Goal: Find specific page/section: Find specific page/section

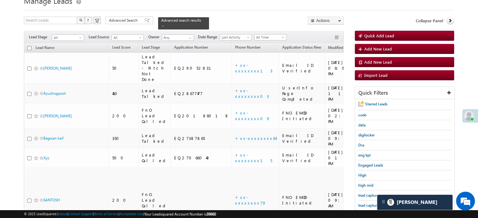
scroll to position [63, 0]
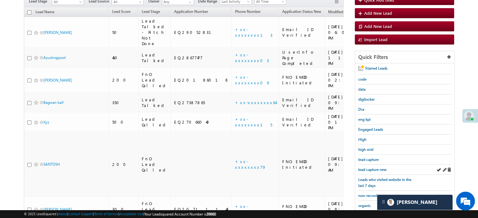
click at [375, 172] on div "lead capture new" at bounding box center [404, 170] width 93 height 10
click at [375, 171] on div "lead capture new" at bounding box center [404, 170] width 93 height 10
click at [378, 171] on span "lead capture new" at bounding box center [372, 169] width 28 height 5
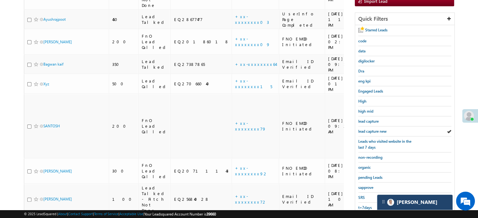
scroll to position [135, 0]
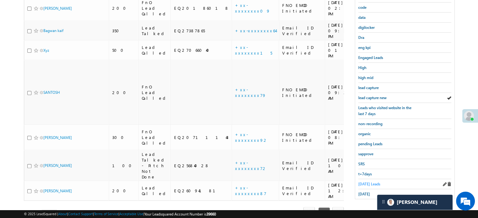
click at [367, 181] on link "[DATE] Leads" at bounding box center [369, 184] width 22 height 6
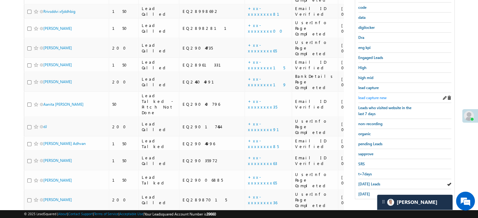
click at [368, 97] on span "lead capture new" at bounding box center [372, 98] width 28 height 5
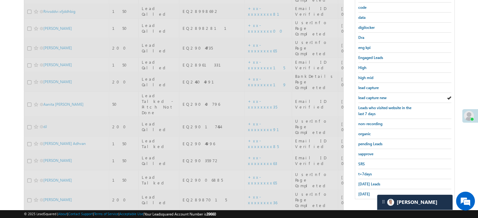
click at [368, 97] on span "lead capture new" at bounding box center [372, 98] width 28 height 5
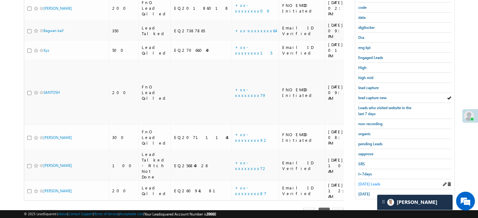
click at [362, 184] on link "[DATE] Leads" at bounding box center [369, 184] width 22 height 6
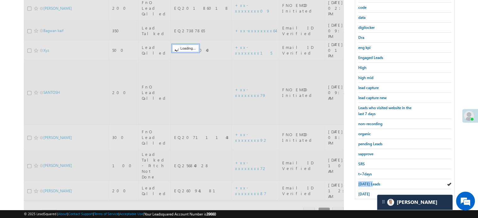
click at [362, 184] on link "[DATE] Leads" at bounding box center [369, 184] width 22 height 6
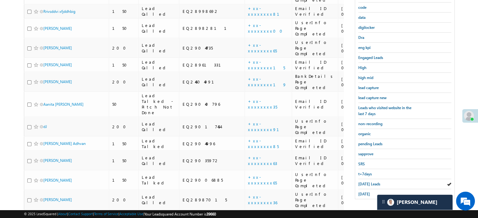
scroll to position [72, 0]
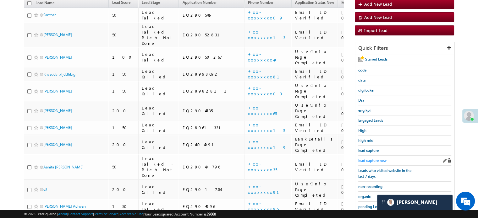
click at [362, 158] on link "lead capture new" at bounding box center [372, 161] width 28 height 6
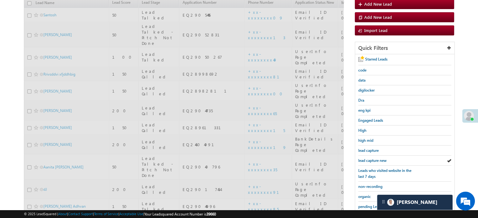
click at [362, 158] on link "lead capture new" at bounding box center [372, 161] width 28 height 6
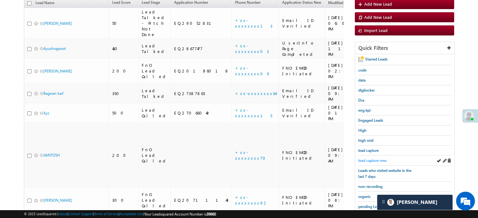
click at [368, 159] on span "lead capture new" at bounding box center [372, 160] width 28 height 5
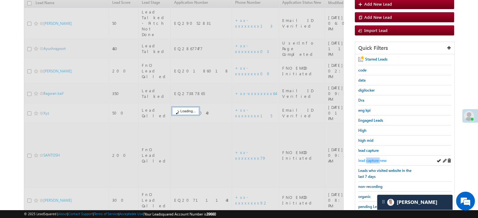
click at [368, 159] on span "lead capture new" at bounding box center [372, 160] width 28 height 5
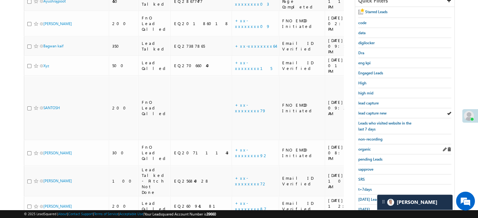
scroll to position [135, 0]
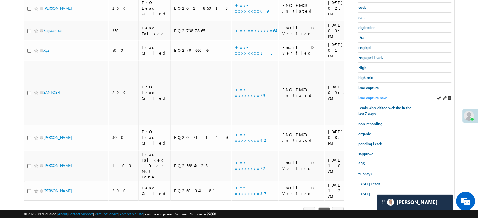
click at [367, 96] on span "lead capture new" at bounding box center [372, 98] width 28 height 5
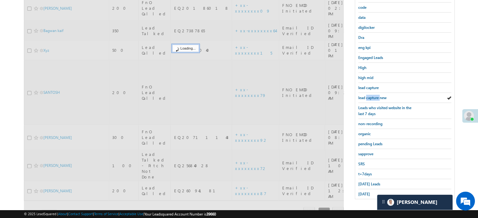
click at [367, 96] on span "lead capture new" at bounding box center [372, 98] width 28 height 5
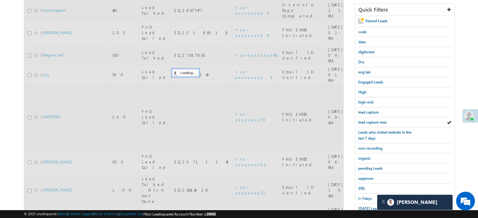
scroll to position [72, 0]
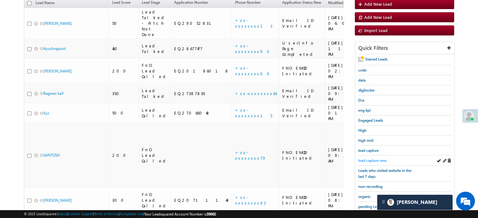
click at [376, 159] on span "lead capture new" at bounding box center [372, 160] width 28 height 5
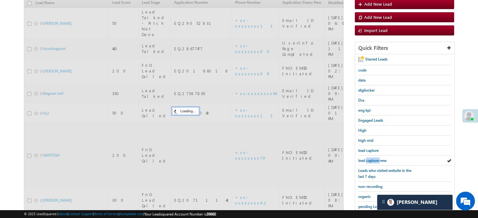
click at [376, 159] on span "lead capture new" at bounding box center [372, 160] width 28 height 5
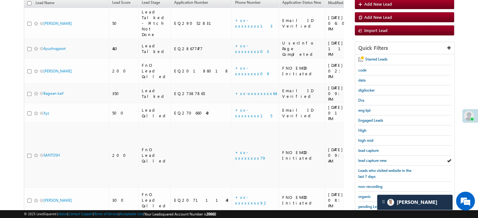
click at [376, 159] on span "lead capture new" at bounding box center [372, 160] width 28 height 5
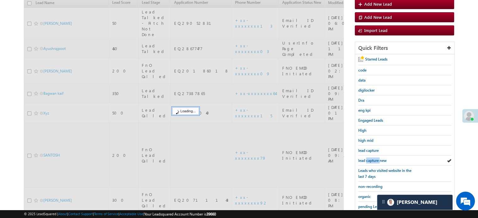
click at [376, 159] on span "lead capture new" at bounding box center [372, 160] width 28 height 5
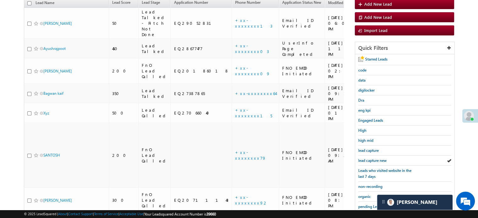
click at [376, 159] on span "lead capture new" at bounding box center [372, 160] width 28 height 5
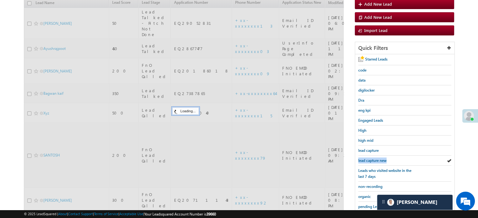
click at [376, 159] on span "lead capture new" at bounding box center [372, 160] width 28 height 5
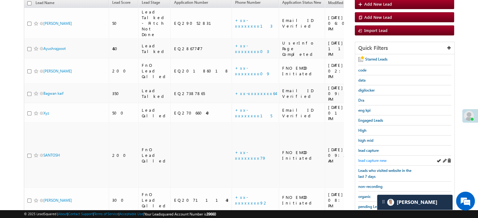
click at [373, 158] on span "lead capture new" at bounding box center [372, 160] width 28 height 5
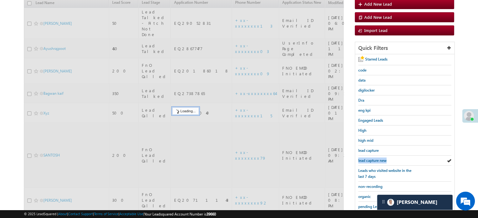
click at [373, 158] on span "lead capture new" at bounding box center [372, 160] width 28 height 5
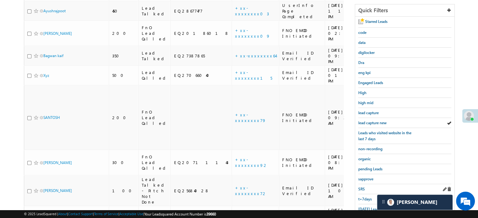
scroll to position [135, 0]
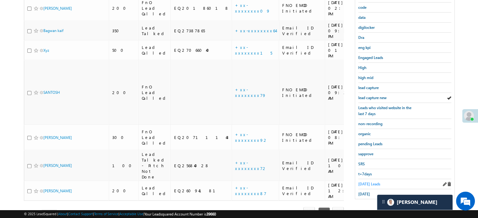
click at [367, 182] on span "[DATE] Leads" at bounding box center [369, 184] width 22 height 5
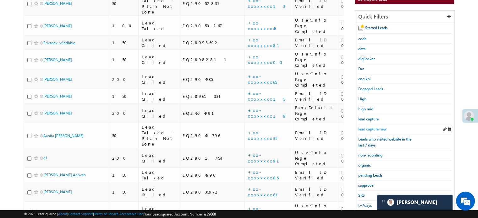
click at [368, 127] on span "lead capture new" at bounding box center [372, 129] width 28 height 5
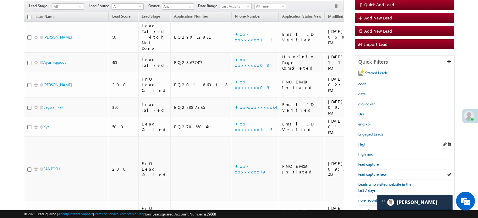
scroll to position [72, 0]
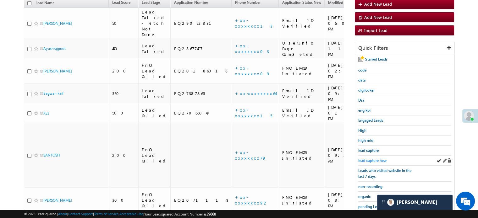
click at [371, 158] on span "lead capture new" at bounding box center [372, 160] width 28 height 5
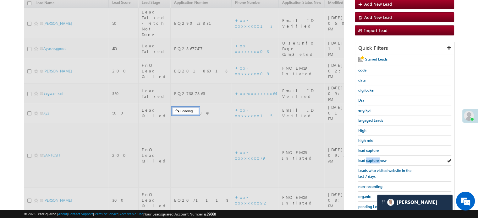
click at [371, 158] on span "lead capture new" at bounding box center [372, 160] width 28 height 5
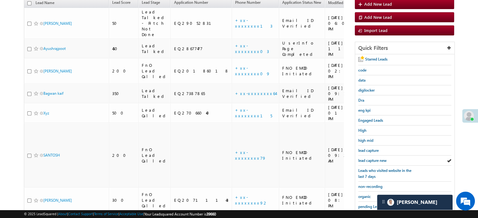
click at [371, 158] on span "lead capture new" at bounding box center [372, 160] width 28 height 5
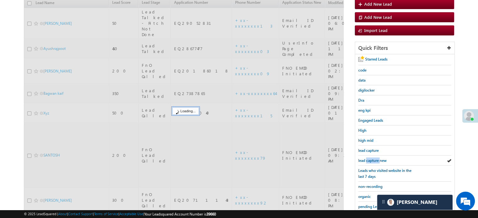
click at [371, 158] on span "lead capture new" at bounding box center [372, 160] width 28 height 5
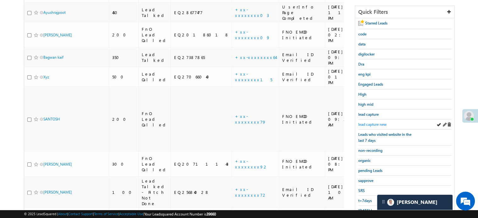
scroll to position [135, 0]
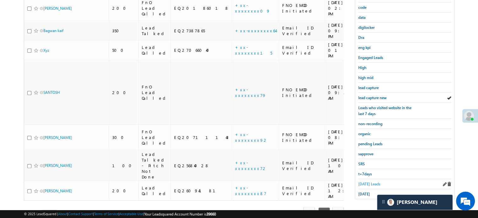
click at [364, 182] on span "[DATE] Leads" at bounding box center [369, 184] width 22 height 5
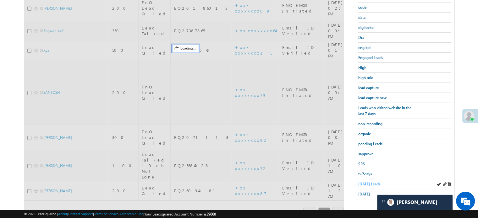
scroll to position [41, 0]
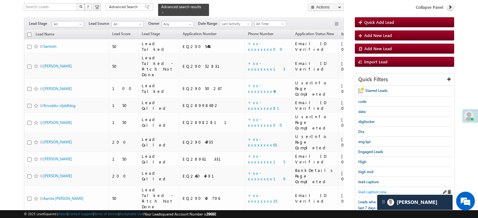
click at [368, 190] on span "lead capture new" at bounding box center [372, 192] width 28 height 5
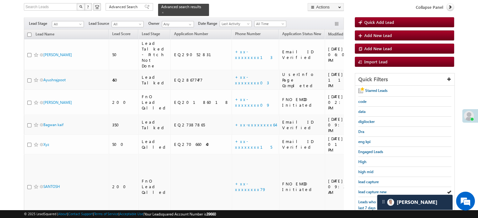
click at [368, 190] on span "lead capture new" at bounding box center [372, 192] width 28 height 5
click at [370, 191] on span "lead capture new" at bounding box center [372, 192] width 28 height 5
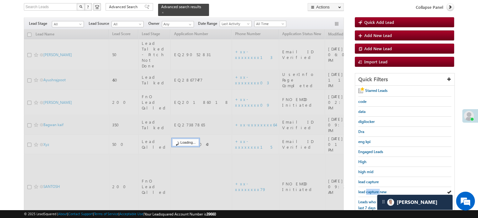
click at [370, 191] on span "lead capture new" at bounding box center [372, 192] width 28 height 5
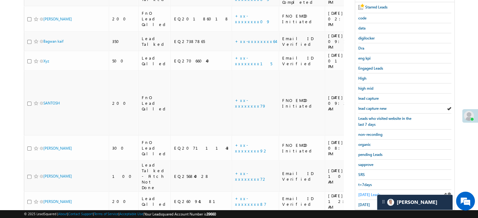
scroll to position [135, 0]
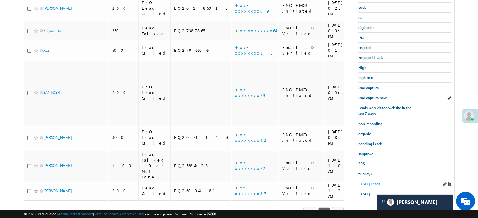
click at [367, 182] on span "[DATE] Leads" at bounding box center [369, 184] width 22 height 5
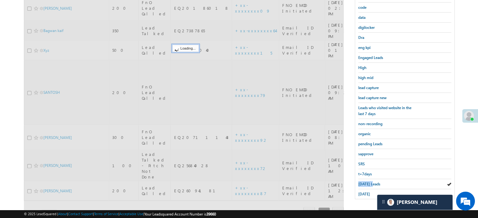
click at [367, 182] on span "[DATE] Leads" at bounding box center [369, 184] width 22 height 5
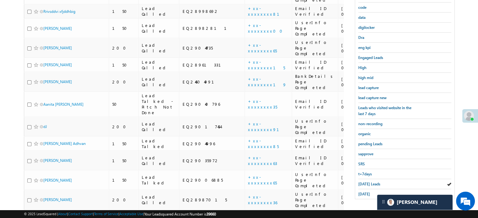
click at [367, 182] on span "[DATE] Leads" at bounding box center [369, 184] width 22 height 5
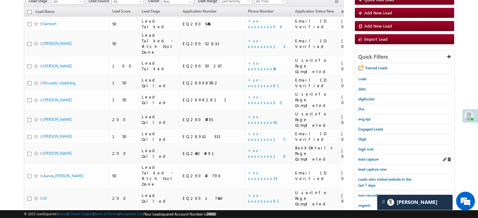
scroll to position [41, 0]
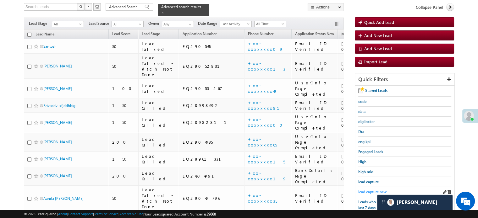
click at [370, 190] on span "lead capture new" at bounding box center [372, 192] width 28 height 5
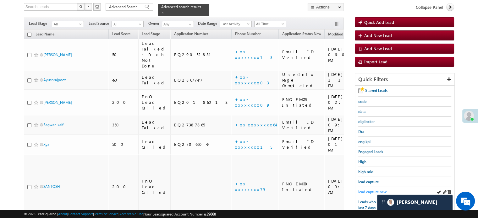
click at [376, 190] on span "lead capture new" at bounding box center [372, 192] width 28 height 5
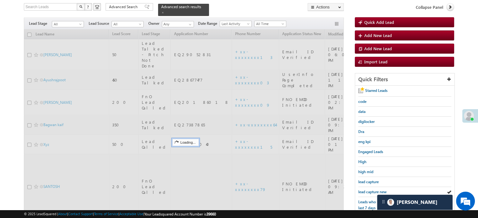
click at [376, 190] on span "lead capture new" at bounding box center [372, 192] width 28 height 5
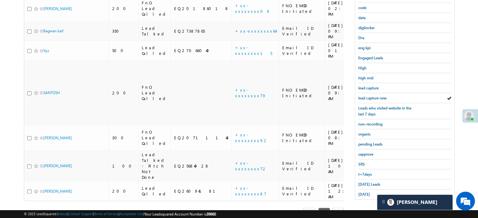
scroll to position [135, 0]
click at [370, 182] on span "[DATE] Leads" at bounding box center [369, 184] width 22 height 5
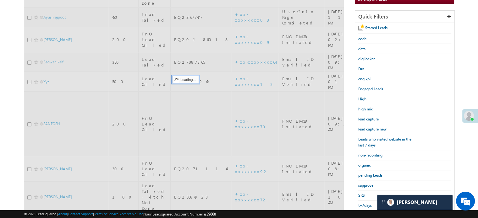
scroll to position [72, 0]
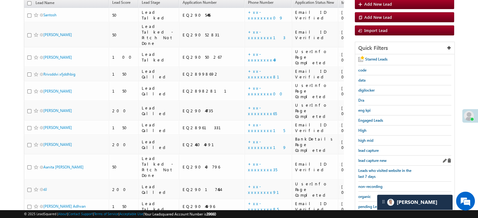
click at [376, 156] on div "lead capture new" at bounding box center [404, 161] width 93 height 10
click at [376, 158] on span "lead capture new" at bounding box center [372, 160] width 28 height 5
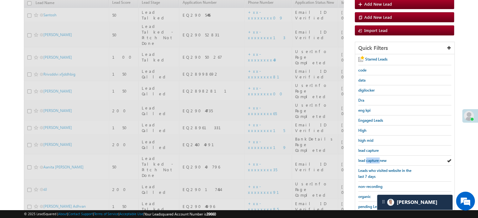
click at [376, 158] on span "lead capture new" at bounding box center [372, 160] width 28 height 5
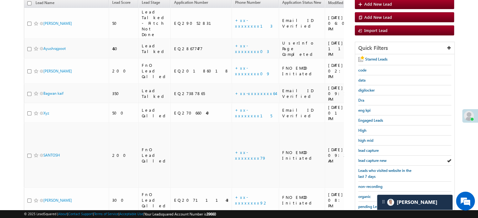
click at [376, 158] on span "lead capture new" at bounding box center [372, 160] width 28 height 5
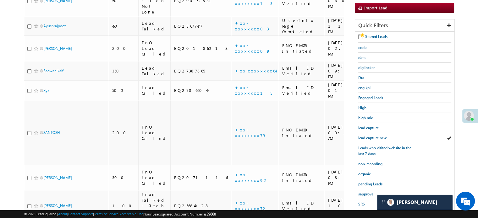
scroll to position [135, 0]
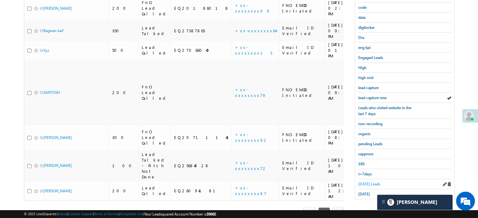
click at [372, 182] on span "[DATE] Leads" at bounding box center [369, 184] width 22 height 5
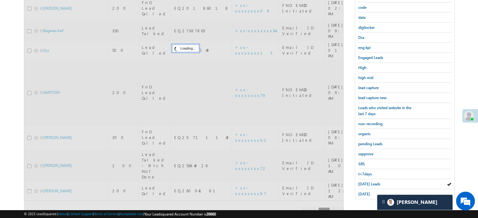
scroll to position [72, 0]
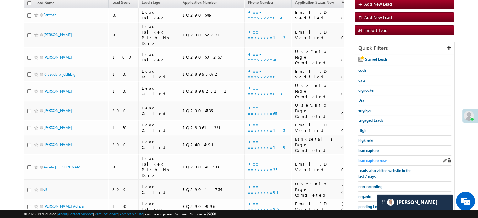
click at [378, 159] on span "lead capture new" at bounding box center [372, 160] width 28 height 5
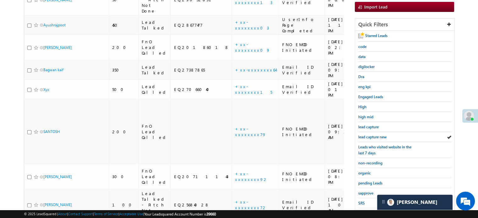
scroll to position [135, 0]
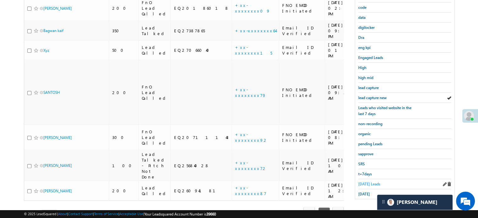
click at [365, 182] on span "[DATE] Leads" at bounding box center [369, 184] width 22 height 5
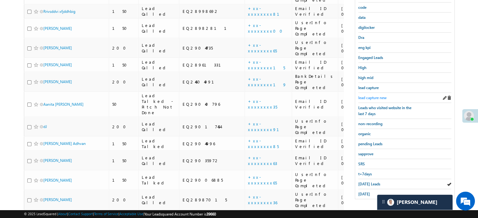
click at [367, 96] on span "lead capture new" at bounding box center [372, 98] width 28 height 5
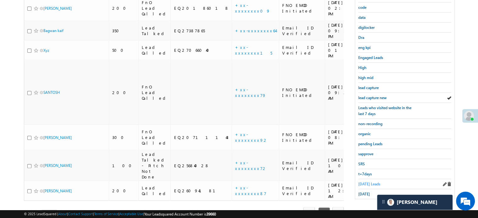
click at [363, 182] on span "[DATE] Leads" at bounding box center [369, 184] width 22 height 5
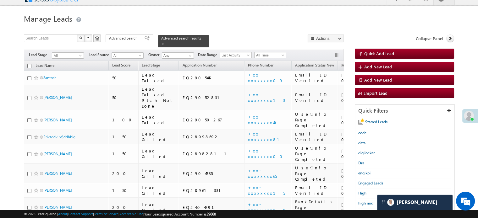
scroll to position [72, 0]
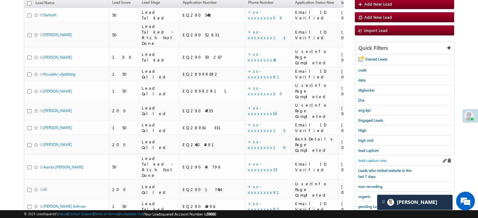
click at [370, 161] on span "lead capture new" at bounding box center [372, 160] width 28 height 5
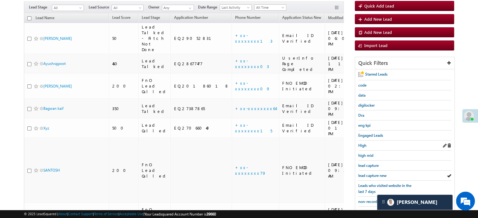
scroll to position [103, 0]
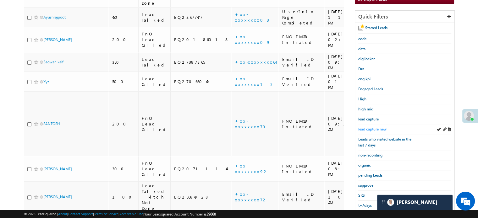
click at [372, 129] on span "lead capture new" at bounding box center [372, 129] width 28 height 5
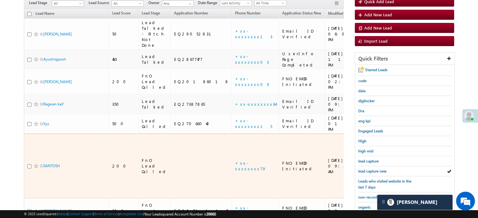
scroll to position [72, 0]
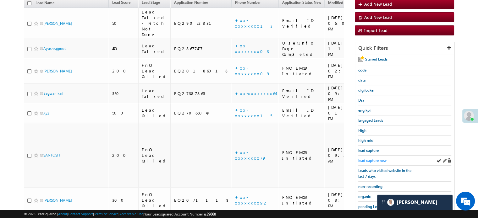
click at [376, 159] on span "lead capture new" at bounding box center [372, 160] width 28 height 5
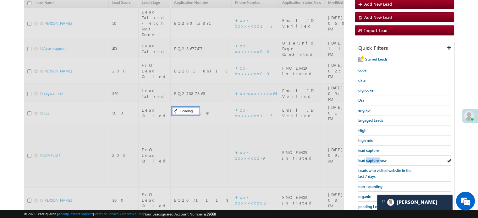
click at [376, 159] on span "lead capture new" at bounding box center [372, 160] width 28 height 5
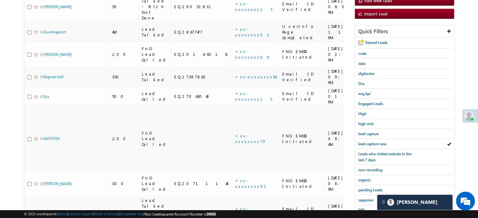
scroll to position [135, 0]
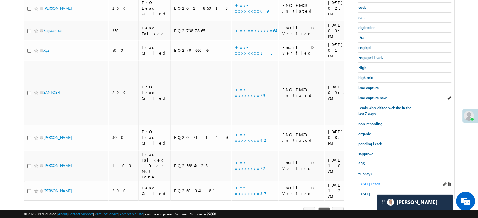
click at [364, 182] on span "[DATE] Leads" at bounding box center [369, 184] width 22 height 5
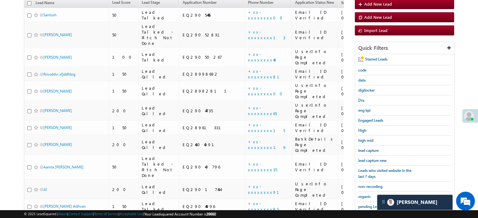
scroll to position [41, 0]
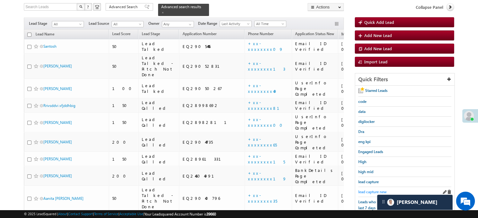
click at [365, 190] on span "lead capture new" at bounding box center [372, 192] width 28 height 5
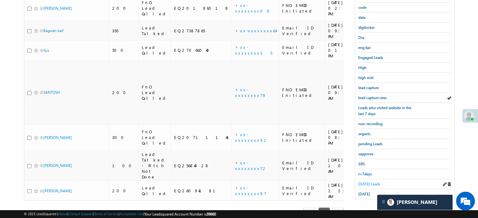
click at [366, 184] on span "[DATE] Leads" at bounding box center [369, 184] width 22 height 5
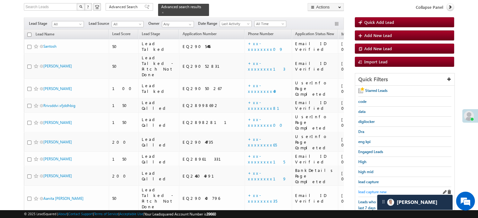
click at [367, 190] on span "lead capture new" at bounding box center [372, 192] width 28 height 5
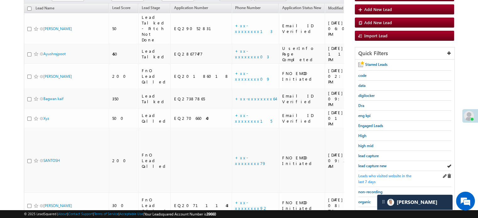
scroll to position [103, 0]
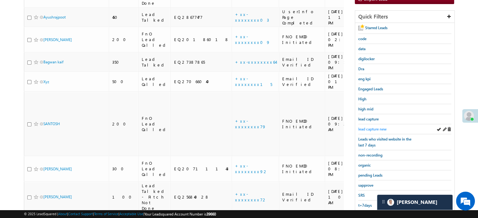
click at [370, 130] on link "lead capture new" at bounding box center [372, 129] width 28 height 6
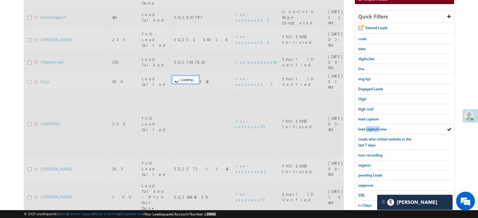
click at [370, 130] on link "lead capture new" at bounding box center [372, 129] width 28 height 6
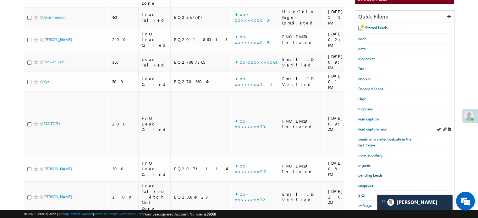
click at [366, 130] on div "lead capture new" at bounding box center [404, 129] width 93 height 10
click at [370, 129] on span "lead capture new" at bounding box center [372, 129] width 28 height 5
click at [375, 127] on span "lead capture new" at bounding box center [372, 129] width 28 height 5
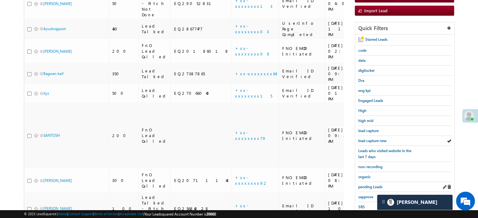
scroll to position [135, 0]
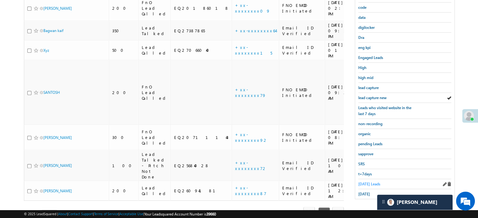
click at [360, 179] on div "[DATE] Leads" at bounding box center [404, 184] width 93 height 10
click at [362, 181] on link "[DATE] Leads" at bounding box center [369, 184] width 22 height 6
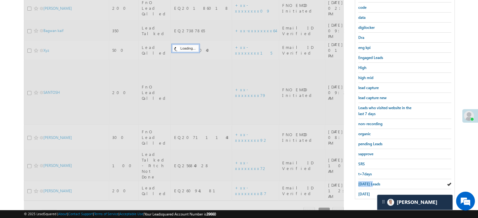
click at [362, 181] on link "[DATE] Leads" at bounding box center [369, 184] width 22 height 6
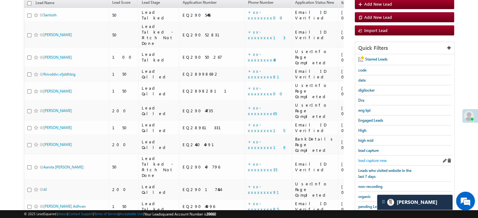
click at [369, 158] on span "lead capture new" at bounding box center [372, 160] width 28 height 5
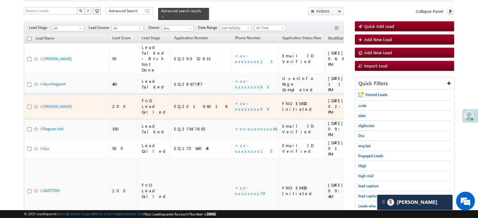
scroll to position [63, 0]
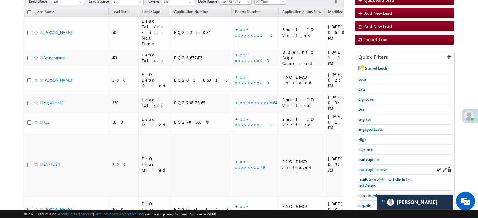
click at [373, 167] on span "lead capture new" at bounding box center [372, 169] width 28 height 5
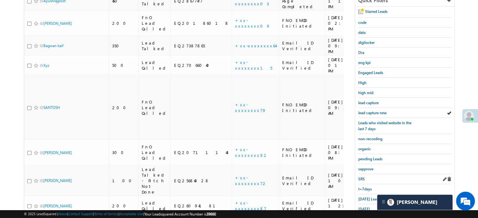
scroll to position [126, 0]
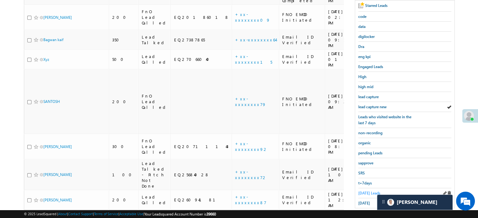
click at [365, 191] on span "[DATE] Leads" at bounding box center [369, 193] width 22 height 5
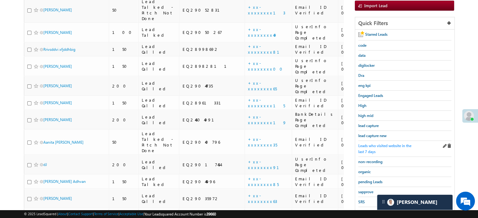
scroll to position [63, 0]
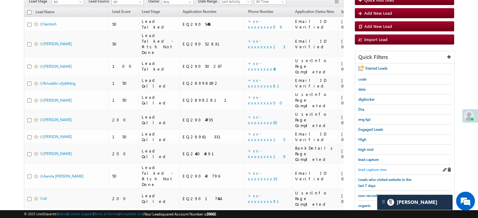
click at [368, 167] on span "lead capture new" at bounding box center [372, 169] width 28 height 5
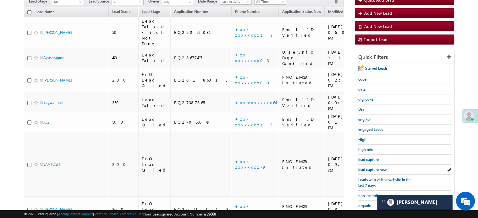
scroll to position [135, 0]
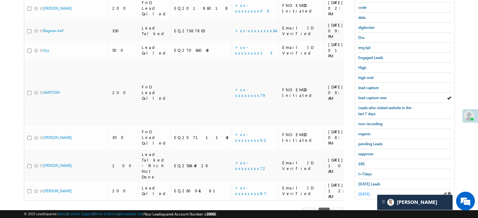
click at [365, 192] on span "[DATE]" at bounding box center [364, 194] width 12 height 5
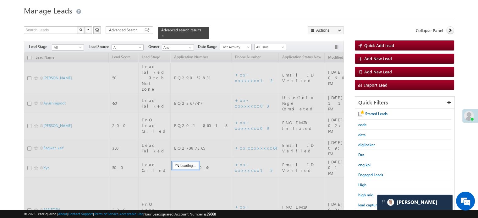
scroll to position [41, 0]
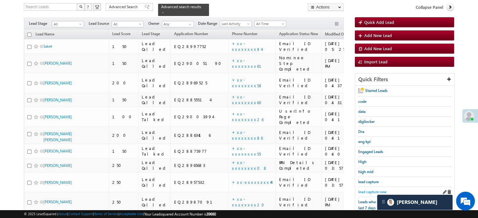
click at [370, 191] on span "lead capture new" at bounding box center [372, 192] width 28 height 5
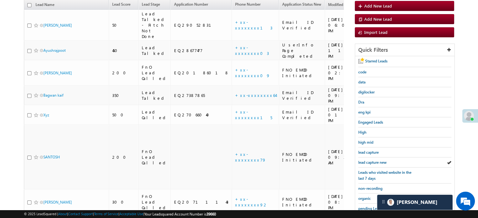
scroll to position [135, 0]
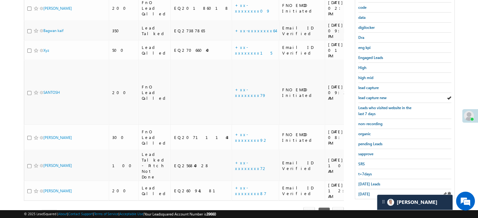
click at [377, 190] on div "[DATE]" at bounding box center [404, 194] width 93 height 10
click at [370, 192] on span "[DATE]" at bounding box center [364, 194] width 12 height 5
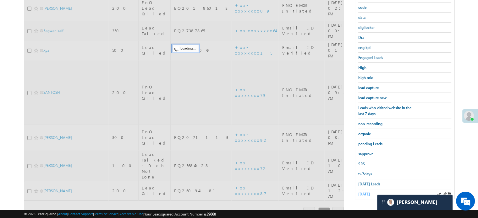
click at [370, 192] on span "[DATE]" at bounding box center [364, 194] width 12 height 5
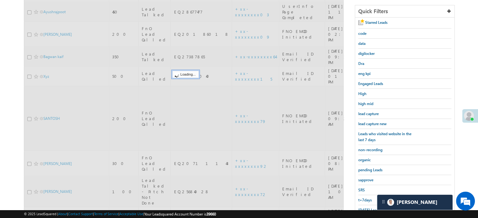
scroll to position [72, 0]
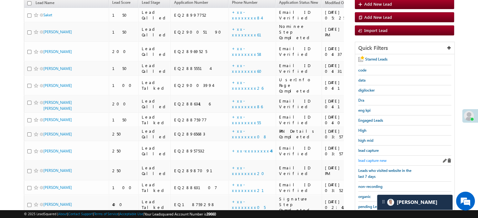
click at [372, 158] on span "lead capture new" at bounding box center [372, 160] width 28 height 5
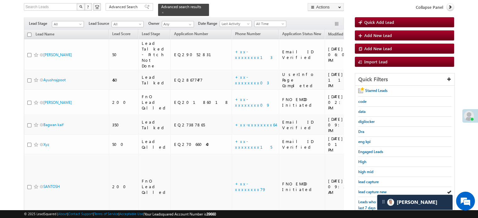
scroll to position [0, 0]
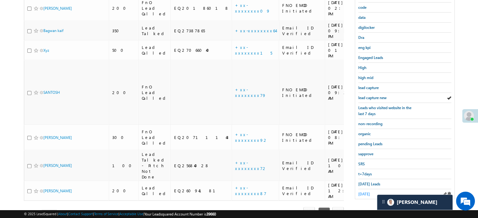
click at [368, 192] on span "[DATE]" at bounding box center [364, 194] width 12 height 5
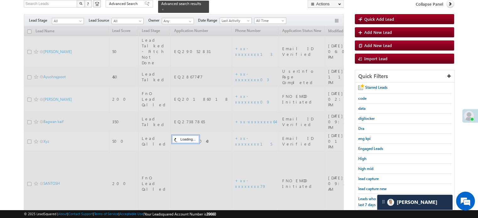
scroll to position [41, 0]
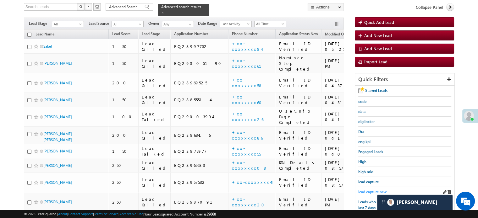
click at [372, 190] on span "lead capture new" at bounding box center [372, 192] width 28 height 5
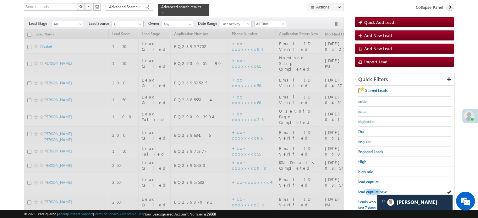
click at [372, 190] on span "lead capture new" at bounding box center [372, 192] width 28 height 5
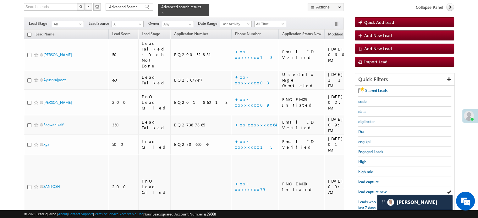
click at [372, 190] on span "lead capture new" at bounding box center [372, 192] width 28 height 5
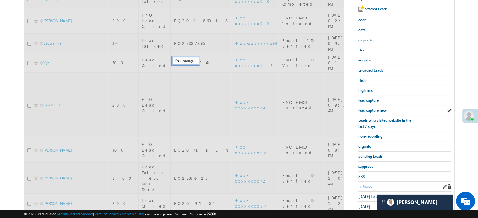
scroll to position [135, 0]
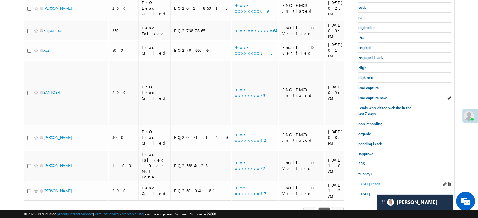
click at [361, 182] on span "[DATE] Leads" at bounding box center [369, 184] width 22 height 5
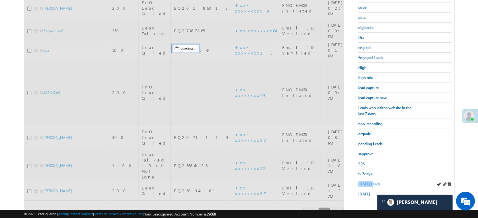
click at [361, 182] on span "[DATE] Leads" at bounding box center [369, 184] width 22 height 5
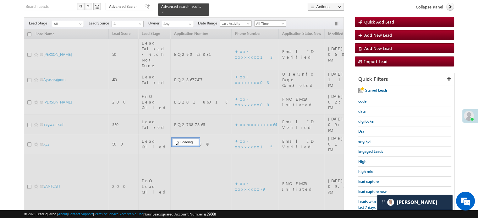
scroll to position [41, 0]
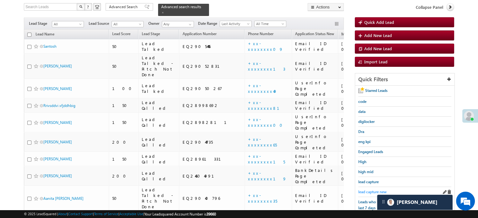
click at [361, 190] on span "lead capture new" at bounding box center [372, 192] width 28 height 5
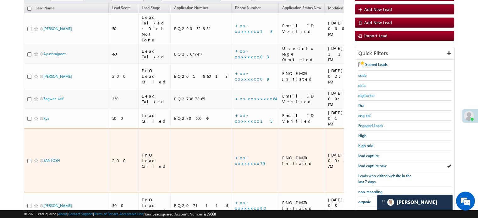
scroll to position [103, 0]
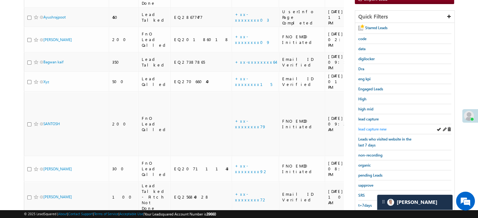
click at [370, 129] on span "lead capture new" at bounding box center [372, 129] width 28 height 5
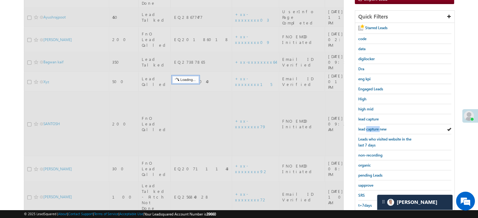
click at [370, 129] on span "lead capture new" at bounding box center [372, 129] width 28 height 5
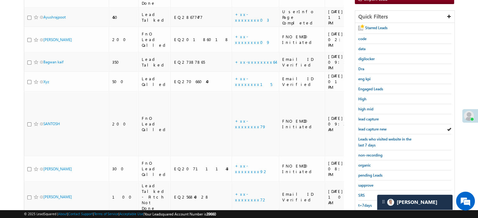
click at [370, 129] on span "lead capture new" at bounding box center [372, 129] width 28 height 5
click at [370, 127] on span "lead capture new" at bounding box center [372, 129] width 28 height 5
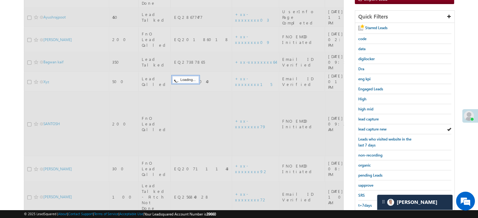
click at [370, 127] on span "lead capture new" at bounding box center [372, 129] width 28 height 5
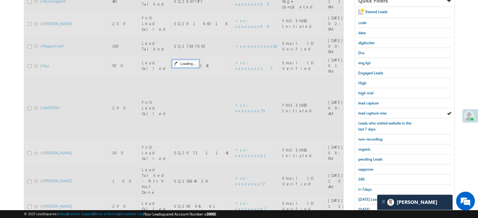
scroll to position [135, 0]
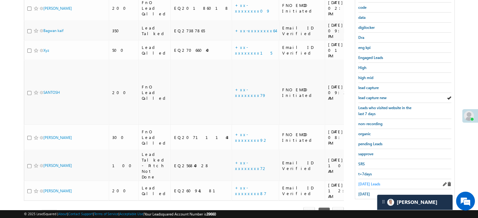
click at [358, 182] on span "[DATE] Leads" at bounding box center [369, 184] width 22 height 5
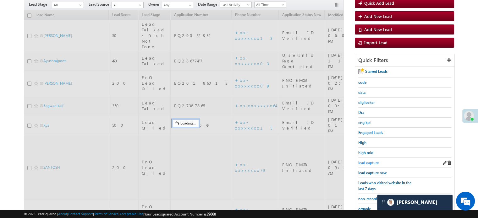
scroll to position [41, 0]
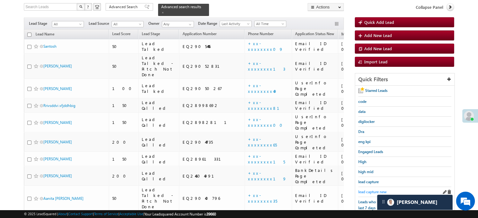
click at [367, 190] on span "lead capture new" at bounding box center [372, 192] width 28 height 5
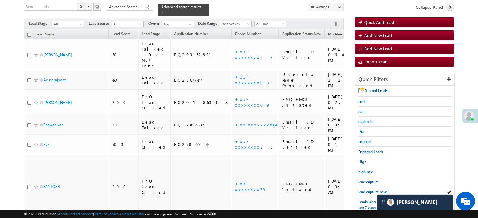
click at [367, 190] on span "lead capture new" at bounding box center [372, 192] width 28 height 5
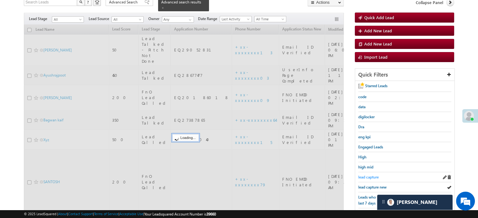
scroll to position [135, 0]
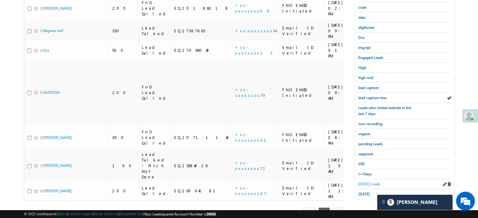
click at [364, 182] on span "[DATE] Leads" at bounding box center [369, 184] width 22 height 5
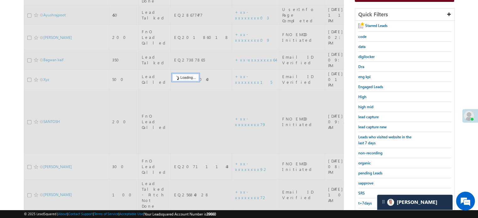
scroll to position [72, 0]
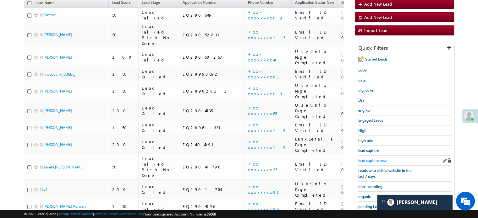
click at [372, 158] on span "lead capture new" at bounding box center [372, 160] width 28 height 5
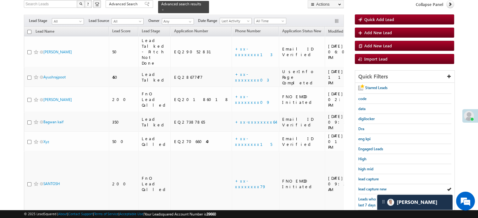
scroll to position [0, 0]
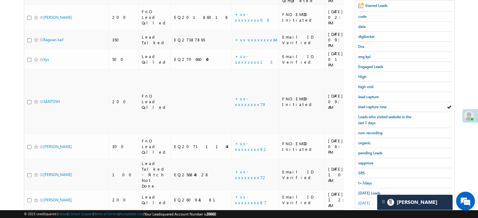
click at [365, 201] on span "[DATE]" at bounding box center [364, 203] width 12 height 5
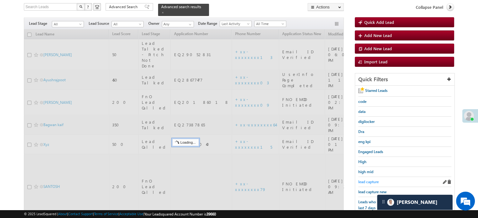
scroll to position [31, 0]
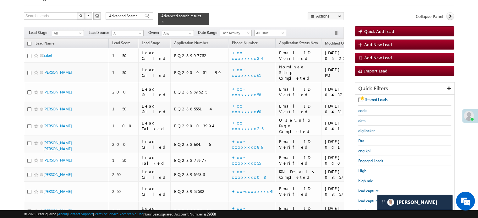
click at [367, 196] on div "lead capture new" at bounding box center [404, 201] width 93 height 10
click at [364, 199] on span "lead capture new" at bounding box center [372, 201] width 28 height 5
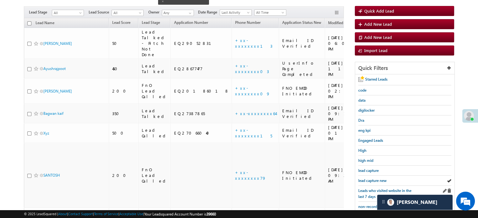
scroll to position [63, 0]
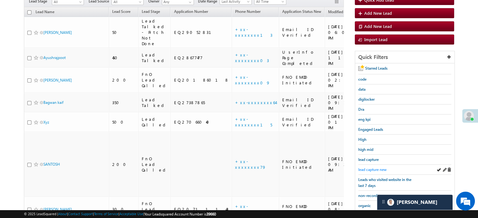
click at [373, 167] on span "lead capture new" at bounding box center [372, 169] width 28 height 5
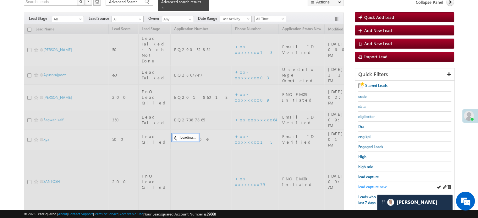
scroll to position [31, 0]
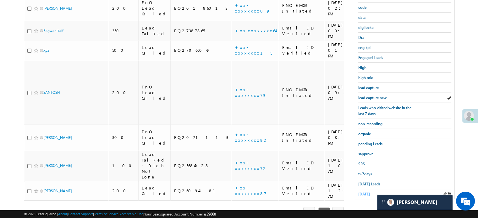
click at [368, 193] on span "[DATE]" at bounding box center [364, 194] width 12 height 5
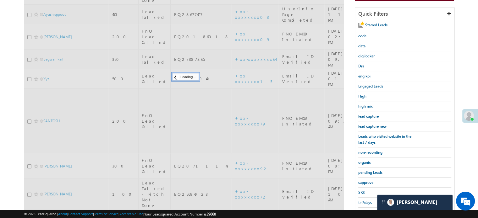
scroll to position [72, 0]
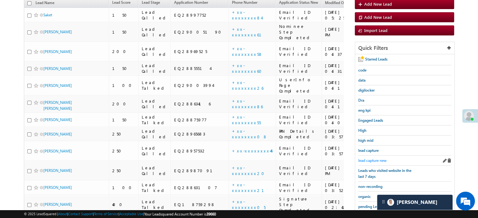
click at [372, 160] on span "lead capture new" at bounding box center [372, 160] width 28 height 5
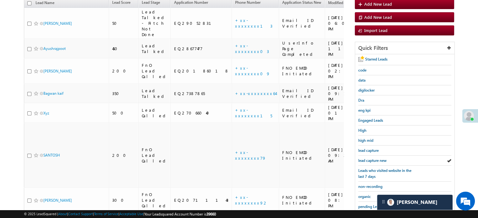
click at [372, 160] on span "lead capture new" at bounding box center [372, 160] width 28 height 5
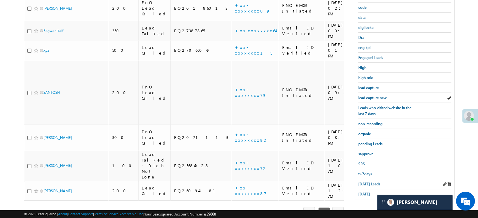
click at [364, 179] on div "[DATE] Leads" at bounding box center [404, 184] width 93 height 10
click at [365, 182] on span "[DATE] Leads" at bounding box center [369, 184] width 22 height 5
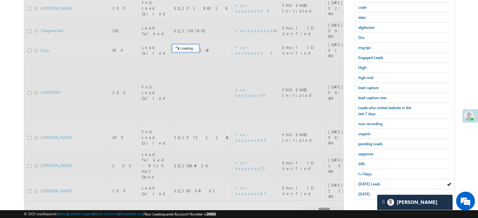
scroll to position [72, 0]
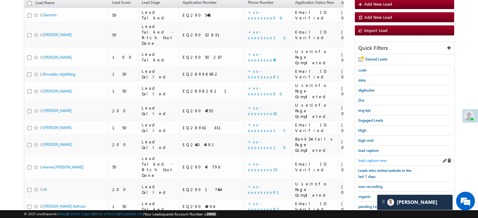
click at [370, 160] on span "lead capture new" at bounding box center [372, 160] width 28 height 5
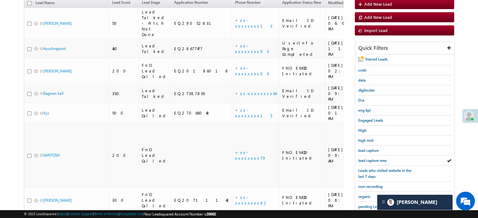
click at [370, 160] on span "lead capture new" at bounding box center [372, 160] width 28 height 5
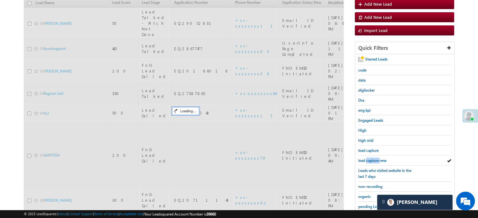
click at [370, 160] on span "lead capture new" at bounding box center [372, 160] width 28 height 5
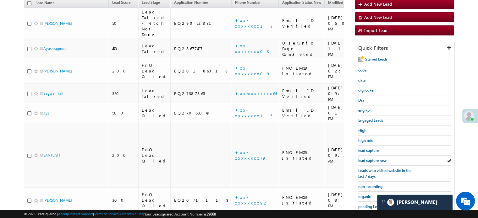
click at [370, 160] on span "lead capture new" at bounding box center [372, 160] width 28 height 5
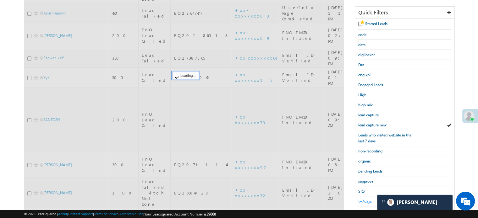
scroll to position [135, 0]
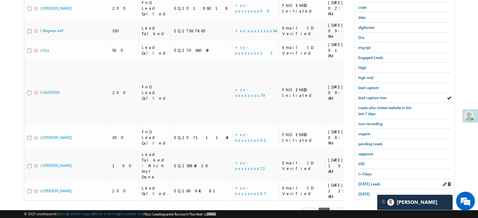
click at [366, 186] on div "[DATE] Leads" at bounding box center [404, 184] width 93 height 10
click at [367, 191] on link "[DATE]" at bounding box center [364, 194] width 12 height 6
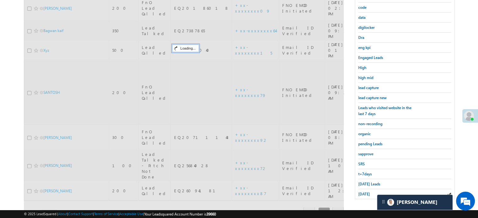
click at [367, 191] on link "[DATE]" at bounding box center [364, 194] width 12 height 6
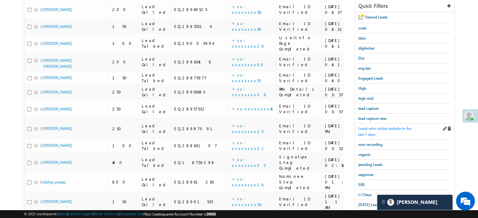
scroll to position [72, 0]
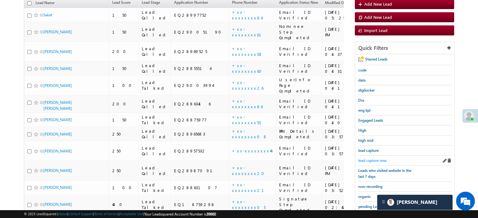
click at [374, 159] on span "lead capture new" at bounding box center [372, 160] width 28 height 5
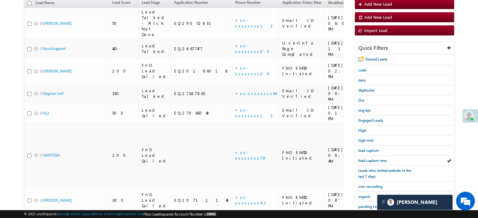
click at [374, 159] on span "lead capture new" at bounding box center [372, 160] width 28 height 5
click at [376, 156] on div "lead capture new" at bounding box center [404, 161] width 93 height 10
click at [375, 158] on span "lead capture new" at bounding box center [372, 160] width 28 height 5
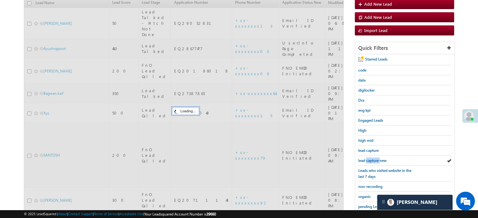
click at [375, 158] on span "lead capture new" at bounding box center [372, 160] width 28 height 5
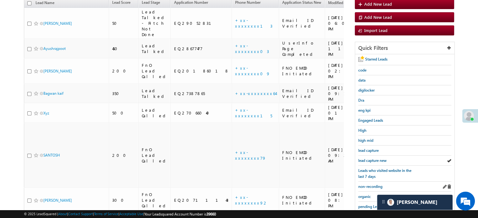
scroll to position [135, 0]
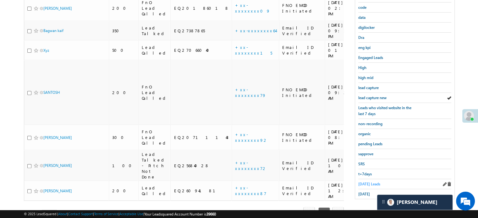
click at [369, 182] on span "[DATE] Leads" at bounding box center [369, 184] width 22 height 5
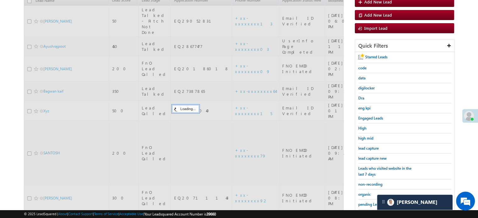
scroll to position [72, 0]
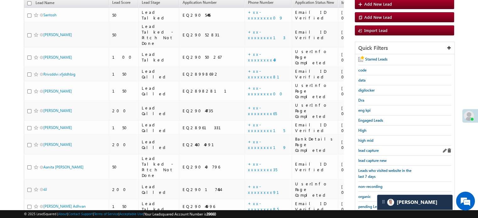
click at [377, 153] on div "lead capture" at bounding box center [404, 151] width 93 height 10
click at [376, 158] on link "lead capture new" at bounding box center [372, 161] width 28 height 6
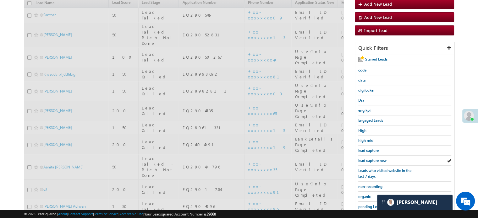
click at [376, 158] on span "lead capture new" at bounding box center [372, 160] width 28 height 5
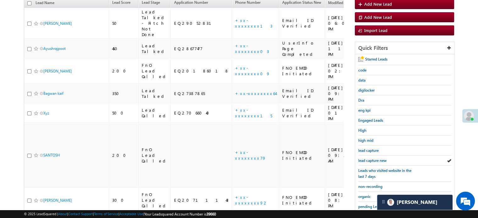
click at [377, 158] on span "lead capture new" at bounding box center [372, 160] width 28 height 5
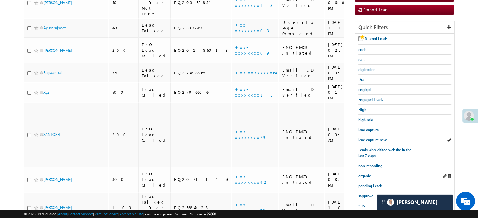
scroll to position [135, 0]
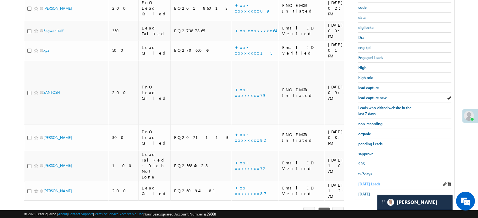
click at [371, 184] on link "[DATE] Leads" at bounding box center [369, 184] width 22 height 6
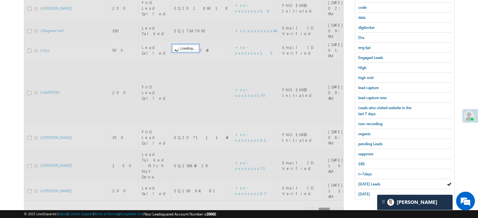
click at [370, 183] on span "[DATE] Leads" at bounding box center [369, 184] width 22 height 5
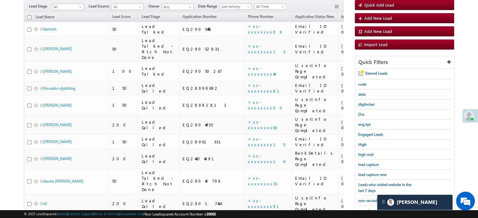
scroll to position [72, 0]
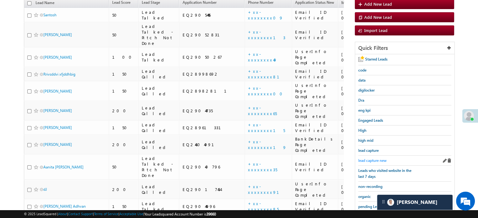
click at [376, 159] on span "lead capture new" at bounding box center [372, 160] width 28 height 5
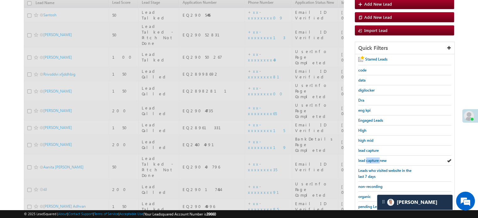
click at [376, 159] on span "lead capture new" at bounding box center [372, 160] width 28 height 5
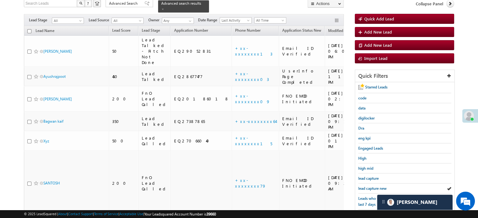
scroll to position [41, 0]
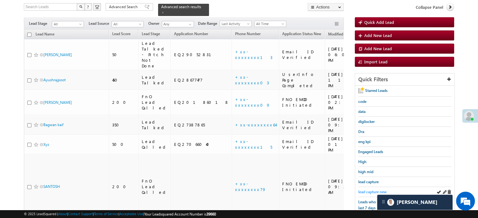
click at [370, 192] on span "lead capture new" at bounding box center [372, 192] width 28 height 5
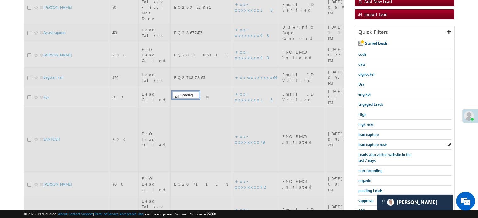
scroll to position [135, 0]
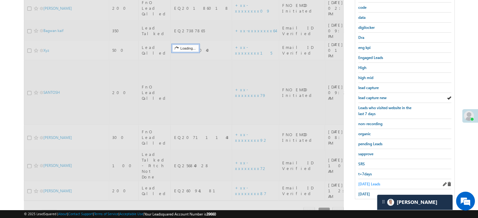
click at [370, 182] on span "[DATE] Leads" at bounding box center [369, 184] width 22 height 5
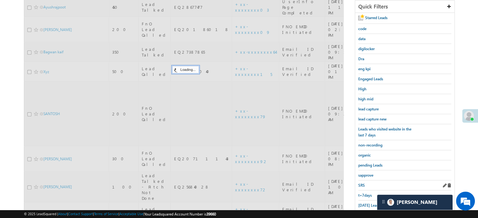
scroll to position [72, 0]
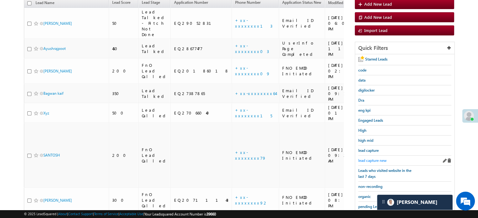
click at [377, 161] on span "lead capture new" at bounding box center [372, 160] width 28 height 5
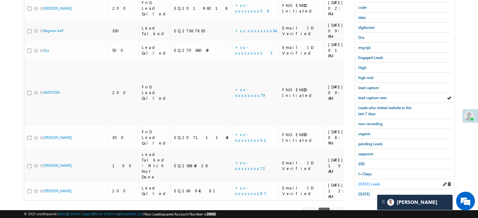
click at [367, 184] on span "[DATE] Leads" at bounding box center [369, 184] width 22 height 5
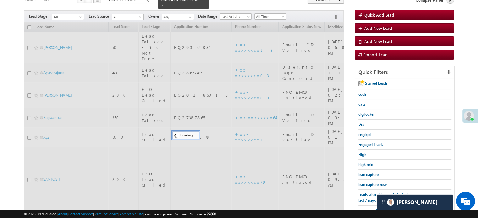
scroll to position [41, 0]
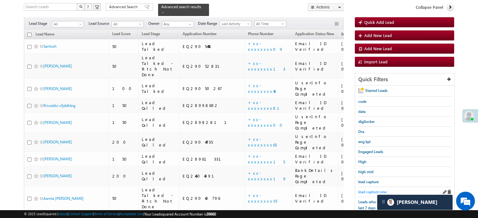
click at [375, 190] on span "lead capture new" at bounding box center [372, 192] width 28 height 5
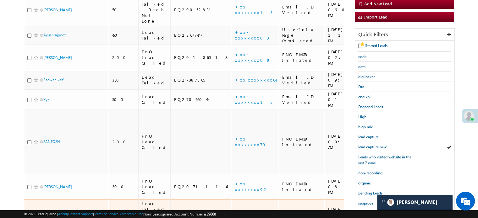
scroll to position [135, 0]
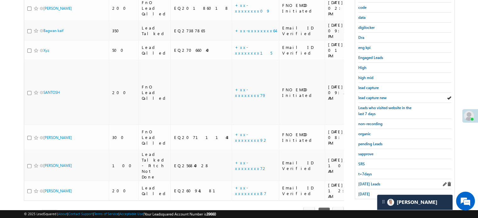
click at [367, 184] on div "[DATE] Leads" at bounding box center [404, 184] width 93 height 10
click at [367, 182] on span "[DATE] Leads" at bounding box center [369, 184] width 22 height 5
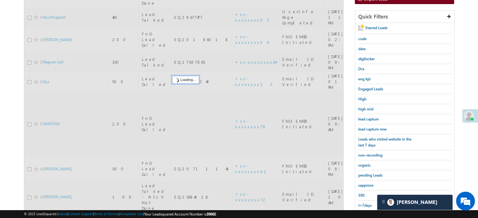
scroll to position [72, 0]
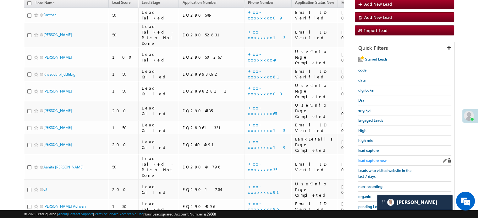
click at [372, 158] on span "lead capture new" at bounding box center [372, 160] width 28 height 5
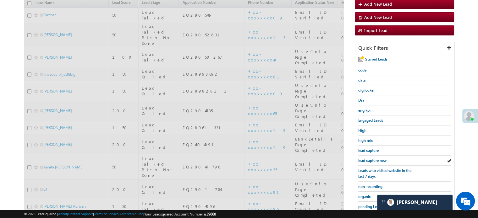
click at [372, 158] on span "lead capture new" at bounding box center [372, 160] width 28 height 5
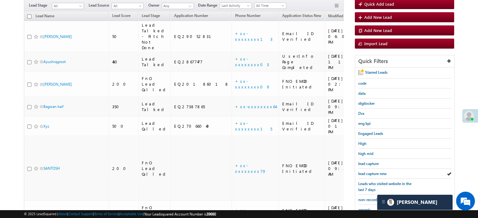
scroll to position [9, 0]
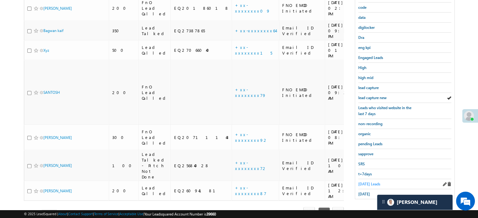
click at [368, 182] on span "[DATE] Leads" at bounding box center [369, 184] width 22 height 5
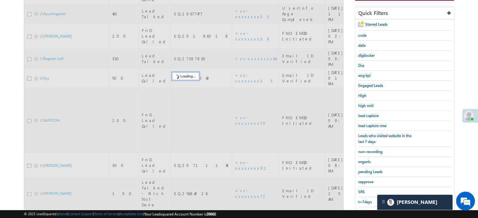
scroll to position [72, 0]
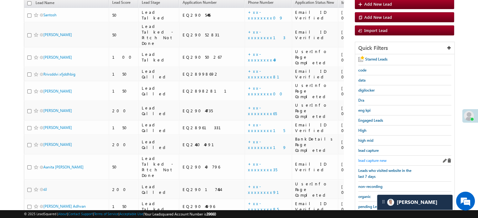
click at [371, 158] on span "lead capture new" at bounding box center [372, 160] width 28 height 5
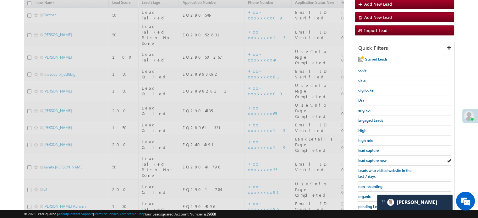
click at [371, 158] on span "lead capture new" at bounding box center [372, 160] width 28 height 5
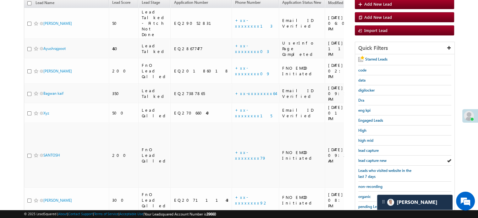
click at [371, 158] on span "lead capture new" at bounding box center [372, 160] width 28 height 5
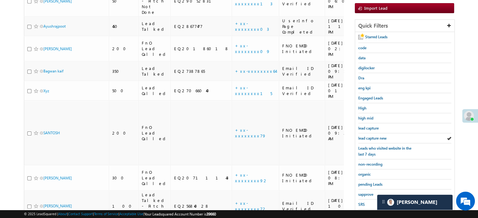
scroll to position [135, 0]
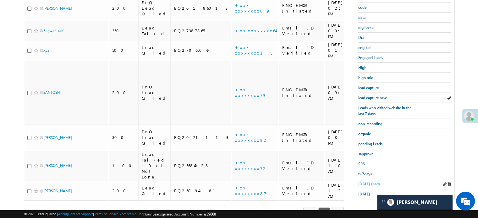
click at [365, 182] on span "[DATE] Leads" at bounding box center [369, 184] width 22 height 5
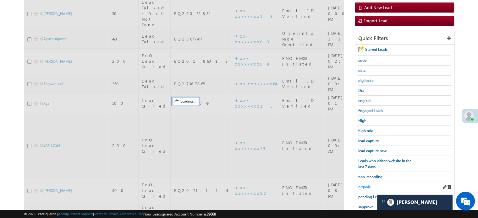
scroll to position [72, 0]
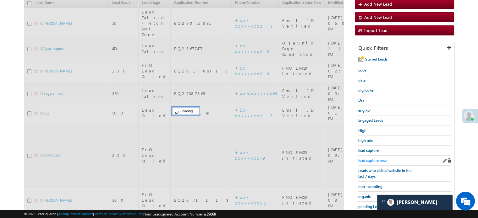
click at [375, 159] on span "lead capture new" at bounding box center [372, 160] width 28 height 5
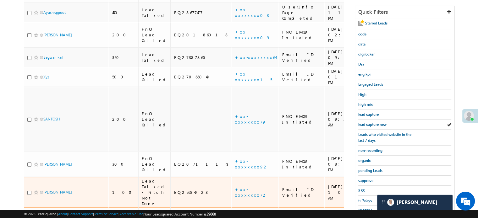
scroll to position [135, 0]
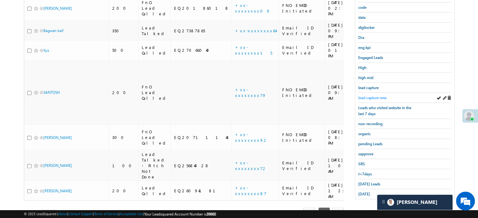
click at [363, 97] on span "lead capture new" at bounding box center [372, 98] width 28 height 5
click at [362, 182] on span "[DATE] Leads" at bounding box center [369, 184] width 22 height 5
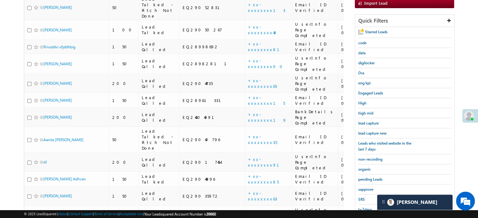
scroll to position [166, 0]
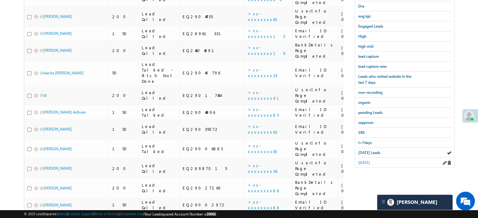
click at [360, 162] on link "[DATE]" at bounding box center [364, 163] width 12 height 6
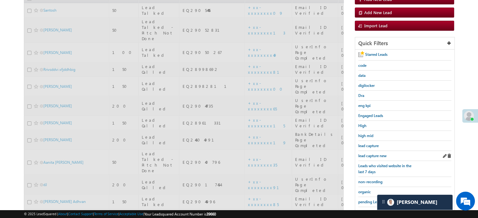
scroll to position [72, 0]
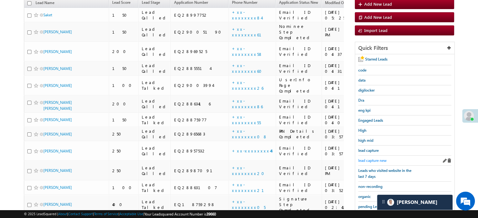
click at [364, 158] on span "lead capture new" at bounding box center [372, 160] width 28 height 5
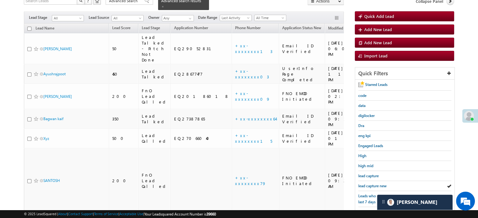
scroll to position [94, 0]
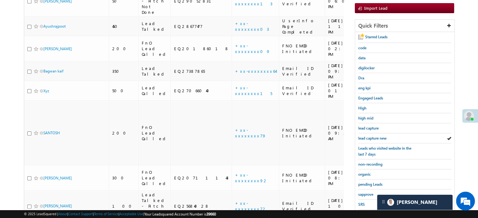
click at [357, 138] on div "Starred Leads code data digilocker Dra eng kpi Engaged Leads High high mid lead…" at bounding box center [404, 136] width 99 height 208
click at [359, 137] on span "lead capture new" at bounding box center [372, 138] width 28 height 5
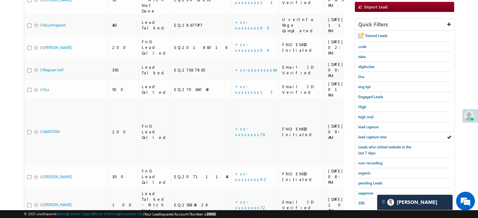
scroll to position [135, 0]
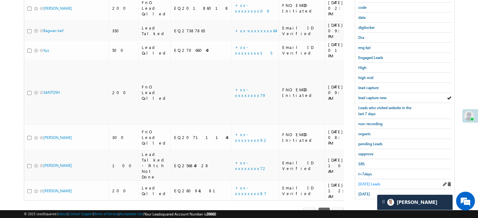
click at [361, 182] on span "[DATE] Leads" at bounding box center [369, 184] width 22 height 5
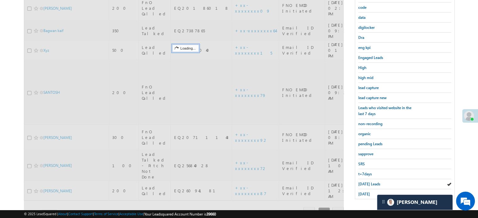
click at [361, 182] on span "[DATE] Leads" at bounding box center [369, 184] width 22 height 5
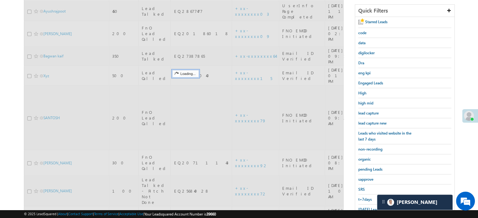
scroll to position [72, 0]
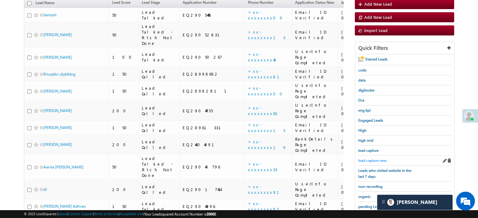
click at [381, 158] on span "lead capture new" at bounding box center [372, 160] width 28 height 5
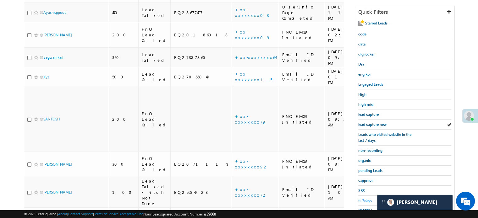
scroll to position [135, 0]
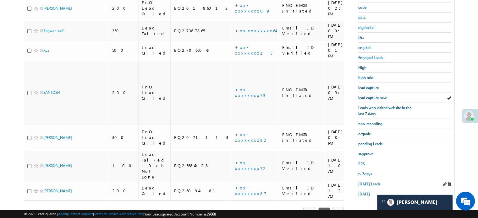
click at [372, 179] on div "[DATE] Leads" at bounding box center [404, 184] width 93 height 10
click at [371, 179] on div "[DATE] Leads" at bounding box center [404, 184] width 93 height 10
click at [370, 181] on link "[DATE] Leads" at bounding box center [369, 184] width 22 height 6
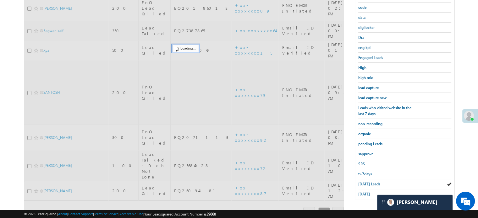
click at [371, 182] on span "[DATE] Leads" at bounding box center [369, 184] width 22 height 5
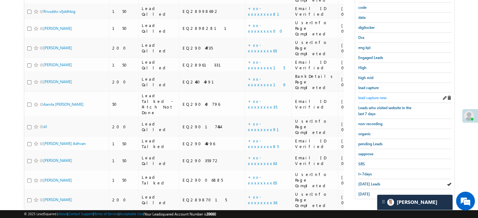
click at [369, 96] on span "lead capture new" at bounding box center [372, 98] width 28 height 5
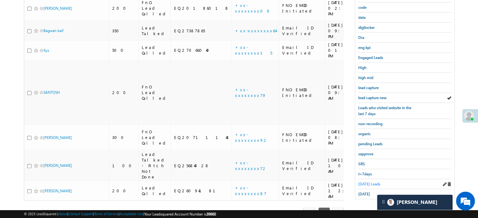
click at [367, 182] on span "[DATE] Leads" at bounding box center [369, 184] width 22 height 5
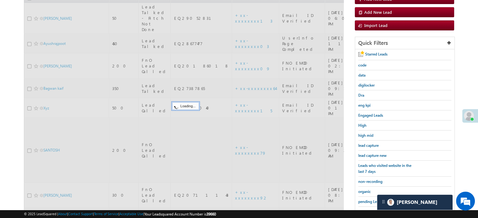
scroll to position [72, 0]
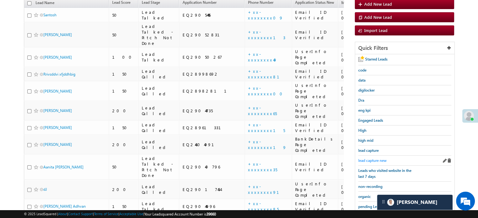
click at [378, 159] on span "lead capture new" at bounding box center [372, 160] width 28 height 5
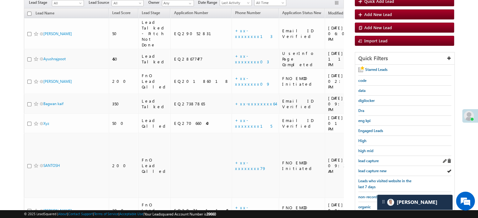
scroll to position [135, 0]
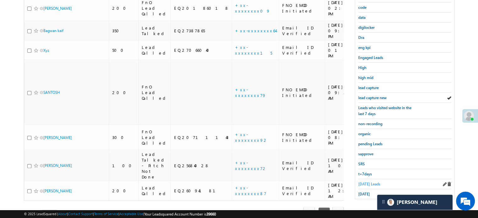
click at [368, 182] on span "[DATE] Leads" at bounding box center [369, 184] width 22 height 5
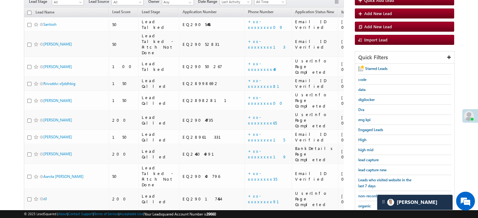
scroll to position [103, 0]
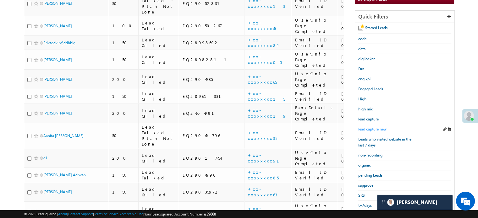
click at [369, 130] on span "lead capture new" at bounding box center [372, 129] width 28 height 5
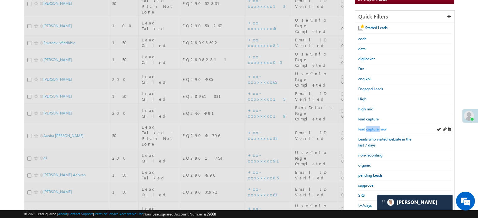
click at [369, 129] on span "lead capture new" at bounding box center [372, 129] width 28 height 5
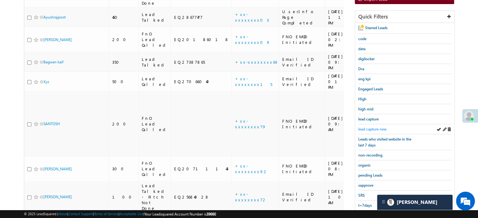
click at [372, 129] on span "lead capture new" at bounding box center [372, 129] width 28 height 5
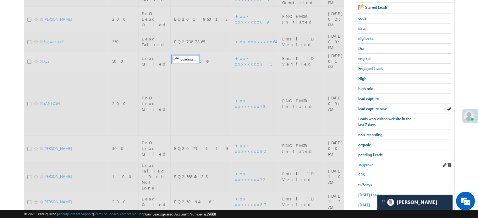
scroll to position [135, 0]
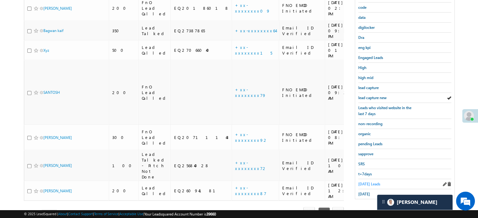
click at [362, 182] on span "[DATE] Leads" at bounding box center [369, 184] width 22 height 5
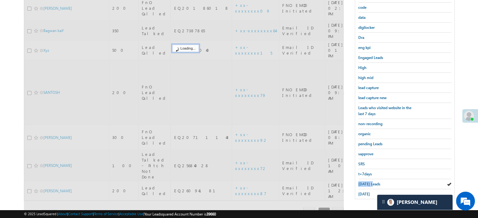
click at [362, 182] on span "[DATE] Leads" at bounding box center [369, 184] width 22 height 5
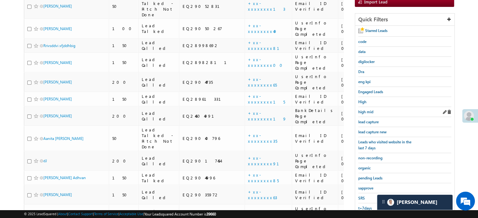
scroll to position [103, 0]
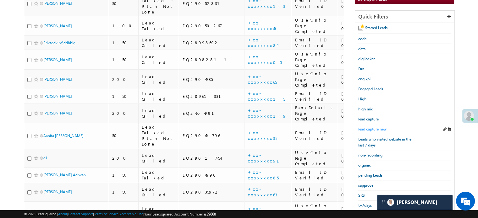
click at [377, 129] on span "lead capture new" at bounding box center [372, 129] width 28 height 5
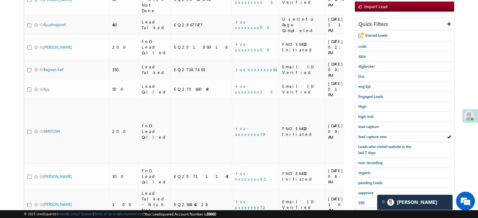
scroll to position [72, 0]
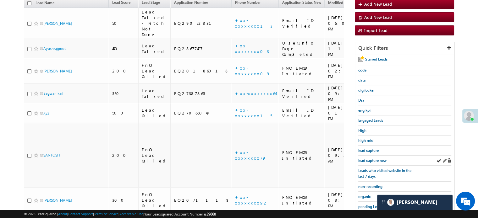
click at [365, 156] on div "lead capture new" at bounding box center [404, 161] width 93 height 10
click at [366, 158] on span "lead capture new" at bounding box center [372, 160] width 28 height 5
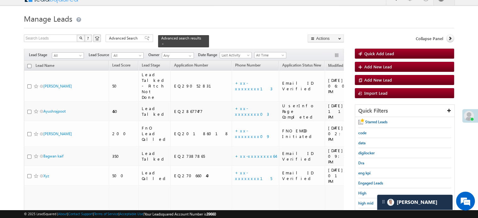
scroll to position [0, 0]
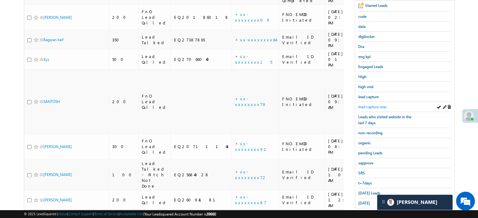
click at [377, 107] on span "lead capture new" at bounding box center [372, 107] width 28 height 5
click at [359, 191] on span "[DATE] Leads" at bounding box center [369, 193] width 22 height 5
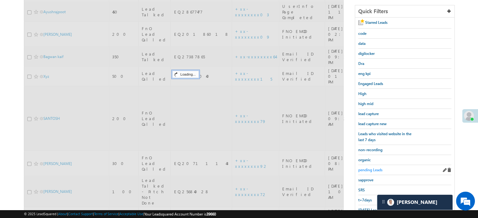
scroll to position [94, 0]
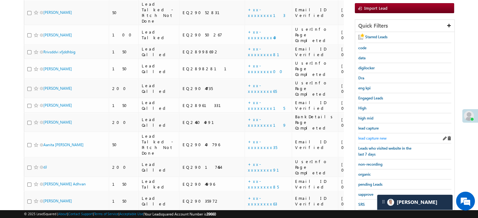
click at [376, 136] on span "lead capture new" at bounding box center [372, 138] width 28 height 5
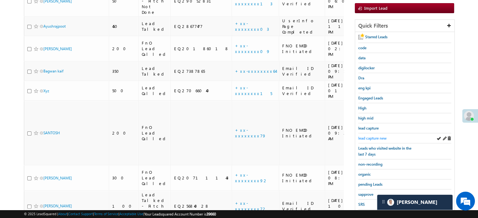
click at [375, 139] on span "lead capture new" at bounding box center [372, 138] width 28 height 5
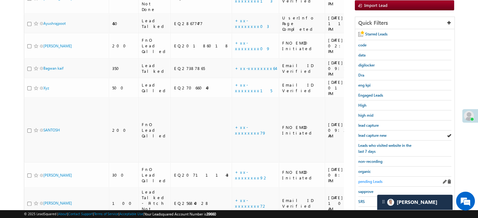
scroll to position [135, 0]
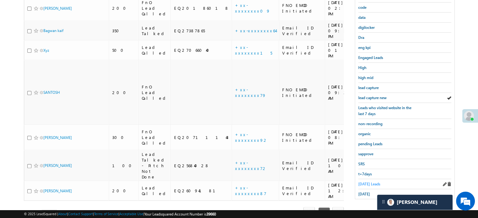
click at [367, 181] on link "[DATE] Leads" at bounding box center [369, 184] width 22 height 6
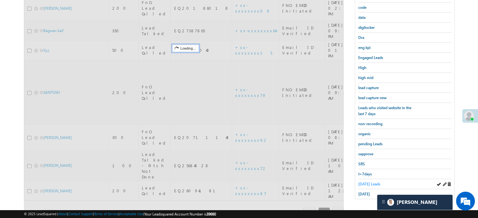
click at [366, 182] on span "[DATE] Leads" at bounding box center [369, 184] width 22 height 5
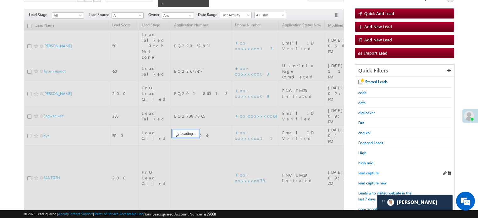
scroll to position [41, 0]
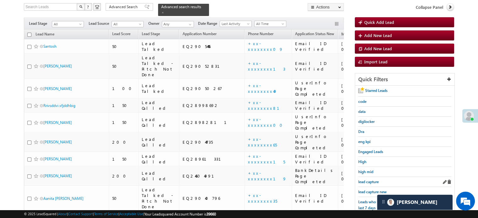
click at [367, 184] on div "lead capture" at bounding box center [404, 182] width 93 height 10
drag, startPoint x: 367, startPoint y: 184, endPoint x: 362, endPoint y: 195, distance: 11.0
click at [366, 185] on div "Starred Leads code data digilocker Dra eng kpi Engaged Leads High high mid lead…" at bounding box center [404, 190] width 99 height 208
click at [362, 195] on div "lead capture new" at bounding box center [404, 192] width 93 height 10
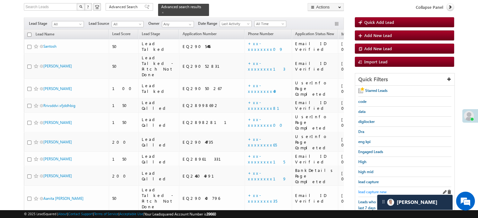
click at [365, 192] on span "lead capture new" at bounding box center [372, 192] width 28 height 5
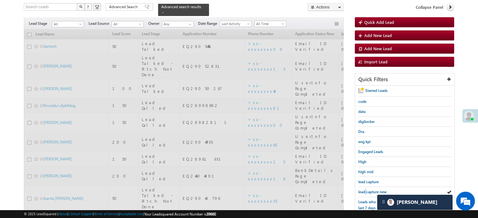
click at [365, 192] on span "lead capture new" at bounding box center [372, 192] width 28 height 5
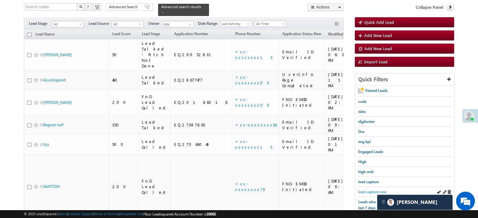
click at [372, 190] on span "lead capture new" at bounding box center [372, 192] width 28 height 5
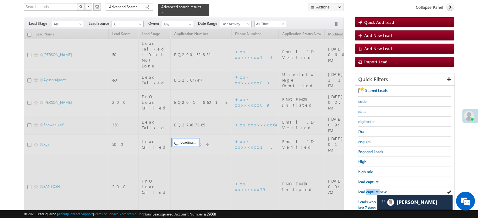
click at [372, 190] on span "lead capture new" at bounding box center [372, 192] width 28 height 5
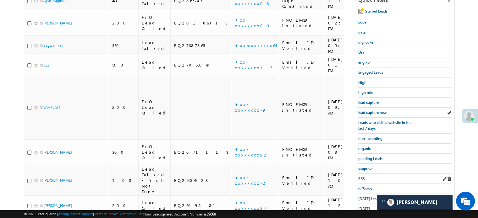
scroll to position [135, 0]
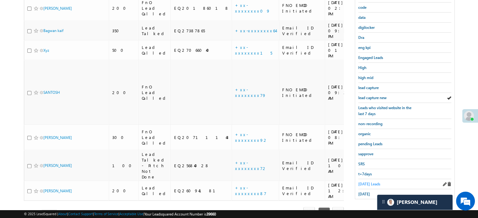
click at [364, 183] on span "[DATE] Leads" at bounding box center [369, 184] width 22 height 5
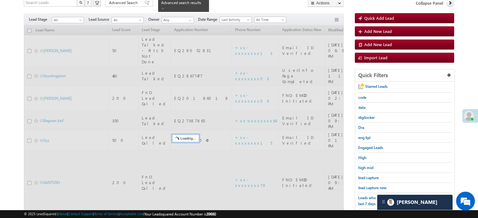
scroll to position [41, 0]
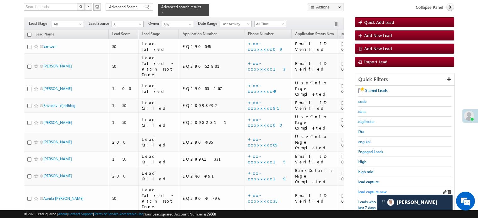
click at [366, 190] on span "lead capture new" at bounding box center [372, 192] width 28 height 5
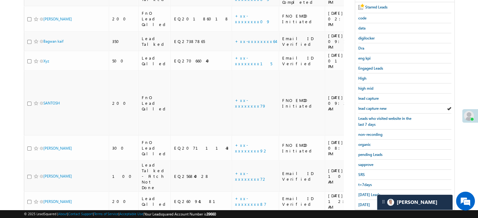
scroll to position [135, 0]
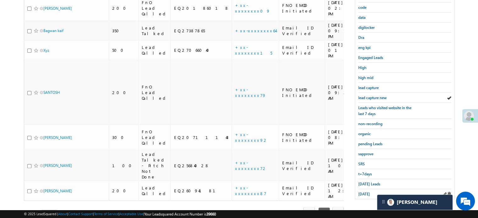
click at [366, 189] on div "[DATE]" at bounding box center [404, 194] width 93 height 10
click at [365, 185] on div "[DATE] Leads" at bounding box center [404, 184] width 93 height 10
click at [365, 183] on span "[DATE] Leads" at bounding box center [369, 184] width 22 height 5
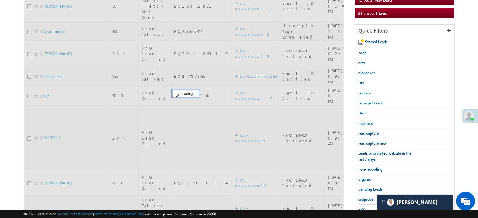
scroll to position [41, 0]
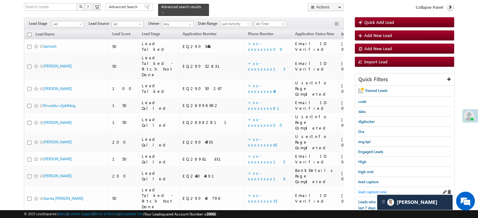
click at [364, 190] on span "lead capture new" at bounding box center [372, 192] width 28 height 5
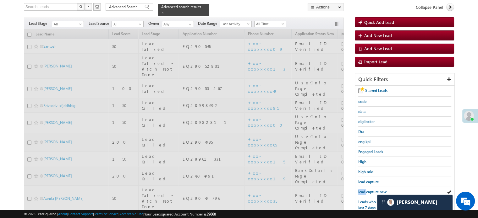
click at [364, 190] on span "lead capture new" at bounding box center [372, 192] width 28 height 5
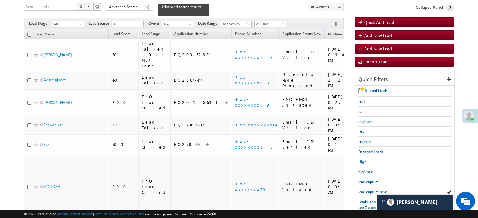
click at [364, 190] on span "lead capture new" at bounding box center [372, 192] width 28 height 5
drag, startPoint x: 366, startPoint y: 189, endPoint x: 352, endPoint y: 202, distance: 19.2
click at [365, 191] on span "lead capture new" at bounding box center [372, 192] width 28 height 5
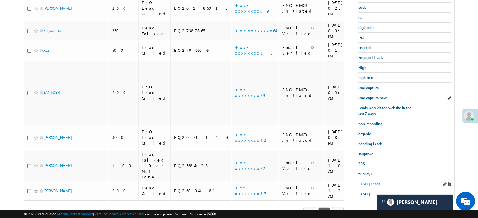
click at [366, 182] on span "[DATE] Leads" at bounding box center [369, 184] width 22 height 5
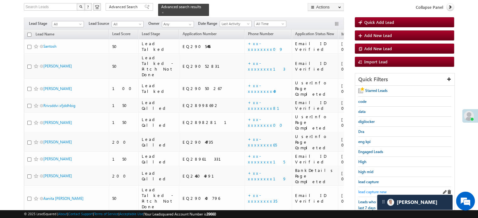
click at [368, 190] on span "lead capture new" at bounding box center [372, 192] width 28 height 5
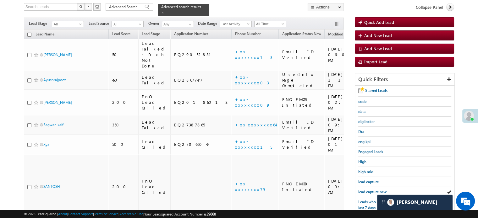
click at [368, 190] on span "lead capture new" at bounding box center [372, 192] width 28 height 5
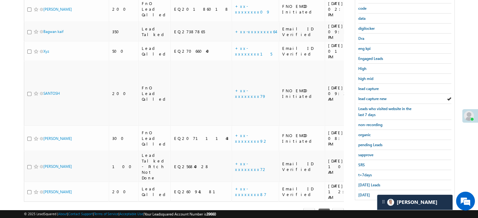
scroll to position [135, 0]
click at [361, 179] on div "[DATE] Leads" at bounding box center [404, 184] width 93 height 10
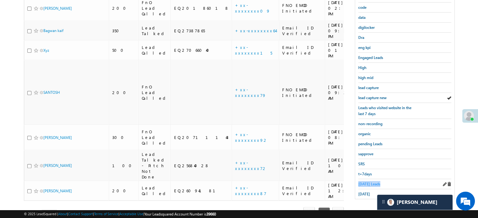
click at [361, 182] on span "[DATE] Leads" at bounding box center [369, 184] width 22 height 5
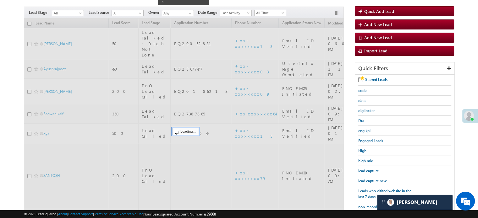
scroll to position [41, 0]
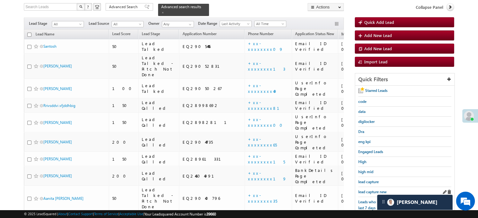
click at [360, 187] on div "lead capture new" at bounding box center [404, 192] width 93 height 10
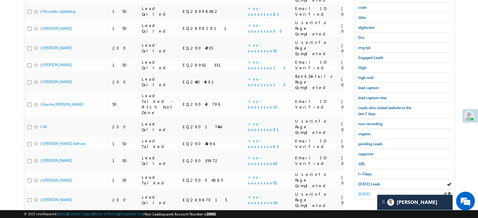
click at [364, 192] on span "[DATE]" at bounding box center [364, 194] width 12 height 5
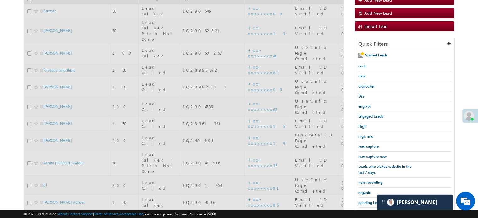
scroll to position [72, 0]
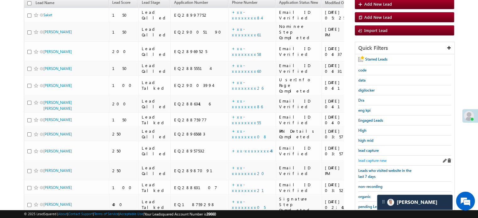
click at [373, 158] on span "lead capture new" at bounding box center [372, 160] width 28 height 5
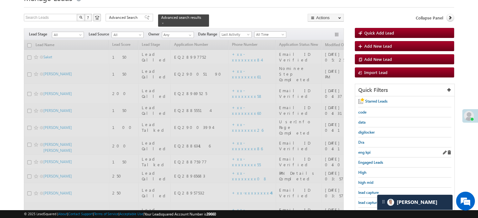
scroll to position [63, 0]
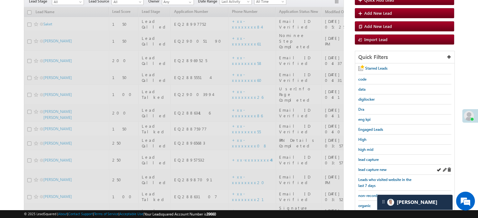
click at [377, 165] on div "lead capture new" at bounding box center [404, 170] width 93 height 10
click at [376, 167] on link "lead capture new" at bounding box center [372, 170] width 28 height 6
click at [376, 167] on span "lead capture new" at bounding box center [372, 169] width 28 height 5
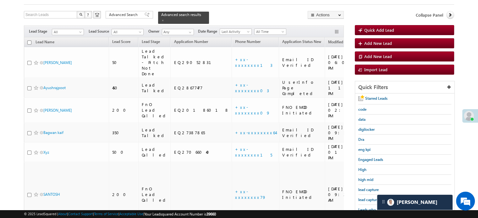
scroll to position [126, 0]
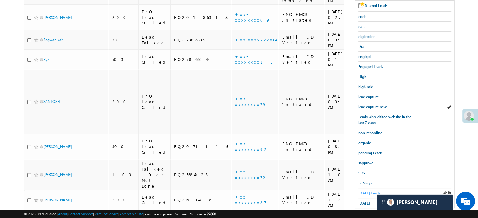
click at [370, 191] on span "[DATE] Leads" at bounding box center [369, 193] width 22 height 5
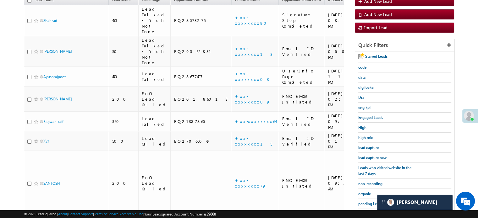
scroll to position [63, 0]
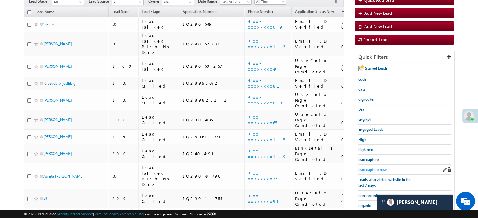
click at [376, 167] on span "lead capture new" at bounding box center [372, 169] width 28 height 5
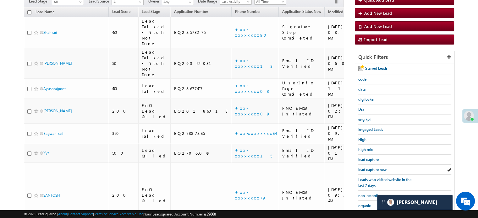
click at [376, 167] on span "lead capture new" at bounding box center [372, 169] width 28 height 5
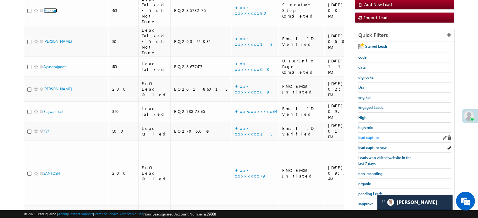
scroll to position [94, 0]
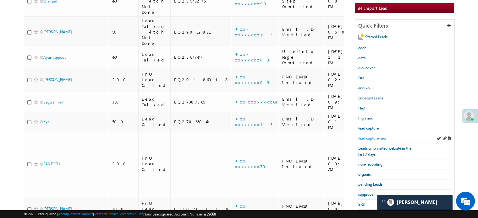
click at [372, 136] on span "lead capture new" at bounding box center [372, 138] width 28 height 5
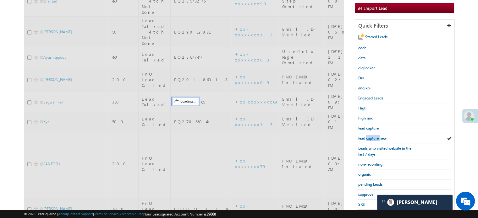
click at [372, 136] on span "lead capture new" at bounding box center [372, 138] width 28 height 5
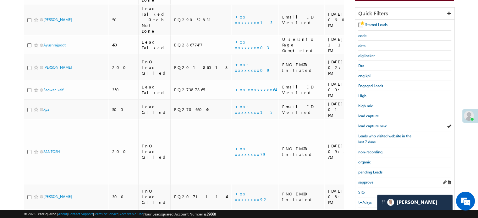
scroll to position [126, 0]
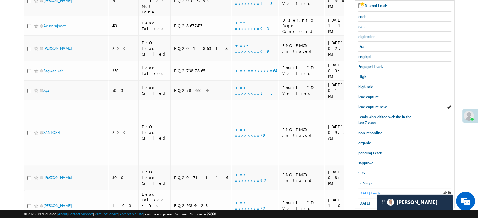
click at [370, 191] on span "[DATE] Leads" at bounding box center [369, 193] width 22 height 5
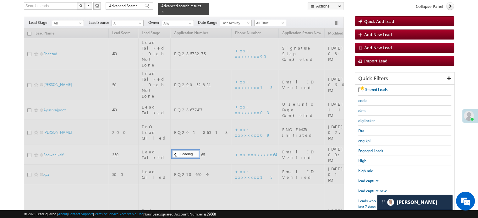
scroll to position [31, 0]
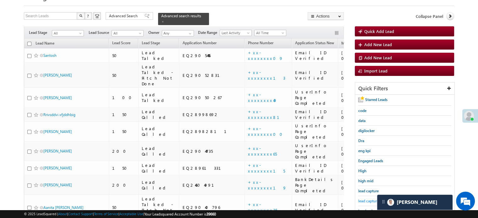
click at [367, 200] on span "lead capture new" at bounding box center [372, 201] width 28 height 5
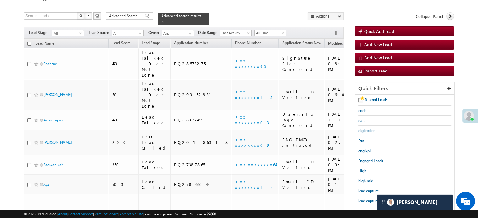
click at [367, 200] on span "lead capture new" at bounding box center [372, 201] width 28 height 5
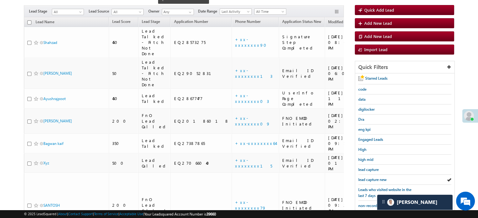
scroll to position [63, 0]
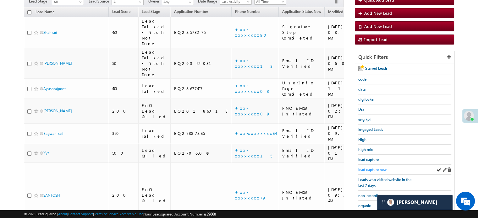
click at [373, 167] on span "lead capture new" at bounding box center [372, 169] width 28 height 5
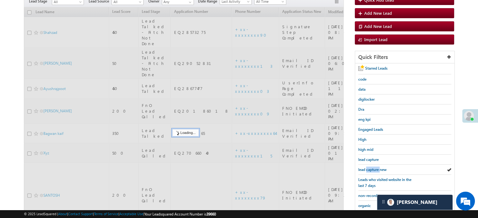
click at [373, 167] on span "lead capture new" at bounding box center [372, 169] width 28 height 5
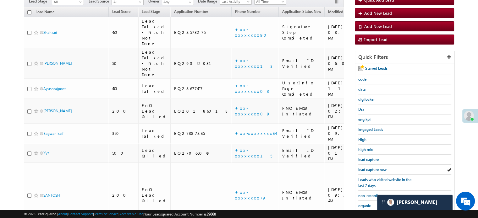
click at [373, 167] on span "lead capture new" at bounding box center [372, 169] width 28 height 5
click at [371, 167] on span "lead capture new" at bounding box center [372, 169] width 28 height 5
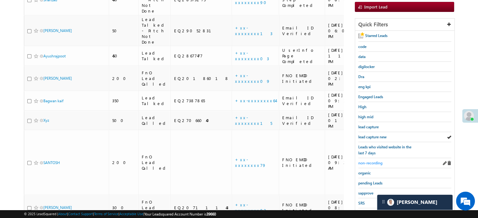
scroll to position [135, 0]
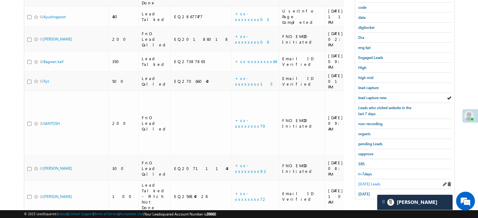
click at [368, 182] on span "[DATE] Leads" at bounding box center [369, 184] width 22 height 5
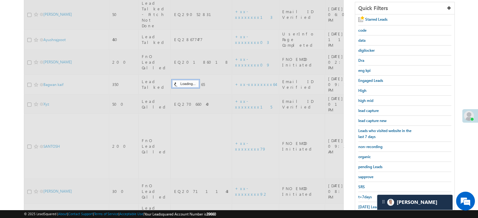
scroll to position [72, 0]
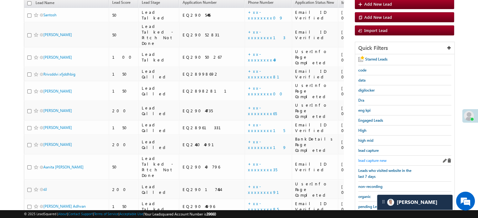
click at [369, 161] on span "lead capture new" at bounding box center [372, 160] width 28 height 5
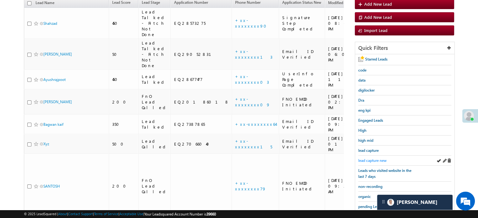
click at [373, 158] on span "lead capture new" at bounding box center [372, 160] width 28 height 5
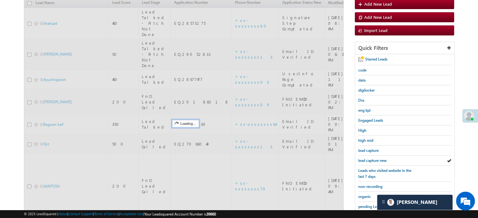
click at [373, 158] on span "lead capture new" at bounding box center [372, 160] width 28 height 5
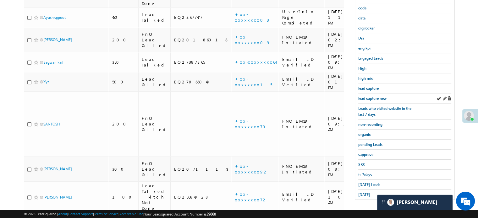
scroll to position [135, 0]
click at [363, 184] on div "[DATE] Leads" at bounding box center [404, 184] width 93 height 10
click at [365, 182] on span "[DATE] Leads" at bounding box center [369, 184] width 22 height 5
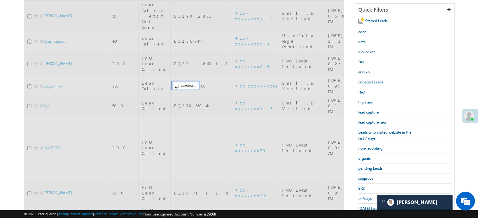
scroll to position [72, 0]
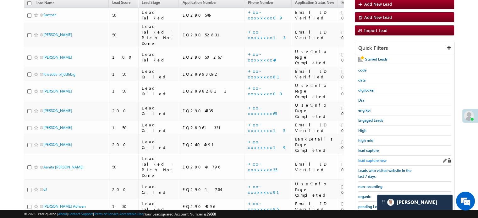
click at [376, 160] on span "lead capture new" at bounding box center [372, 160] width 28 height 5
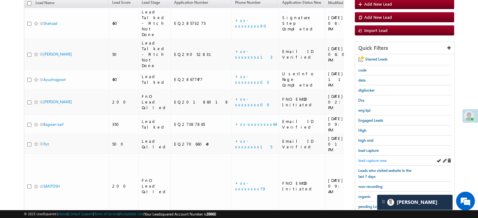
scroll to position [41, 0]
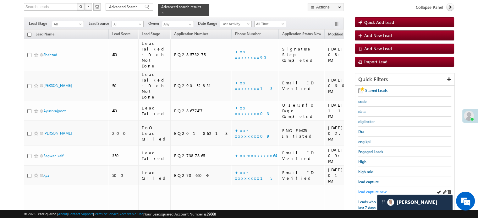
click at [371, 190] on span "lead capture new" at bounding box center [372, 192] width 28 height 5
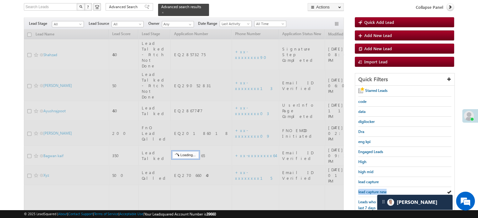
click at [371, 190] on span "lead capture new" at bounding box center [372, 192] width 28 height 5
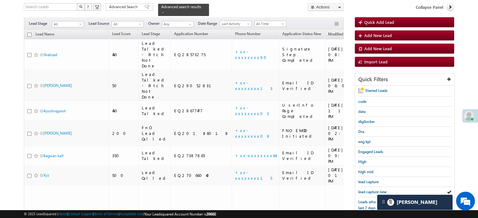
click at [371, 190] on span "lead capture new" at bounding box center [372, 192] width 28 height 5
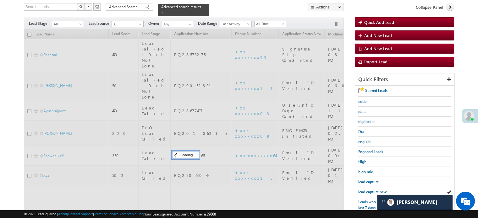
click at [371, 190] on span "lead capture new" at bounding box center [372, 192] width 28 height 5
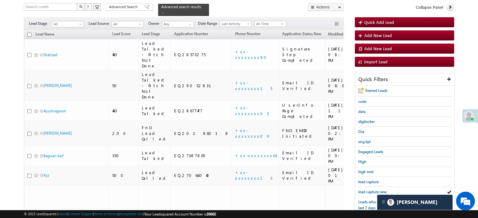
click at [371, 190] on span "lead capture new" at bounding box center [372, 192] width 28 height 5
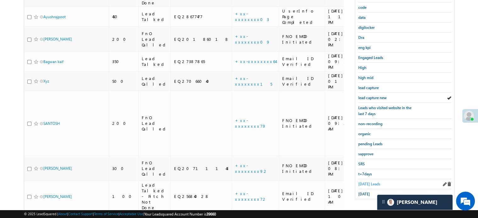
click at [369, 182] on span "[DATE] Leads" at bounding box center [369, 184] width 22 height 5
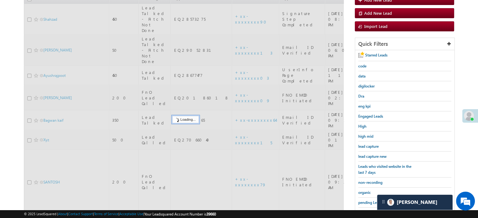
scroll to position [72, 0]
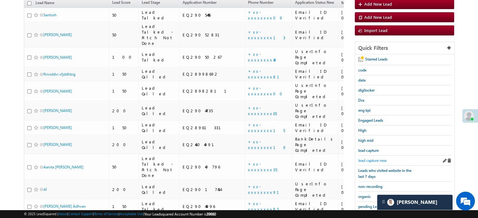
click at [372, 158] on span "lead capture new" at bounding box center [372, 160] width 28 height 5
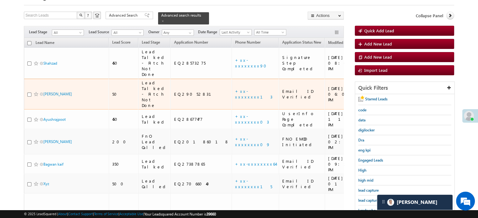
scroll to position [63, 0]
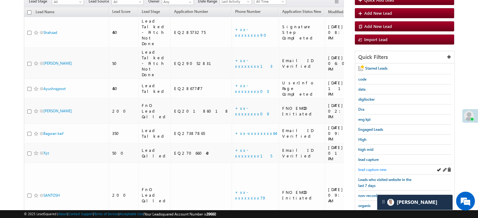
click at [375, 170] on span "lead capture new" at bounding box center [372, 169] width 28 height 5
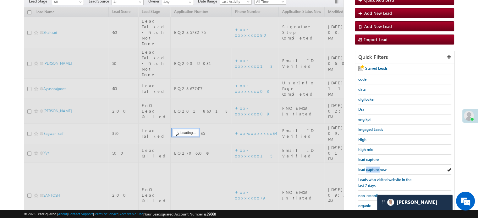
click at [375, 170] on span "lead capture new" at bounding box center [372, 169] width 28 height 5
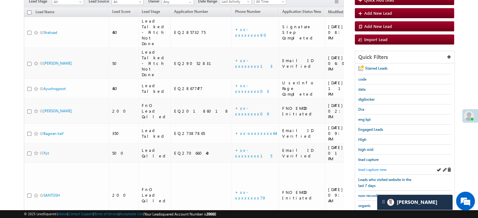
click at [375, 171] on link "lead capture new" at bounding box center [372, 170] width 28 height 6
click at [373, 169] on span "lead capture new" at bounding box center [372, 169] width 28 height 5
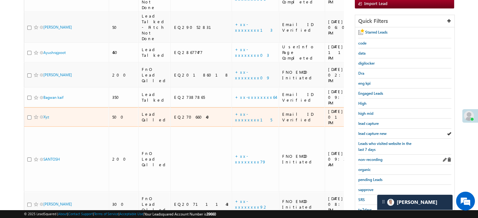
scroll to position [126, 0]
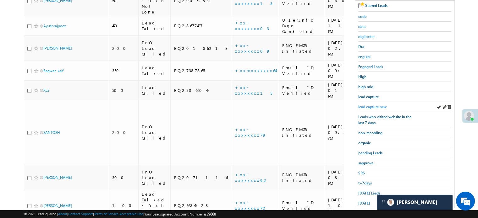
click at [373, 105] on span "lead capture new" at bounding box center [372, 107] width 28 height 5
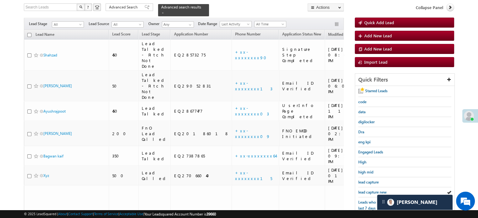
scroll to position [94, 0]
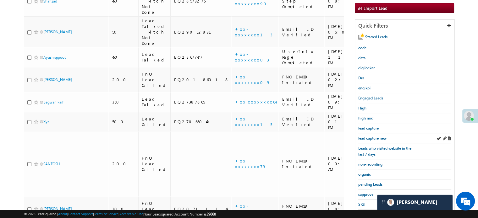
click at [370, 134] on div "lead capture new" at bounding box center [404, 139] width 93 height 10
click at [367, 140] on div "lead capture new" at bounding box center [404, 139] width 93 height 10
click at [368, 138] on span "lead capture new" at bounding box center [372, 138] width 28 height 5
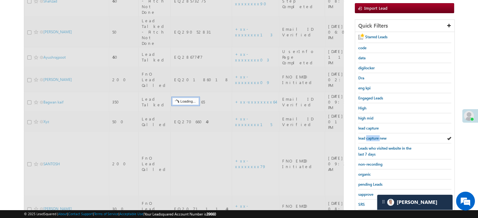
click at [368, 138] on span "lead capture new" at bounding box center [372, 138] width 28 height 5
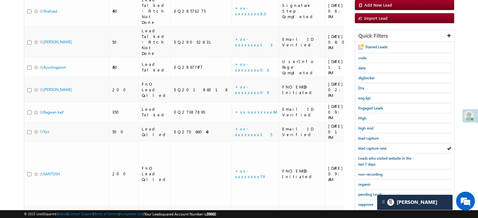
scroll to position [135, 0]
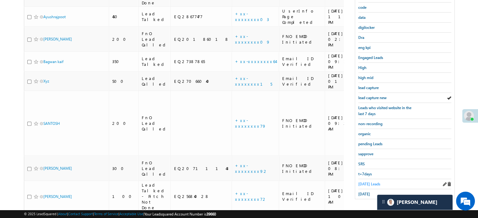
click at [361, 182] on span "[DATE] Leads" at bounding box center [369, 184] width 22 height 5
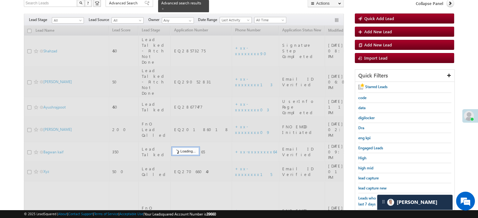
scroll to position [41, 0]
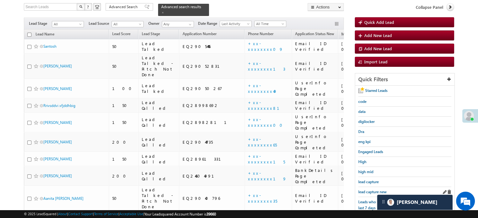
click at [365, 189] on link "lead capture new" at bounding box center [372, 192] width 28 height 6
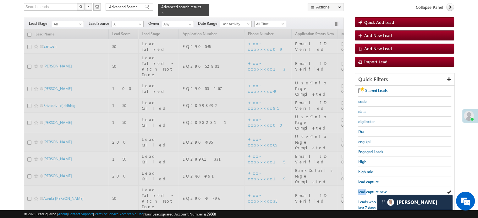
click at [365, 189] on link "lead capture new" at bounding box center [372, 192] width 28 height 6
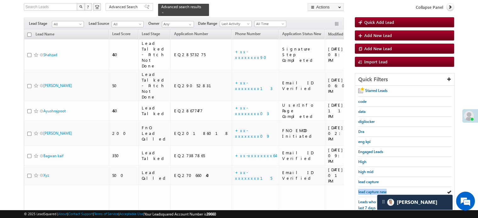
click at [365, 189] on link "lead capture new" at bounding box center [372, 192] width 28 height 6
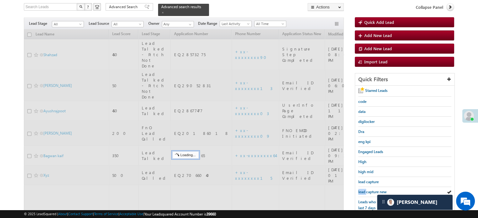
click at [365, 189] on link "lead capture new" at bounding box center [372, 192] width 28 height 6
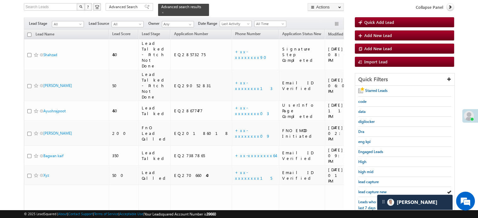
click at [365, 189] on link "lead capture new" at bounding box center [372, 192] width 28 height 6
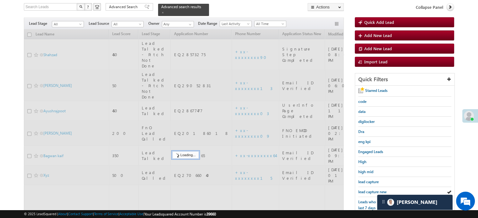
click at [365, 189] on link "lead capture new" at bounding box center [372, 192] width 28 height 6
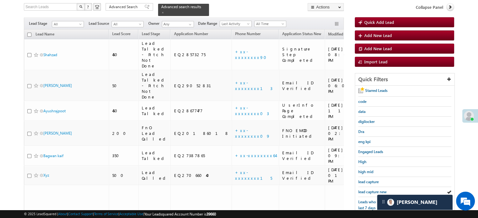
click at [357, 186] on div "Starred Leads code data digilocker Dra eng kpi Engaged Leads High high mid lead…" at bounding box center [404, 190] width 99 height 208
click at [361, 190] on span "lead capture new" at bounding box center [372, 192] width 28 height 5
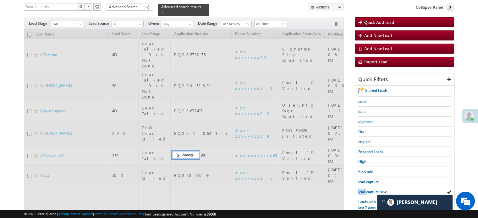
click at [361, 190] on span "lead capture new" at bounding box center [372, 192] width 28 height 5
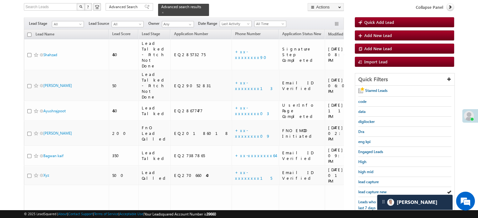
click at [361, 190] on span "lead capture new" at bounding box center [372, 192] width 28 height 5
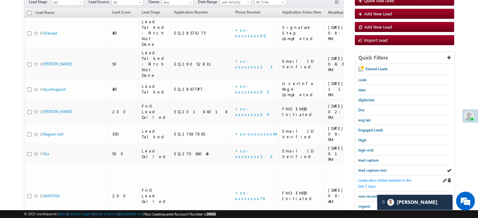
scroll to position [72, 0]
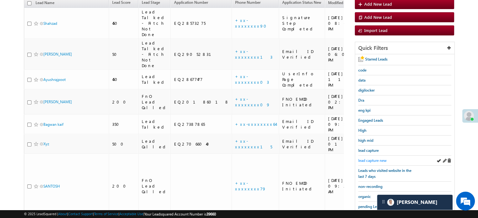
click at [371, 158] on span "lead capture new" at bounding box center [372, 160] width 28 height 5
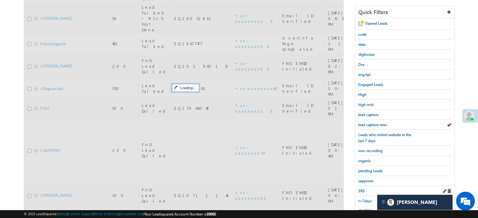
scroll to position [135, 0]
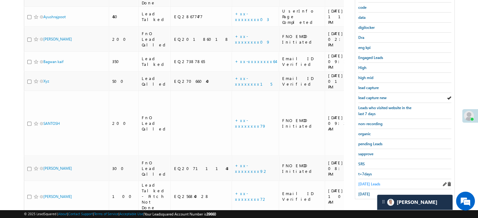
click at [366, 182] on span "[DATE] Leads" at bounding box center [369, 184] width 22 height 5
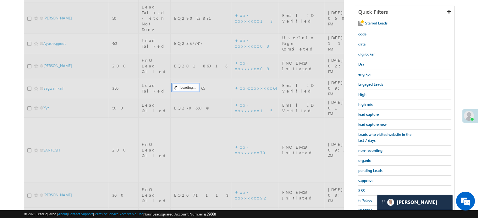
scroll to position [72, 0]
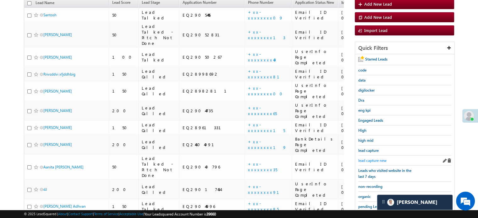
click at [371, 159] on span "lead capture new" at bounding box center [372, 160] width 28 height 5
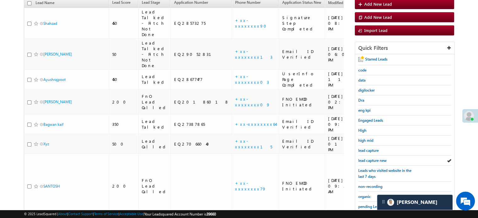
click at [371, 159] on span "lead capture new" at bounding box center [372, 160] width 28 height 5
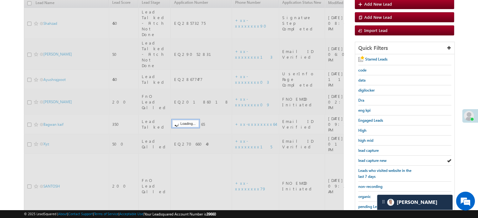
click at [371, 159] on span "lead capture new" at bounding box center [372, 160] width 28 height 5
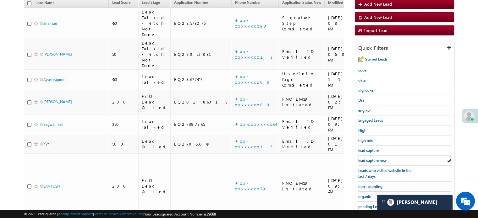
click at [371, 159] on span "lead capture new" at bounding box center [372, 160] width 28 height 5
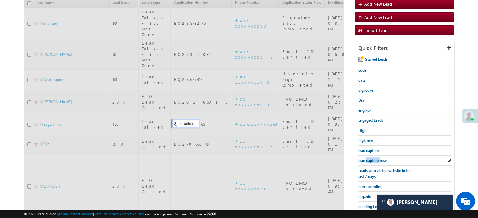
click at [371, 159] on span "lead capture new" at bounding box center [372, 160] width 28 height 5
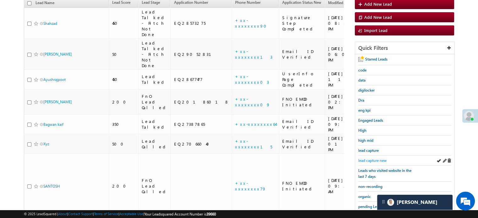
click at [374, 156] on div "lead capture new" at bounding box center [404, 161] width 93 height 10
click at [374, 158] on span "lead capture new" at bounding box center [372, 160] width 28 height 5
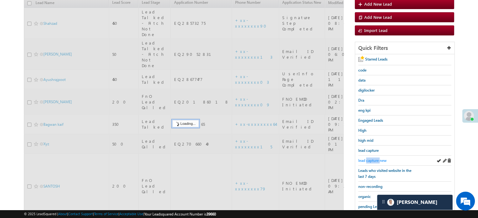
click at [373, 159] on span "lead capture new" at bounding box center [372, 160] width 28 height 5
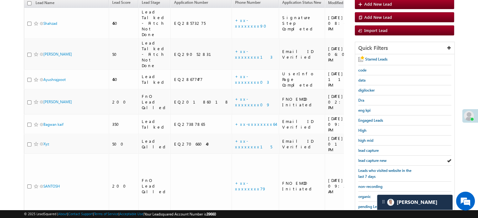
click at [373, 159] on span "lead capture new" at bounding box center [372, 160] width 28 height 5
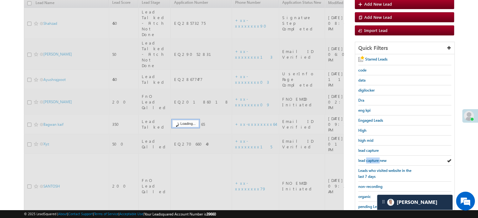
click at [373, 159] on span "lead capture new" at bounding box center [372, 160] width 28 height 5
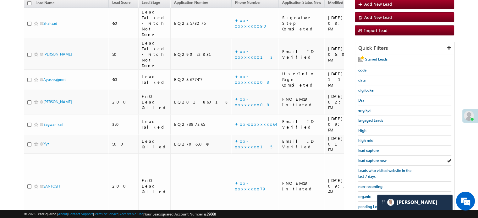
scroll to position [135, 0]
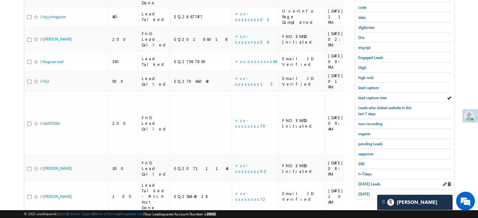
click at [362, 185] on div "[DATE] Leads" at bounding box center [404, 184] width 93 height 10
click at [365, 182] on span "[DATE] Leads" at bounding box center [369, 184] width 22 height 5
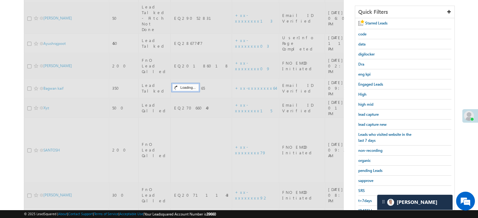
scroll to position [72, 0]
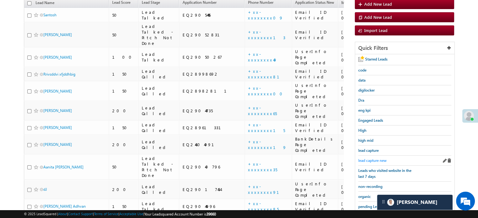
click at [369, 159] on span "lead capture new" at bounding box center [372, 160] width 28 height 5
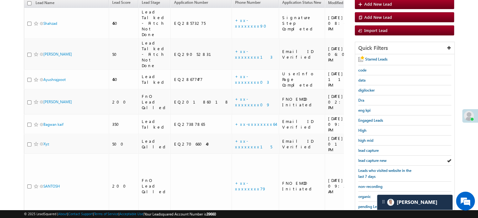
click at [369, 159] on span "lead capture new" at bounding box center [372, 160] width 28 height 5
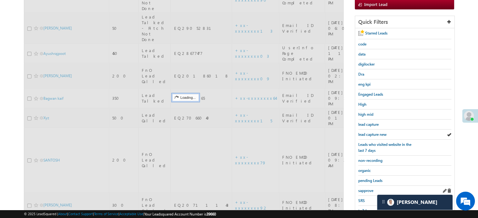
scroll to position [135, 0]
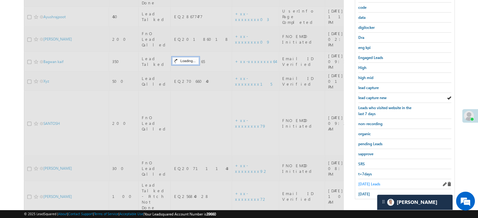
click at [370, 182] on span "[DATE] Leads" at bounding box center [369, 184] width 22 height 5
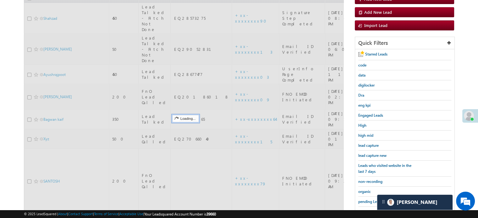
scroll to position [72, 0]
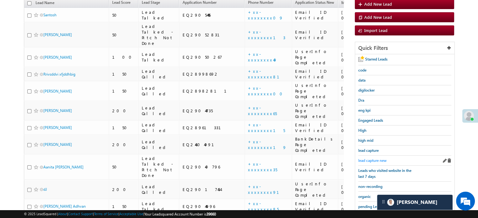
click at [375, 159] on span "lead capture new" at bounding box center [372, 160] width 28 height 5
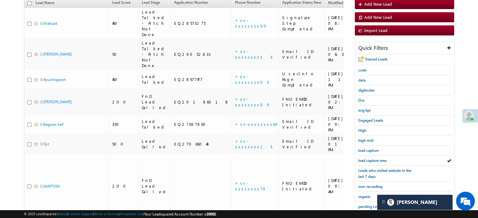
click at [375, 159] on span "lead capture new" at bounding box center [372, 160] width 28 height 5
click at [376, 159] on span "lead capture new" at bounding box center [372, 160] width 28 height 5
click at [366, 156] on div "lead capture new" at bounding box center [404, 161] width 93 height 10
click at [367, 158] on span "lead capture new" at bounding box center [372, 160] width 28 height 5
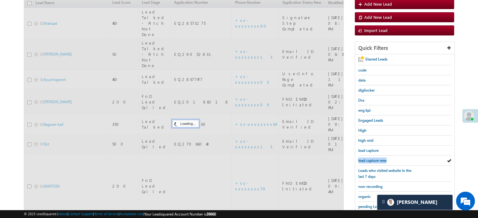
click at [367, 158] on span "lead capture new" at bounding box center [372, 160] width 28 height 5
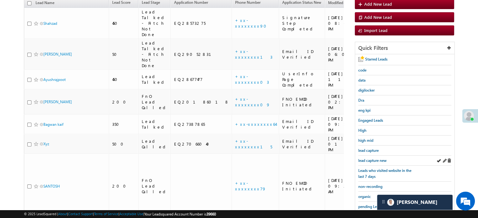
click at [369, 163] on div "lead capture new" at bounding box center [404, 161] width 93 height 10
click at [369, 158] on span "lead capture new" at bounding box center [372, 160] width 28 height 5
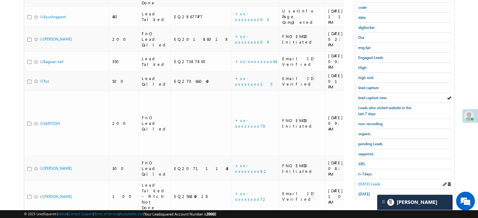
click at [365, 182] on span "[DATE] Leads" at bounding box center [369, 184] width 22 height 5
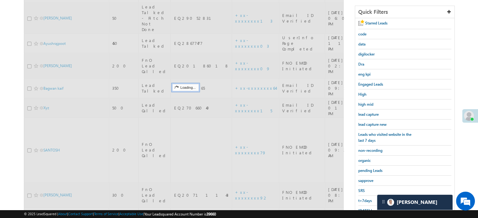
scroll to position [41, 0]
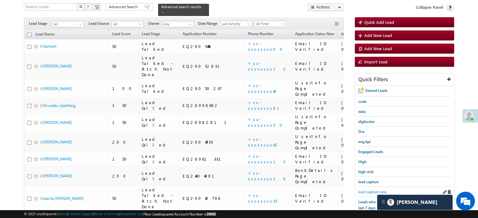
click at [370, 190] on span "lead capture new" at bounding box center [372, 192] width 28 height 5
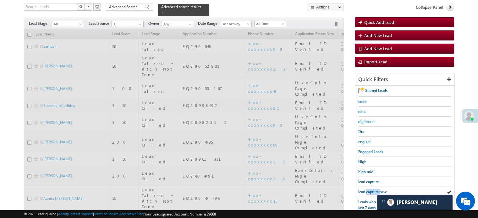
click at [370, 190] on span "lead capture new" at bounding box center [372, 192] width 28 height 5
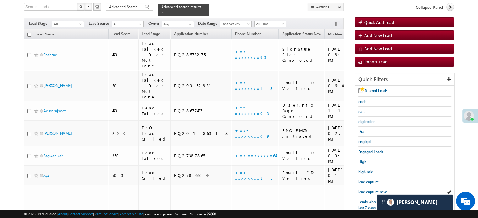
click at [370, 190] on span "lead capture new" at bounding box center [372, 192] width 28 height 5
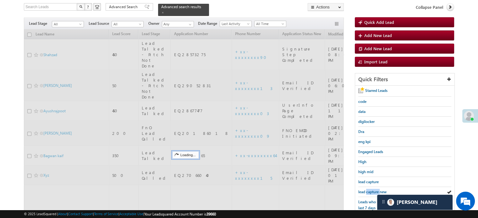
click at [370, 190] on span "lead capture new" at bounding box center [372, 192] width 28 height 5
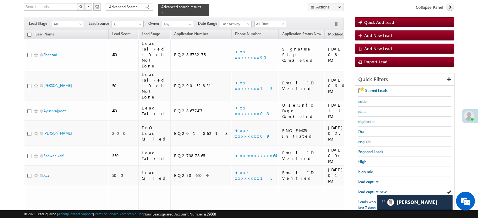
click at [370, 190] on span "lead capture new" at bounding box center [372, 192] width 28 height 5
click at [374, 191] on span "lead capture new" at bounding box center [372, 192] width 28 height 5
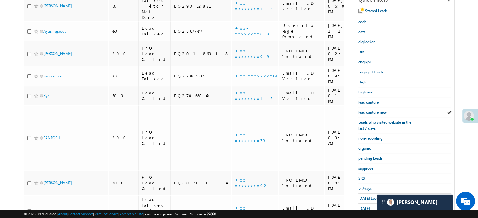
scroll to position [135, 0]
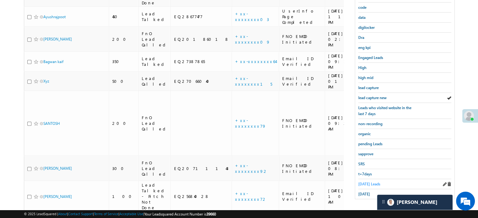
click at [368, 182] on span "[DATE] Leads" at bounding box center [369, 184] width 22 height 5
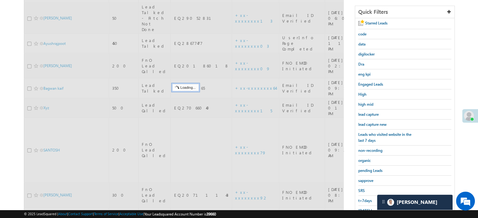
scroll to position [72, 0]
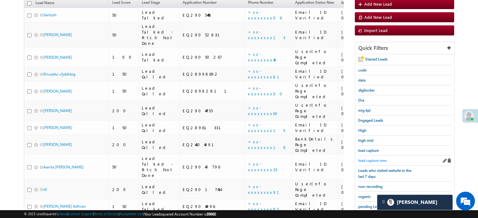
click at [370, 158] on span "lead capture new" at bounding box center [372, 160] width 28 height 5
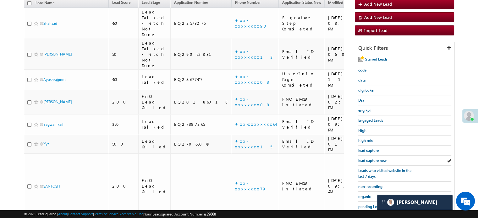
click at [370, 158] on span "lead capture new" at bounding box center [372, 160] width 28 height 5
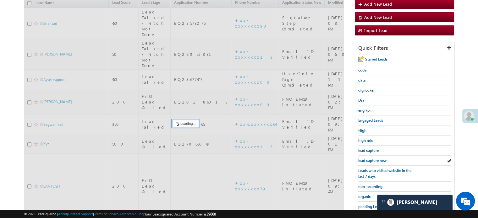
click at [370, 158] on span "lead capture new" at bounding box center [372, 160] width 28 height 5
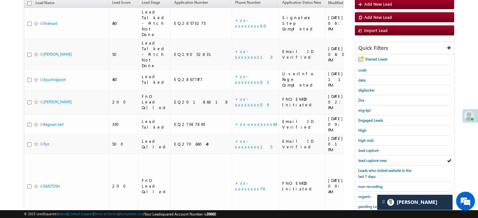
click at [370, 158] on span "lead capture new" at bounding box center [372, 160] width 28 height 5
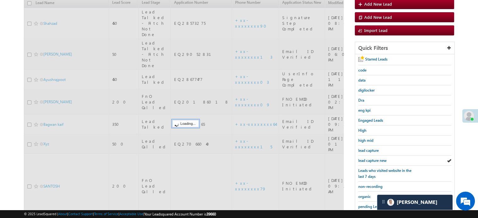
click at [370, 158] on span "lead capture new" at bounding box center [372, 160] width 28 height 5
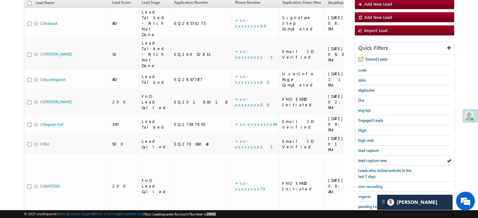
click at [370, 158] on span "lead capture new" at bounding box center [372, 160] width 28 height 5
click at [375, 159] on span "lead capture new" at bounding box center [372, 160] width 28 height 5
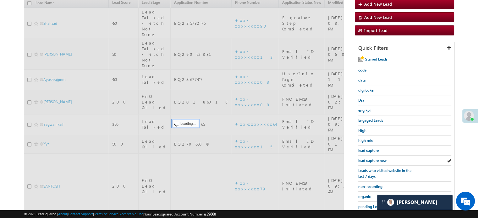
click at [375, 159] on span "lead capture new" at bounding box center [372, 160] width 28 height 5
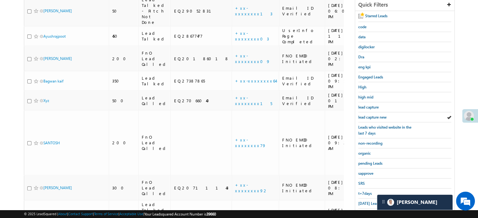
scroll to position [135, 0]
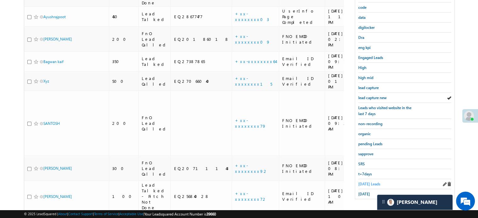
click at [372, 182] on span "[DATE] Leads" at bounding box center [369, 184] width 22 height 5
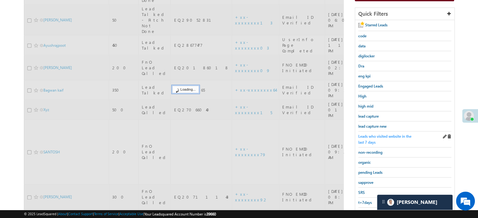
scroll to position [72, 0]
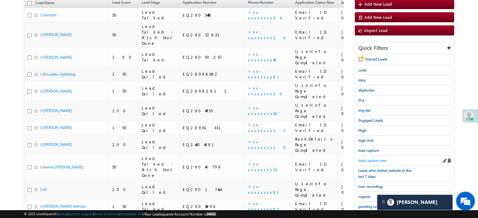
click at [376, 159] on span "lead capture new" at bounding box center [372, 160] width 28 height 5
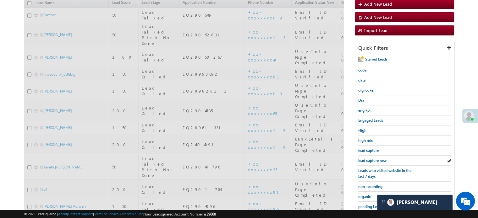
scroll to position [3048, 0]
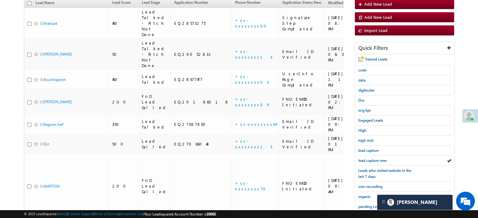
click at [376, 159] on span "lead capture new" at bounding box center [372, 160] width 28 height 5
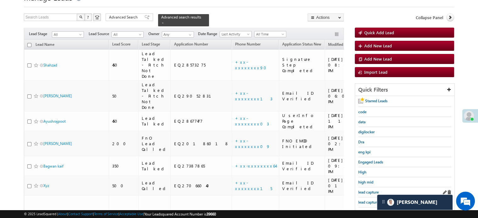
scroll to position [72, 0]
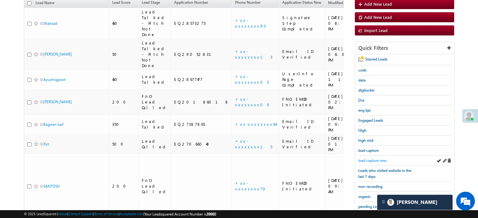
click at [374, 159] on span "lead capture new" at bounding box center [372, 160] width 28 height 5
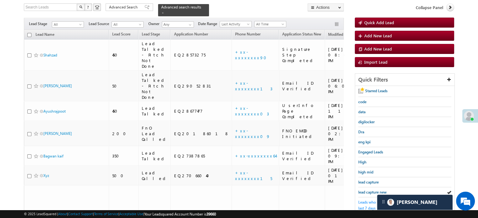
scroll to position [41, 0]
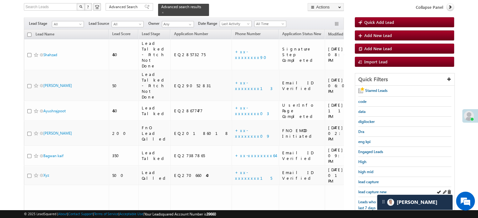
click at [364, 195] on div "lead capture new" at bounding box center [404, 192] width 93 height 10
click at [366, 190] on span "lead capture new" at bounding box center [372, 192] width 28 height 5
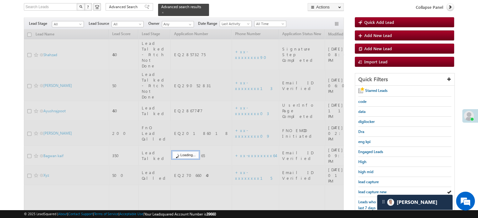
click at [366, 190] on span "lead capture new" at bounding box center [372, 192] width 28 height 5
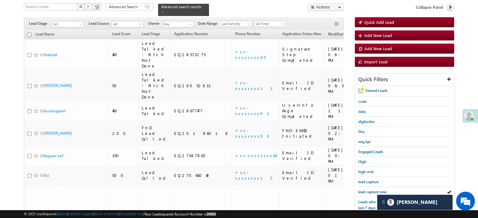
click at [366, 190] on span "lead capture new" at bounding box center [372, 192] width 28 height 5
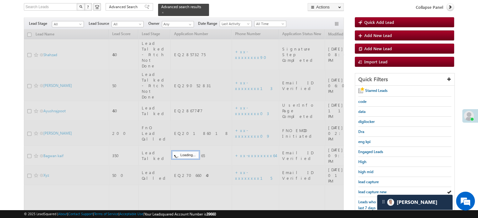
click at [366, 190] on span "lead capture new" at bounding box center [372, 192] width 28 height 5
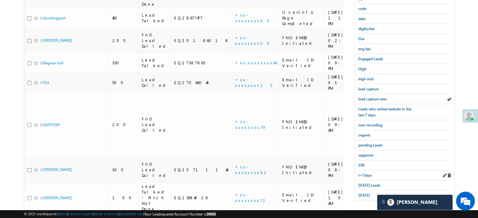
scroll to position [135, 0]
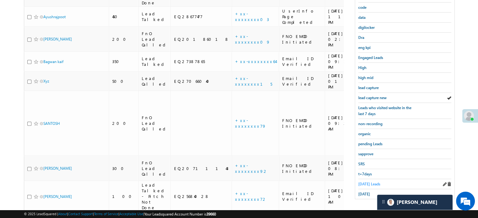
click at [368, 184] on link "[DATE] Leads" at bounding box center [369, 184] width 22 height 6
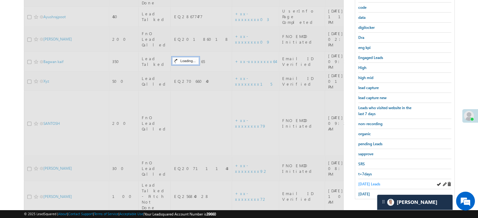
click at [368, 183] on span "[DATE] Leads" at bounding box center [369, 184] width 22 height 5
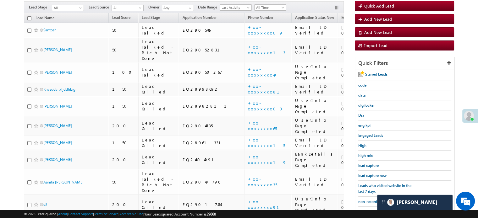
scroll to position [41, 0]
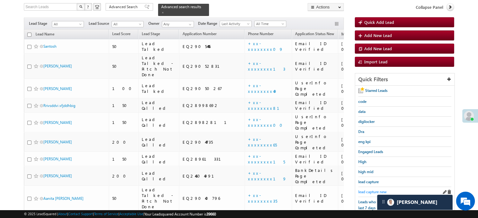
click at [364, 190] on span "lead capture new" at bounding box center [372, 192] width 28 height 5
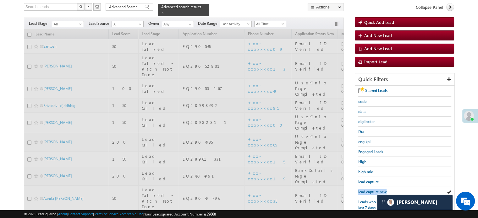
click at [364, 190] on span "lead capture new" at bounding box center [372, 192] width 28 height 5
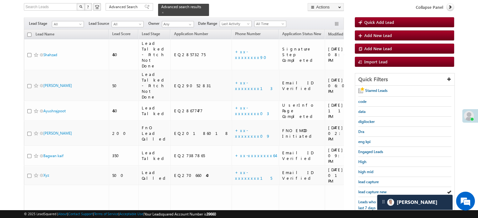
click at [364, 190] on span "lead capture new" at bounding box center [372, 192] width 28 height 5
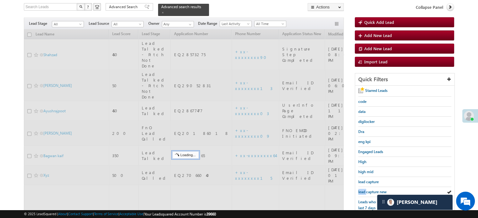
click at [364, 190] on span "lead capture new" at bounding box center [372, 192] width 28 height 5
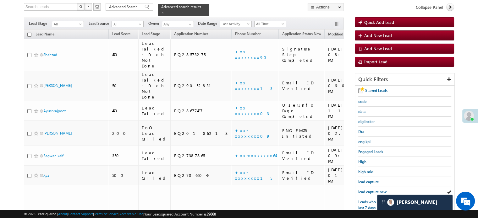
click at [364, 190] on span "lead capture new" at bounding box center [372, 192] width 28 height 5
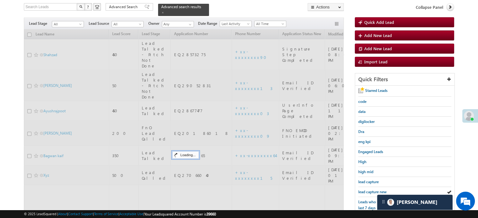
click at [364, 190] on span "lead capture new" at bounding box center [372, 192] width 28 height 5
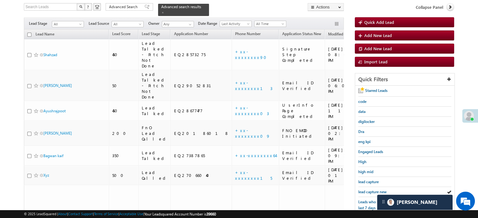
click at [364, 190] on span "lead capture new" at bounding box center [372, 192] width 28 height 5
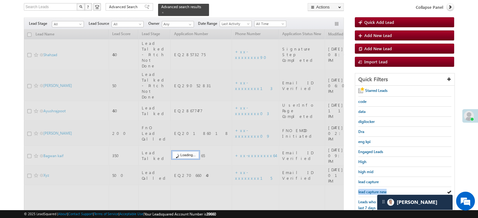
click at [364, 190] on span "lead capture new" at bounding box center [372, 192] width 28 height 5
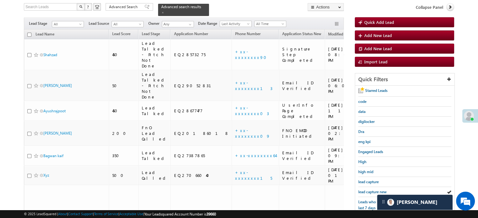
click at [364, 190] on span "lead capture new" at bounding box center [372, 192] width 28 height 5
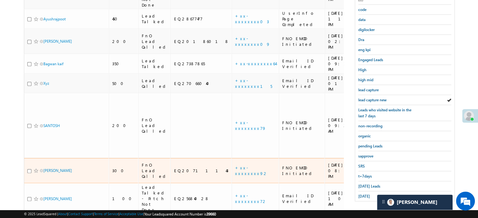
scroll to position [135, 0]
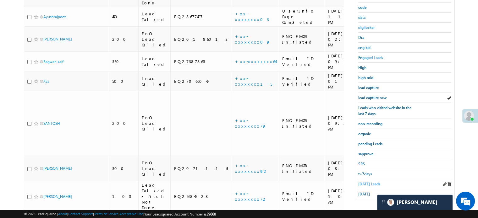
click at [369, 180] on div "[DATE] Leads" at bounding box center [404, 184] width 93 height 10
click at [367, 182] on span "[DATE] Leads" at bounding box center [369, 184] width 22 height 5
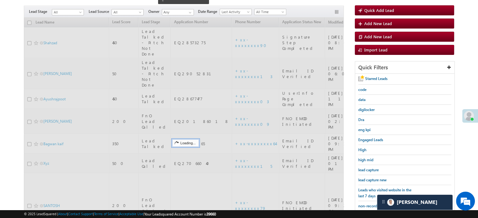
scroll to position [41, 0]
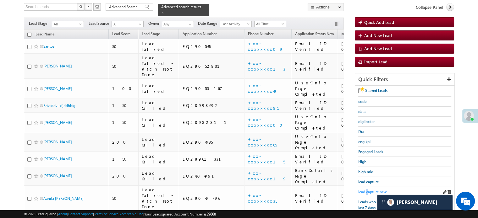
click at [367, 192] on span "lead capture new" at bounding box center [372, 192] width 28 height 5
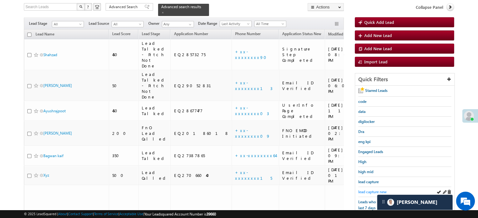
click at [363, 192] on span "lead capture new" at bounding box center [372, 192] width 28 height 5
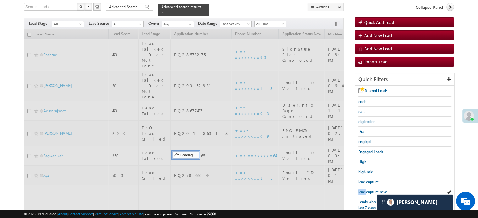
click at [363, 192] on span "lead capture new" at bounding box center [372, 192] width 28 height 5
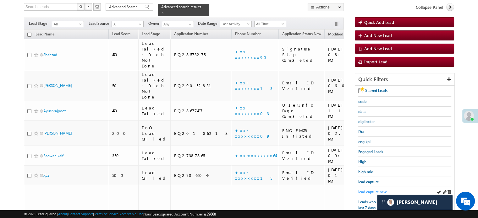
click at [370, 190] on span "lead capture new" at bounding box center [372, 192] width 28 height 5
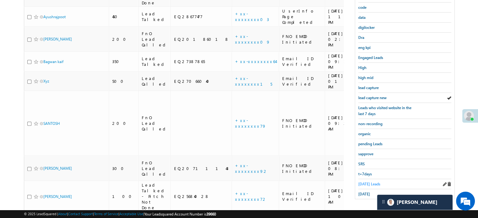
click at [375, 182] on span "[DATE] Leads" at bounding box center [369, 184] width 22 height 5
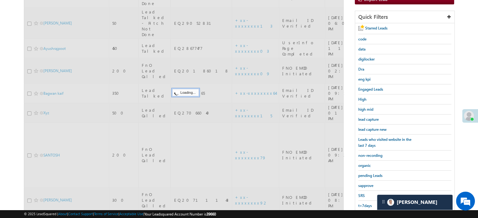
scroll to position [72, 0]
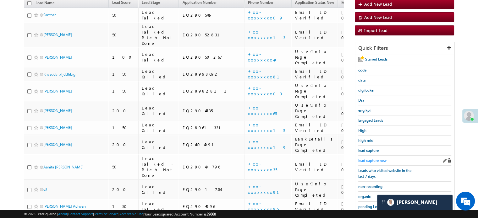
click at [372, 158] on span "lead capture new" at bounding box center [372, 160] width 28 height 5
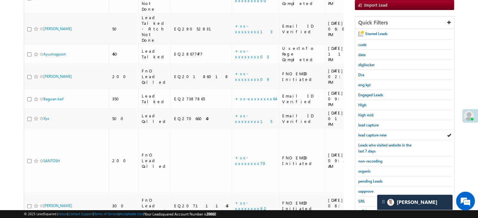
scroll to position [135, 0]
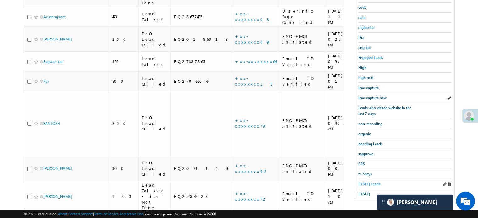
click at [369, 182] on span "[DATE] Leads" at bounding box center [369, 184] width 22 height 5
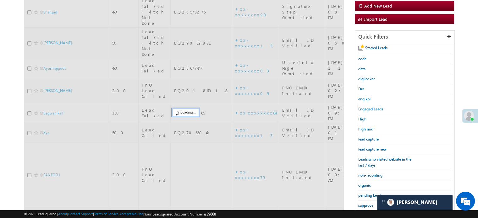
scroll to position [72, 0]
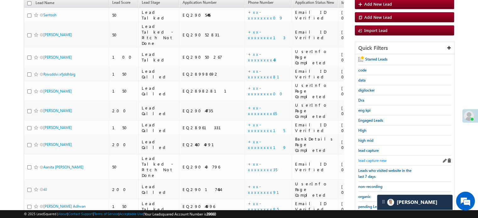
click at [374, 160] on span "lead capture new" at bounding box center [372, 160] width 28 height 5
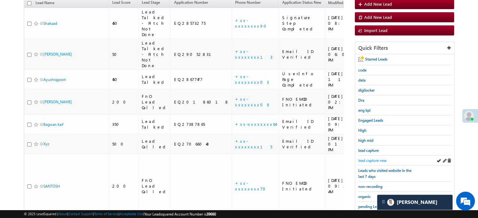
click at [370, 158] on span "lead capture new" at bounding box center [372, 160] width 28 height 5
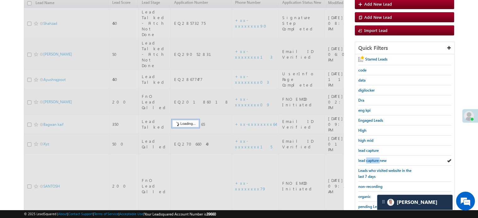
click at [370, 158] on span "lead capture new" at bounding box center [372, 160] width 28 height 5
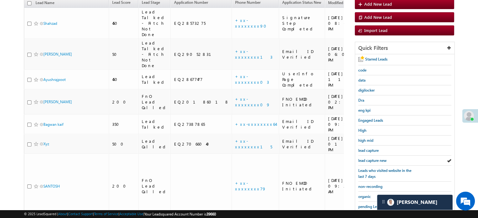
click at [370, 158] on span "lead capture new" at bounding box center [372, 160] width 28 height 5
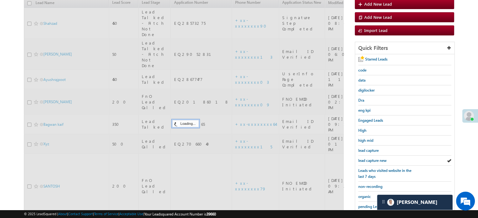
click at [370, 158] on span "lead capture new" at bounding box center [372, 160] width 28 height 5
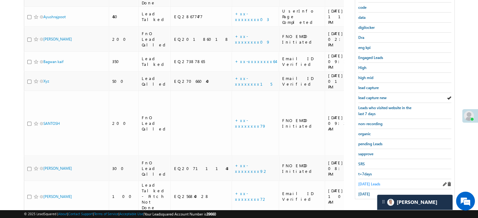
click at [361, 182] on span "[DATE] Leads" at bounding box center [369, 184] width 22 height 5
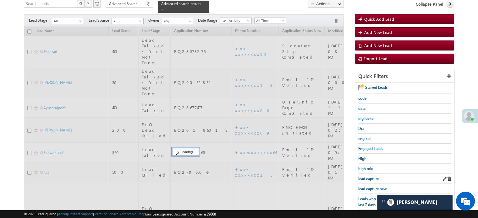
scroll to position [41, 0]
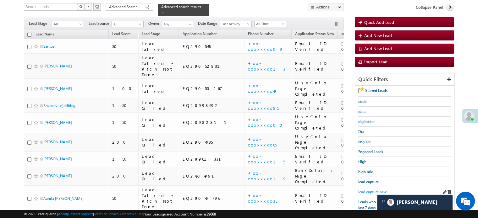
click at [375, 191] on span "lead capture new" at bounding box center [372, 192] width 28 height 5
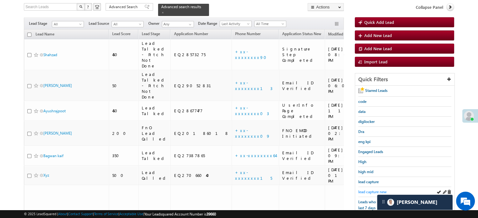
click at [373, 190] on span "lead capture new" at bounding box center [372, 192] width 28 height 5
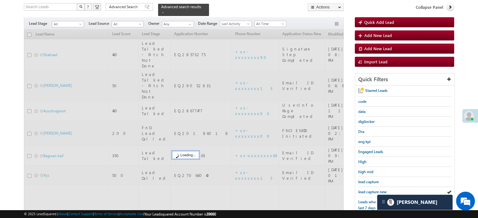
click at [373, 190] on span "lead capture new" at bounding box center [372, 192] width 28 height 5
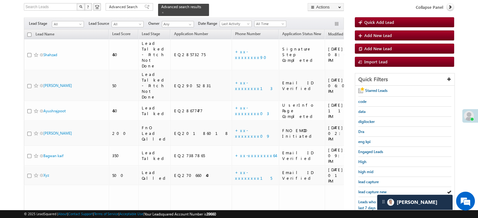
click at [373, 190] on span "lead capture new" at bounding box center [372, 192] width 28 height 5
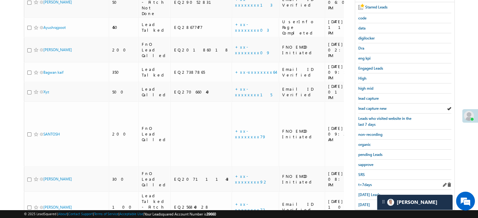
scroll to position [135, 0]
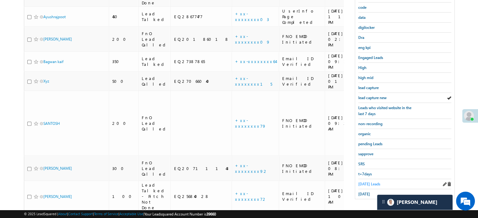
click at [367, 183] on span "[DATE] Leads" at bounding box center [369, 184] width 22 height 5
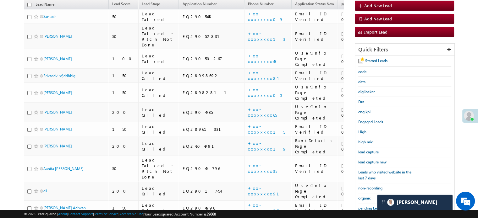
scroll to position [72, 0]
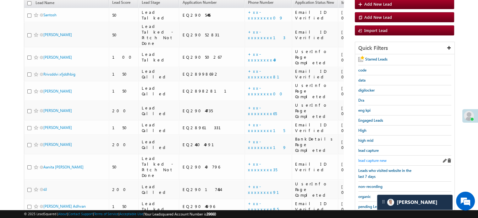
click at [369, 160] on span "lead capture new" at bounding box center [372, 160] width 28 height 5
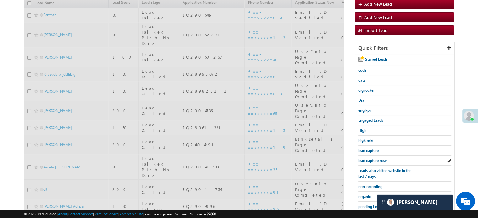
scroll to position [41, 0]
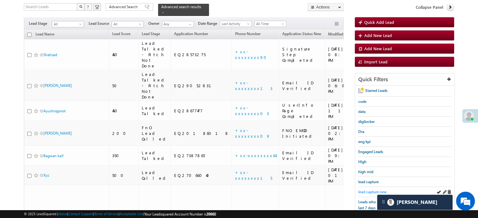
click at [370, 190] on span "lead capture new" at bounding box center [372, 192] width 28 height 5
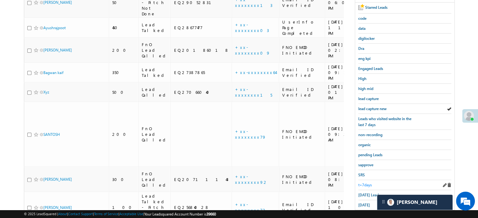
scroll to position [135, 0]
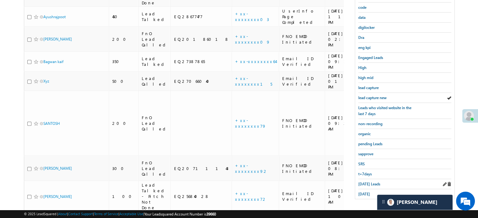
click at [369, 185] on div "[DATE] Leads" at bounding box center [404, 184] width 93 height 10
click at [369, 182] on span "[DATE] Leads" at bounding box center [369, 184] width 22 height 5
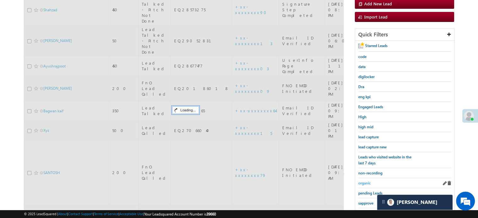
scroll to position [41, 0]
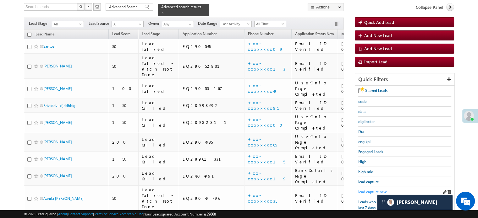
click at [370, 191] on span "lead capture new" at bounding box center [372, 192] width 28 height 5
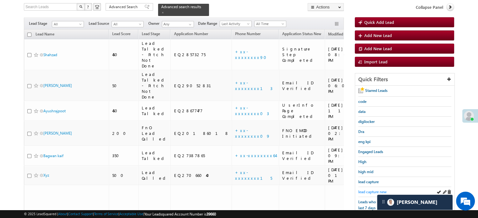
click at [370, 192] on span "lead capture new" at bounding box center [372, 192] width 28 height 5
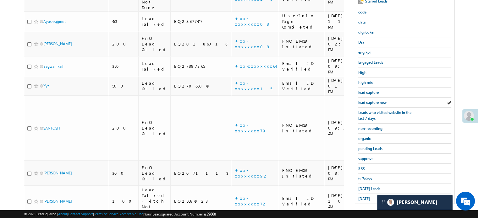
scroll to position [135, 0]
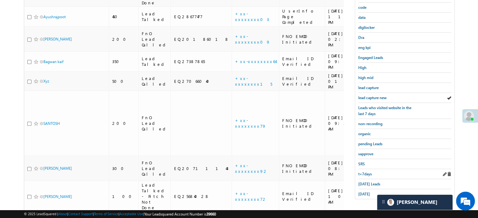
click at [372, 176] on div "t+7days" at bounding box center [404, 174] width 93 height 10
click at [372, 182] on span "[DATE] Leads" at bounding box center [369, 184] width 22 height 5
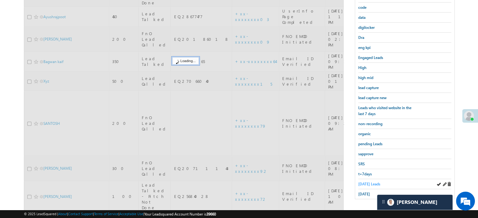
scroll to position [72, 0]
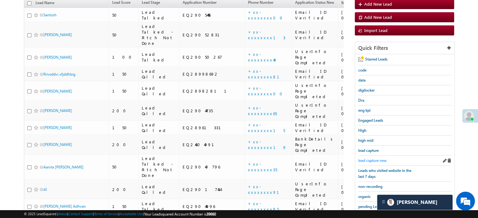
click at [376, 159] on span "lead capture new" at bounding box center [372, 160] width 28 height 5
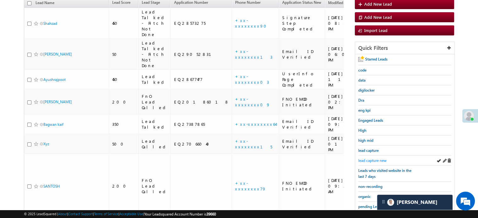
click at [376, 158] on span "lead capture new" at bounding box center [372, 160] width 28 height 5
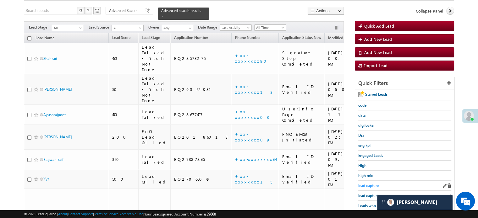
scroll to position [103, 0]
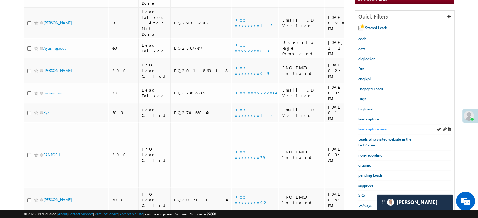
click at [378, 129] on span "lead capture new" at bounding box center [372, 129] width 28 height 5
click at [368, 124] on div "lead capture new" at bounding box center [404, 129] width 93 height 10
click at [370, 127] on span "lead capture new" at bounding box center [372, 129] width 28 height 5
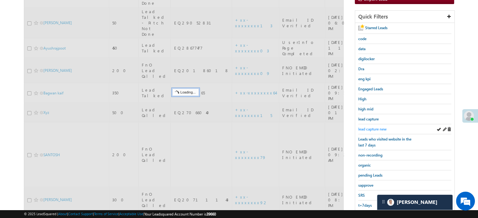
click at [371, 127] on span "lead capture new" at bounding box center [372, 129] width 28 height 5
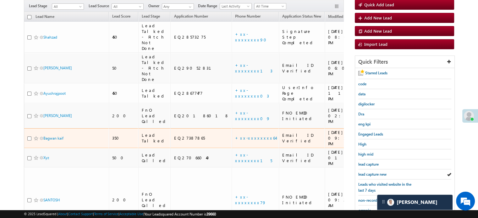
scroll to position [72, 0]
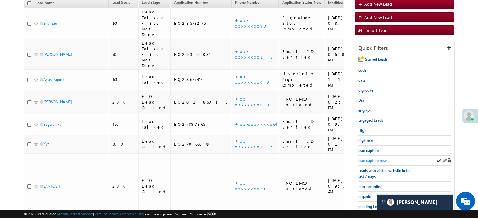
click at [366, 158] on span "lead capture new" at bounding box center [372, 160] width 28 height 5
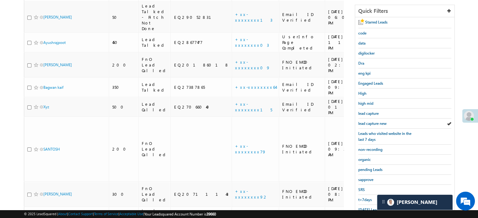
scroll to position [135, 0]
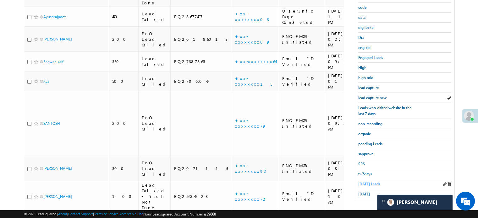
click at [363, 181] on link "[DATE] Leads" at bounding box center [369, 184] width 22 height 6
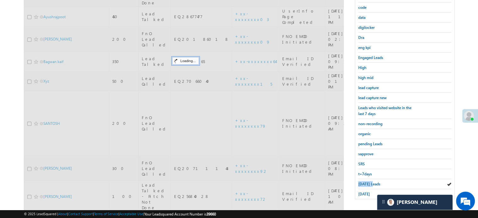
click at [363, 181] on link "[DATE] Leads" at bounding box center [369, 184] width 22 height 6
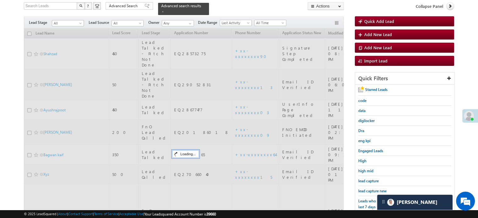
scroll to position [41, 0]
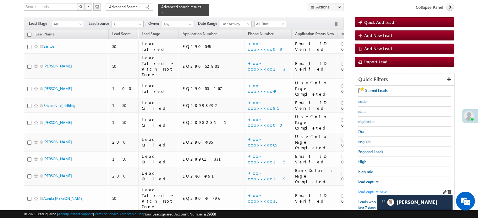
click at [364, 191] on span "lead capture new" at bounding box center [372, 192] width 28 height 5
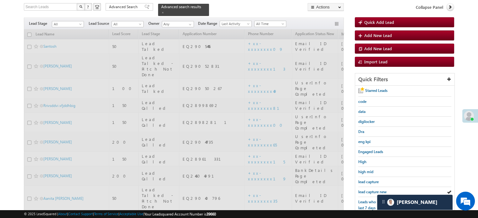
click at [364, 191] on span "lead capture new" at bounding box center [372, 192] width 28 height 5
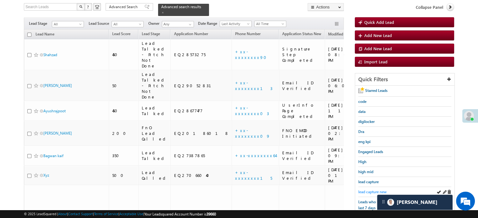
click at [362, 190] on span "lead capture new" at bounding box center [372, 192] width 28 height 5
click at [365, 190] on span "lead capture new" at bounding box center [372, 192] width 28 height 5
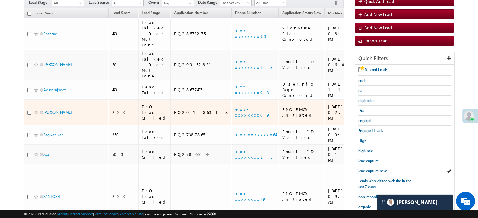
scroll to position [72, 0]
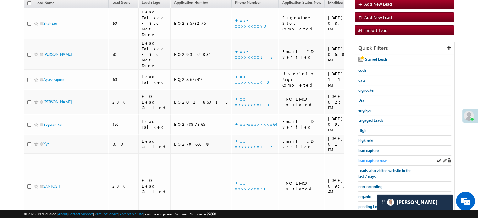
click at [364, 162] on div "lead capture new" at bounding box center [404, 161] width 93 height 10
click at [365, 161] on span "lead capture new" at bounding box center [372, 160] width 28 height 5
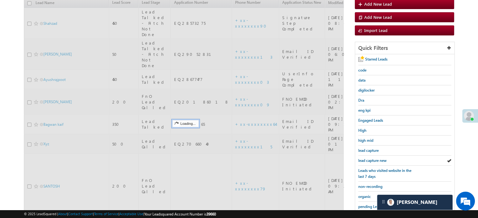
click at [365, 161] on span "lead capture new" at bounding box center [372, 160] width 28 height 5
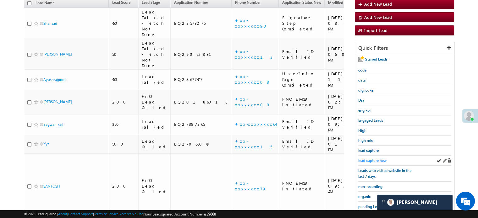
click at [366, 159] on span "lead capture new" at bounding box center [372, 160] width 28 height 5
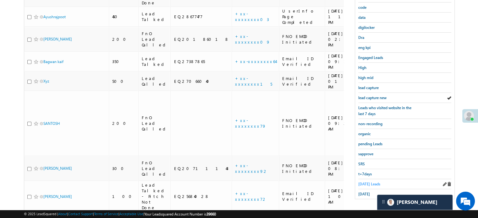
click at [367, 182] on span "[DATE] Leads" at bounding box center [369, 184] width 22 height 5
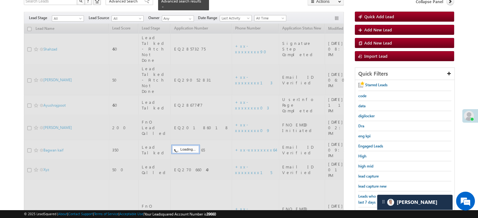
scroll to position [41, 0]
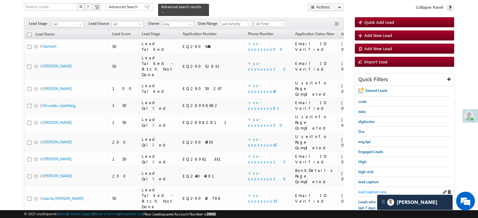
click at [365, 190] on span "lead capture new" at bounding box center [372, 192] width 28 height 5
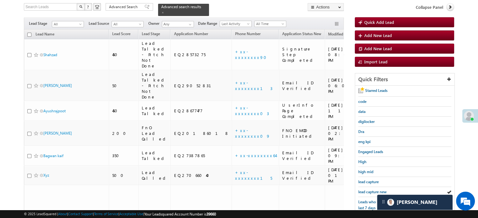
click at [365, 190] on span "lead capture new" at bounding box center [372, 192] width 28 height 5
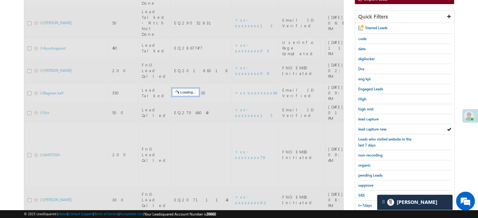
scroll to position [135, 0]
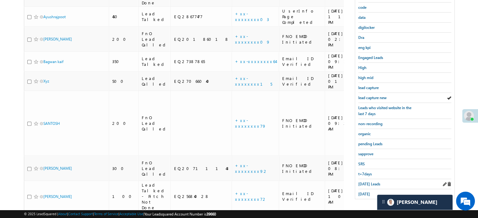
click at [367, 179] on div "[DATE] Leads" at bounding box center [404, 184] width 93 height 10
click at [368, 182] on span "[DATE] Leads" at bounding box center [369, 184] width 22 height 5
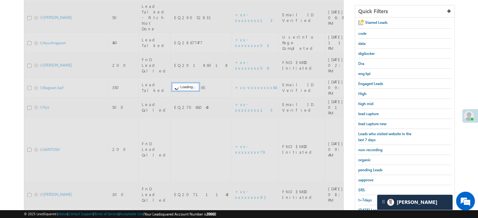
scroll to position [72, 0]
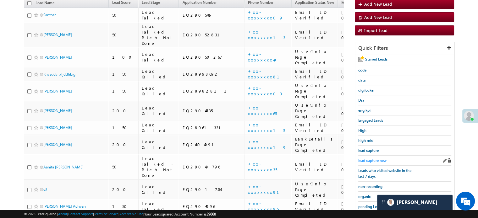
click at [372, 158] on span "lead capture new" at bounding box center [372, 160] width 28 height 5
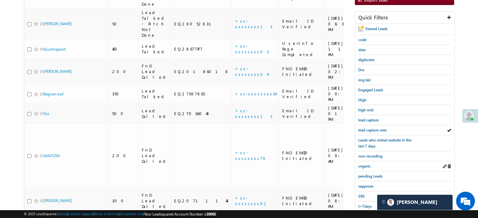
scroll to position [103, 0]
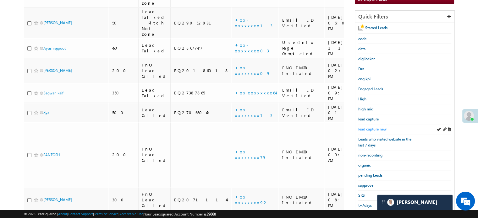
click at [373, 129] on span "lead capture new" at bounding box center [372, 129] width 28 height 5
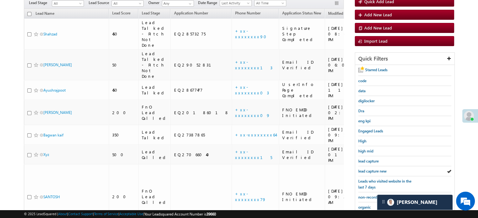
scroll to position [72, 0]
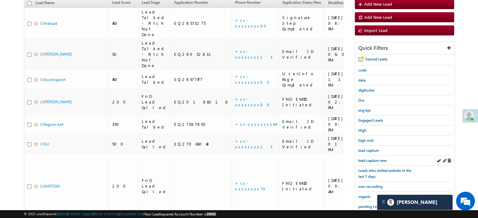
click at [370, 158] on link "lead capture new" at bounding box center [372, 161] width 28 height 6
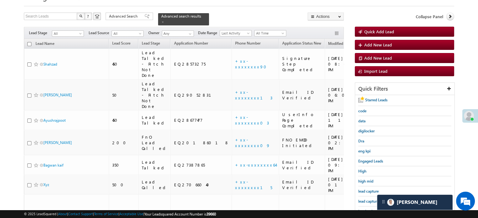
scroll to position [41, 0]
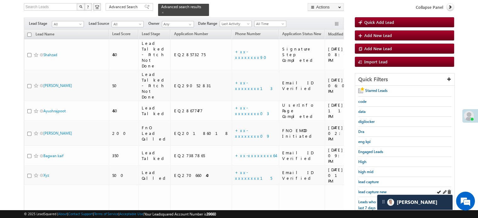
click at [381, 187] on div "lead capture new" at bounding box center [404, 192] width 93 height 10
click at [377, 187] on div "lead capture new" at bounding box center [404, 192] width 93 height 10
click at [375, 190] on span "lead capture new" at bounding box center [372, 192] width 28 height 5
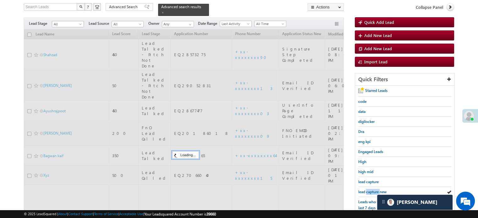
click at [375, 190] on span "lead capture new" at bounding box center [372, 192] width 28 height 5
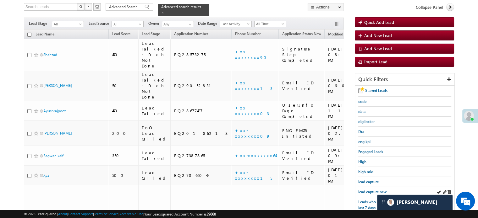
click at [377, 187] on div "lead capture new" at bounding box center [404, 192] width 93 height 10
click at [376, 190] on span "lead capture new" at bounding box center [372, 192] width 28 height 5
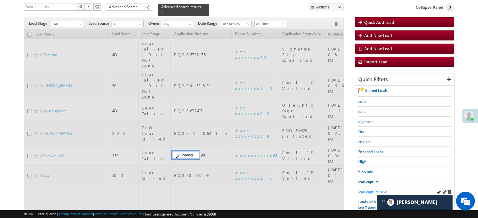
click at [374, 191] on span "lead capture new" at bounding box center [372, 192] width 28 height 5
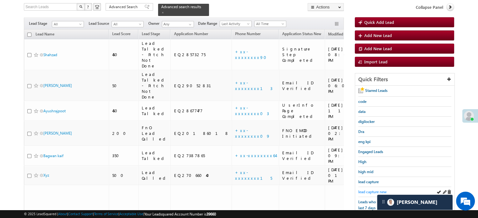
click at [372, 191] on span "lead capture new" at bounding box center [372, 192] width 28 height 5
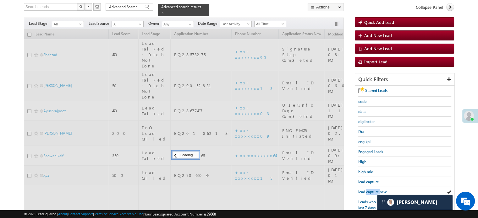
click at [372, 191] on span "lead capture new" at bounding box center [372, 192] width 28 height 5
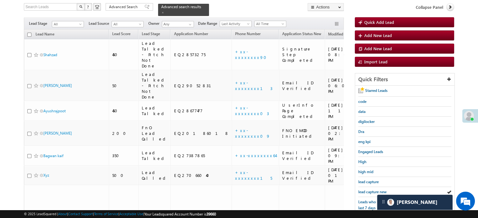
click at [372, 191] on span "lead capture new" at bounding box center [372, 192] width 28 height 5
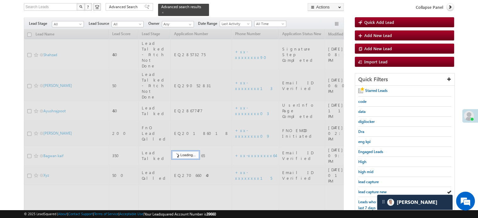
click at [372, 191] on span "lead capture new" at bounding box center [372, 192] width 28 height 5
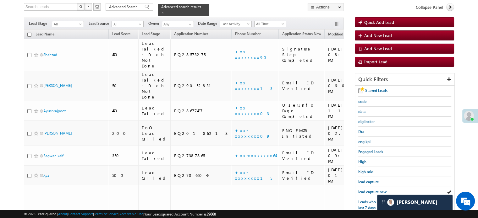
scroll to position [135, 0]
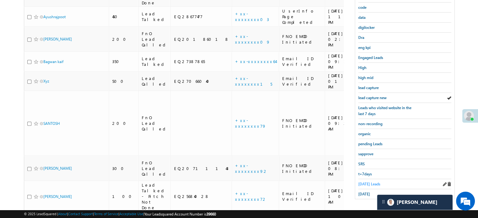
click at [366, 182] on span "[DATE] Leads" at bounding box center [369, 184] width 22 height 5
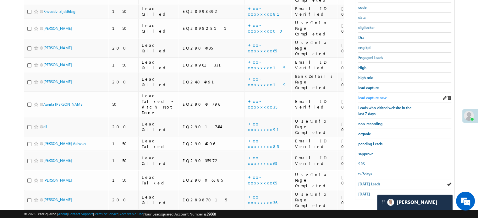
click at [373, 97] on span "lead capture new" at bounding box center [372, 98] width 28 height 5
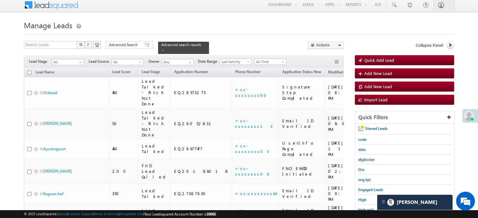
scroll to position [0, 0]
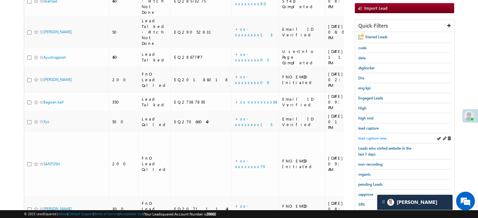
click at [373, 136] on span "lead capture new" at bounding box center [372, 138] width 28 height 5
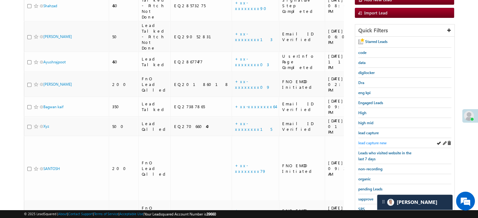
scroll to position [94, 0]
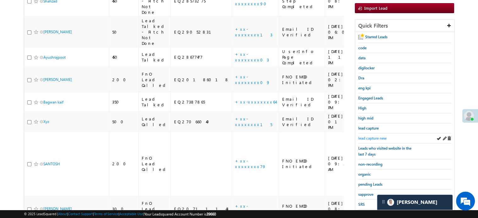
click at [380, 137] on span "lead capture new" at bounding box center [372, 138] width 28 height 5
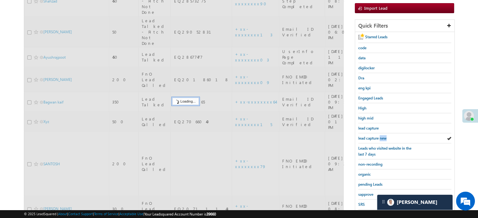
click at [380, 137] on span "lead capture new" at bounding box center [372, 138] width 28 height 5
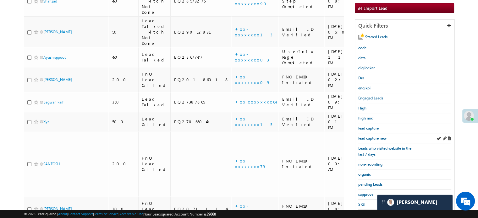
click at [369, 134] on div "lead capture new" at bounding box center [404, 139] width 93 height 10
click at [370, 139] on span "lead capture new" at bounding box center [372, 138] width 28 height 5
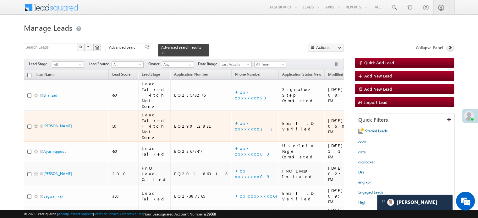
scroll to position [63, 0]
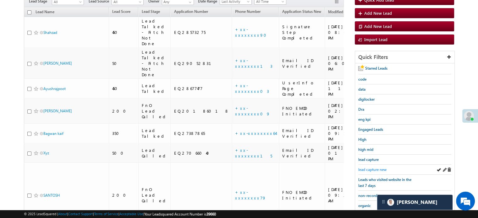
click at [370, 167] on span "lead capture new" at bounding box center [372, 169] width 28 height 5
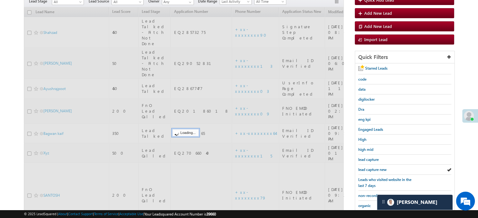
click at [370, 167] on span "lead capture new" at bounding box center [372, 169] width 28 height 5
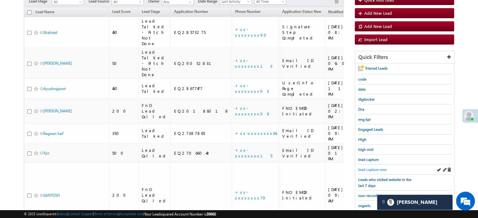
scroll to position [0, 0]
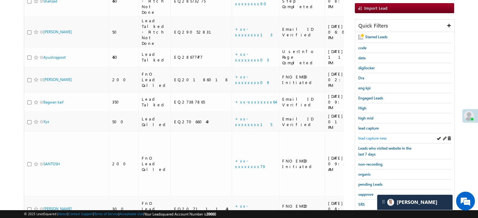
click at [378, 138] on span "lead capture new" at bounding box center [372, 138] width 28 height 5
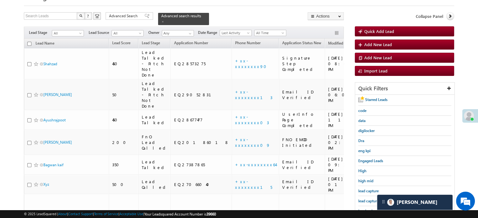
scroll to position [126, 0]
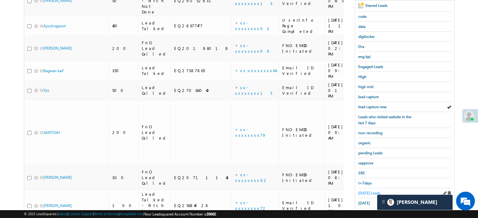
click at [368, 191] on span "[DATE] Leads" at bounding box center [369, 193] width 22 height 5
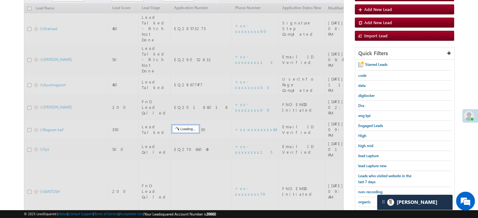
scroll to position [63, 0]
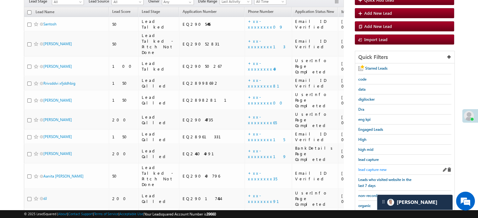
click at [372, 167] on span "lead capture new" at bounding box center [372, 169] width 28 height 5
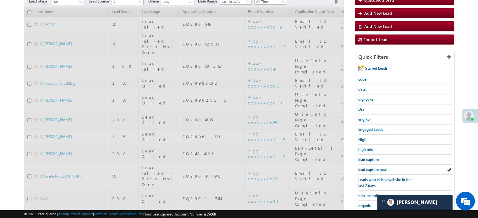
click at [372, 167] on span "lead capture new" at bounding box center [372, 169] width 28 height 5
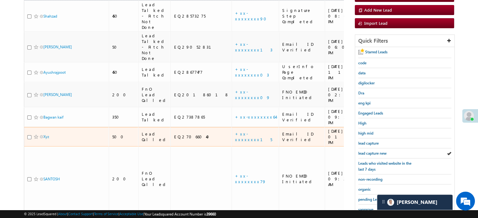
scroll to position [94, 0]
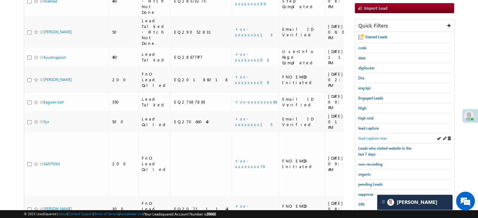
click at [370, 139] on span "lead capture new" at bounding box center [372, 138] width 28 height 5
click at [373, 137] on span "lead capture new" at bounding box center [372, 138] width 28 height 5
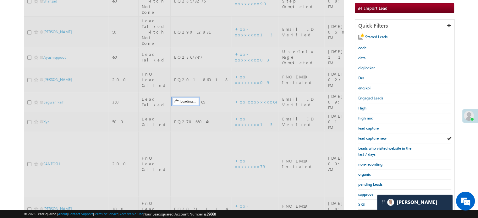
scroll to position [31, 0]
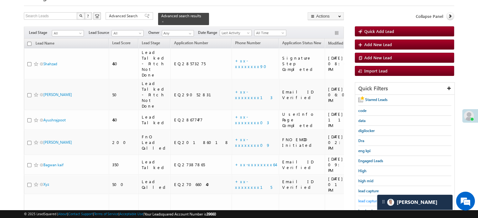
click at [370, 199] on span "lead capture new" at bounding box center [372, 201] width 28 height 5
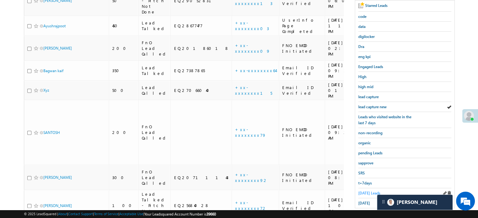
click at [367, 192] on span "[DATE] Leads" at bounding box center [369, 193] width 22 height 5
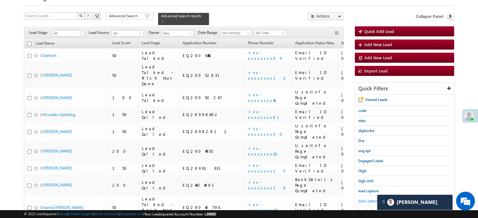
click at [370, 199] on span "lead capture new" at bounding box center [372, 201] width 28 height 5
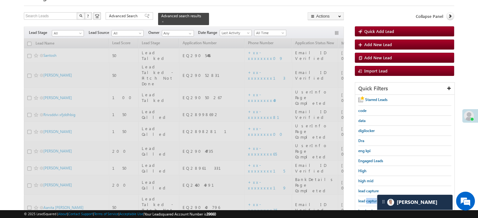
click at [370, 199] on span "lead capture new" at bounding box center [372, 201] width 28 height 5
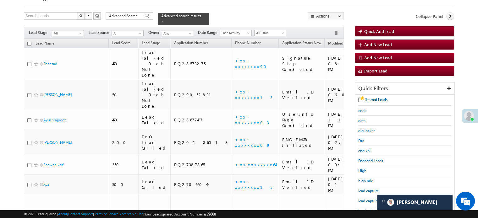
click at [370, 199] on span "lead capture new" at bounding box center [372, 201] width 28 height 5
click at [362, 200] on span "lead capture new" at bounding box center [372, 201] width 28 height 5
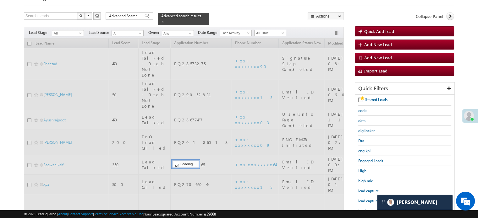
click at [362, 200] on span "lead capture new" at bounding box center [372, 201] width 28 height 5
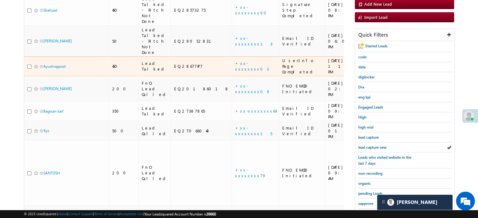
scroll to position [126, 0]
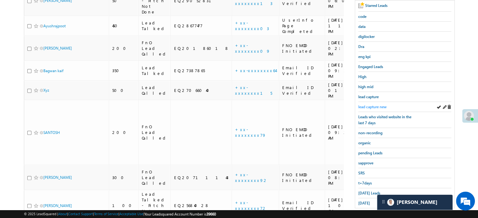
click at [382, 107] on span "lead capture new" at bounding box center [372, 107] width 28 height 5
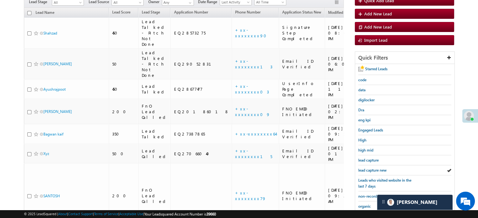
scroll to position [31, 0]
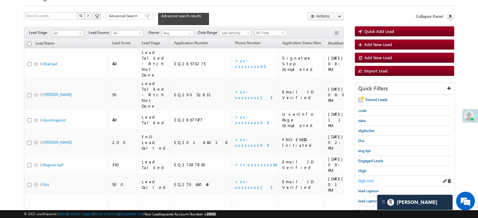
click at [366, 180] on span "high mid" at bounding box center [365, 181] width 15 height 5
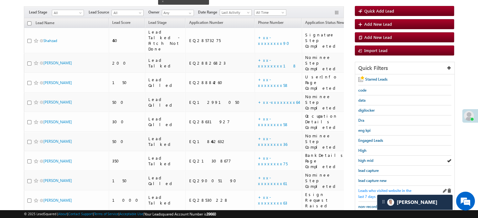
scroll to position [63, 0]
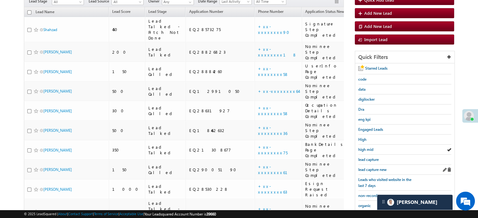
click at [375, 165] on div "lead capture new" at bounding box center [404, 170] width 93 height 10
click at [375, 167] on span "lead capture new" at bounding box center [372, 169] width 28 height 5
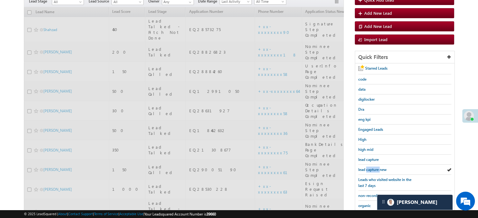
click at [375, 167] on span "lead capture new" at bounding box center [372, 169] width 28 height 5
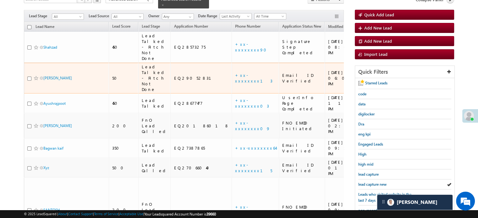
scroll to position [94, 0]
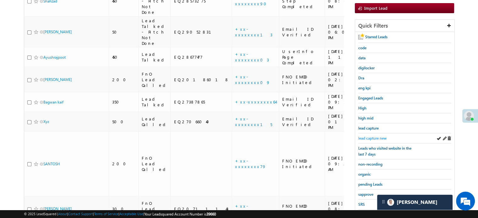
click at [372, 136] on span "lead capture new" at bounding box center [372, 138] width 28 height 5
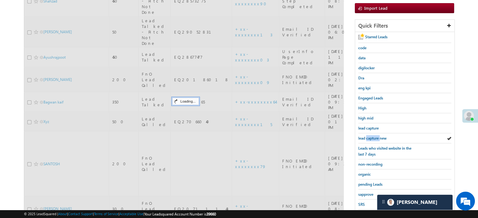
click at [372, 136] on span "lead capture new" at bounding box center [372, 138] width 28 height 5
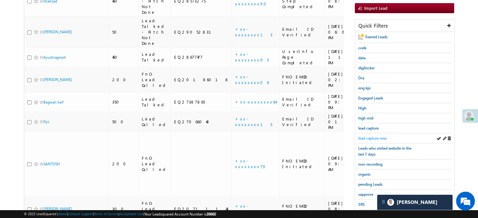
click at [366, 137] on span "lead capture new" at bounding box center [372, 138] width 28 height 5
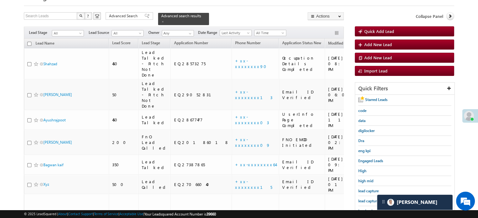
scroll to position [63, 0]
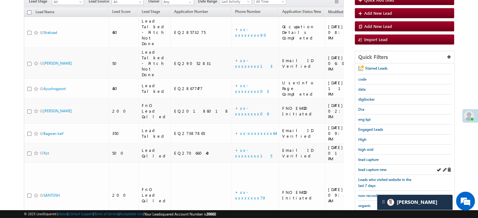
click at [371, 165] on div "lead capture new" at bounding box center [404, 170] width 93 height 10
click at [372, 167] on span "lead capture new" at bounding box center [372, 169] width 28 height 5
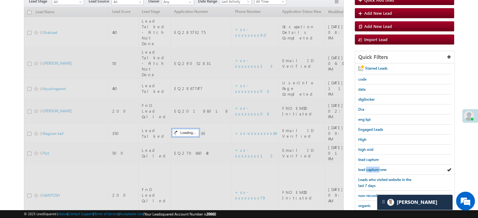
click at [372, 167] on span "lead capture new" at bounding box center [372, 169] width 28 height 5
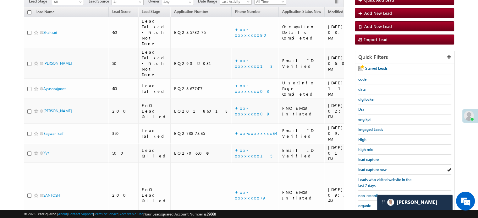
click at [372, 167] on span "lead capture new" at bounding box center [372, 169] width 28 height 5
click at [376, 168] on span "lead capture new" at bounding box center [372, 169] width 28 height 5
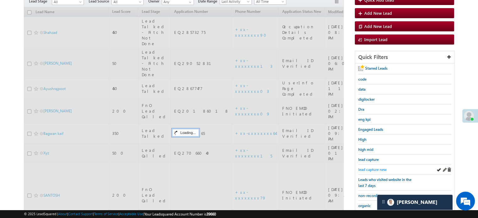
click at [376, 168] on span "lead capture new" at bounding box center [372, 169] width 28 height 5
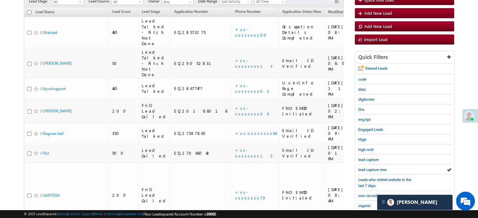
click at [376, 168] on span "lead capture new" at bounding box center [372, 169] width 28 height 5
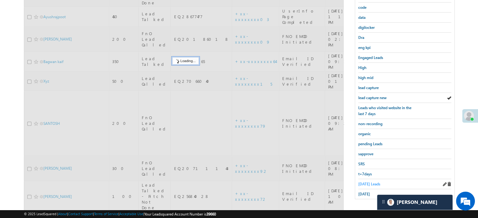
click at [372, 183] on span "[DATE] Leads" at bounding box center [369, 184] width 22 height 5
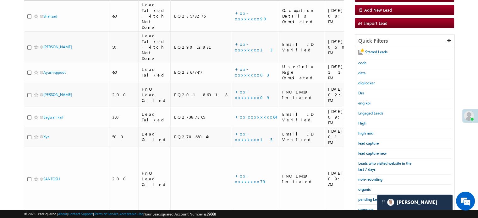
scroll to position [72, 0]
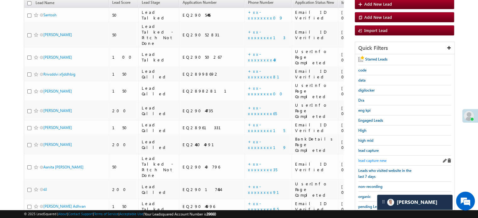
click at [374, 161] on span "lead capture new" at bounding box center [372, 160] width 28 height 5
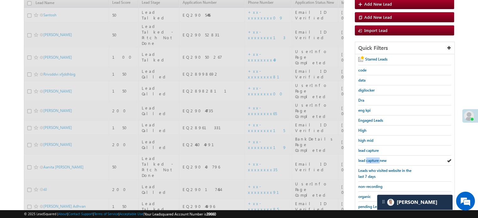
click at [374, 161] on span "lead capture new" at bounding box center [372, 160] width 28 height 5
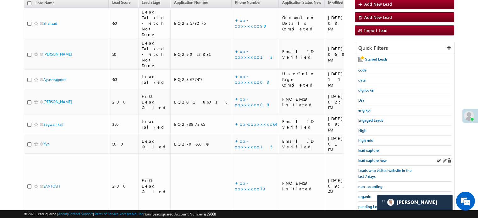
click at [372, 162] on div "lead capture new" at bounding box center [404, 161] width 93 height 10
click at [374, 158] on span "lead capture new" at bounding box center [372, 160] width 28 height 5
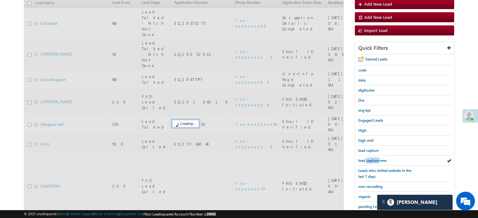
click at [374, 158] on span "lead capture new" at bounding box center [372, 160] width 28 height 5
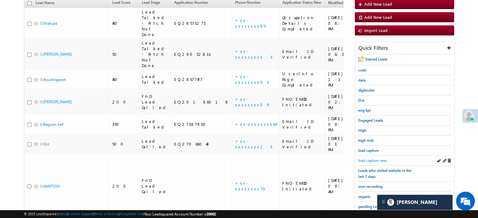
click at [380, 158] on span "lead capture new" at bounding box center [372, 160] width 28 height 5
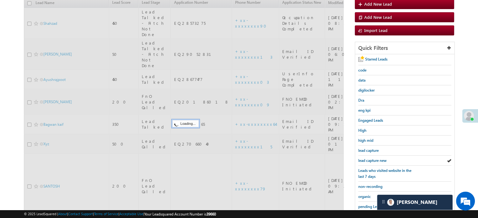
click at [380, 158] on span "lead capture new" at bounding box center [372, 160] width 28 height 5
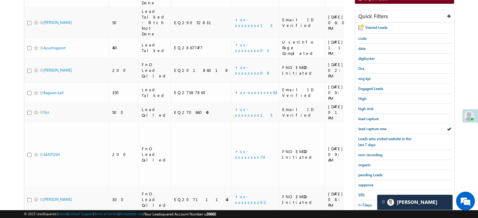
scroll to position [135, 0]
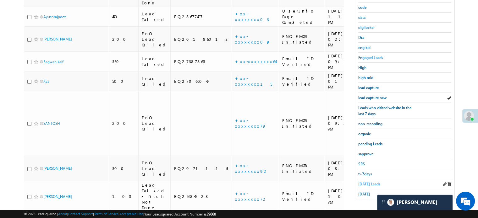
click at [362, 183] on span "[DATE] Leads" at bounding box center [369, 184] width 22 height 5
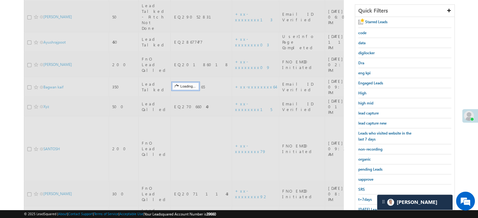
scroll to position [72, 0]
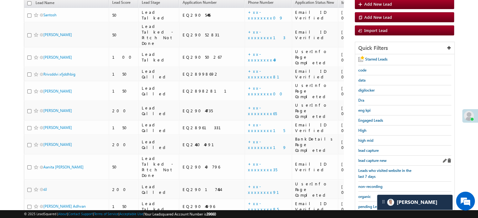
click at [367, 156] on div "lead capture new" at bounding box center [404, 161] width 93 height 10
click at [368, 159] on span "lead capture new" at bounding box center [372, 160] width 28 height 5
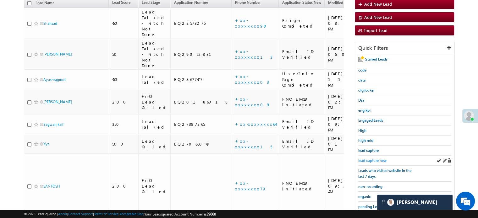
click at [381, 158] on span "lead capture new" at bounding box center [372, 160] width 28 height 5
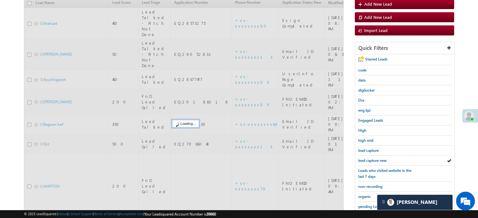
click at [381, 158] on span "lead capture new" at bounding box center [372, 160] width 28 height 5
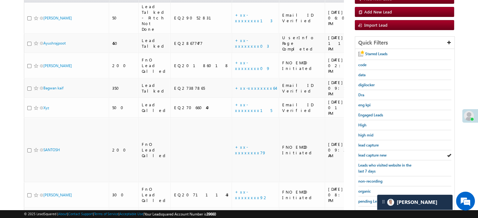
scroll to position [126, 0]
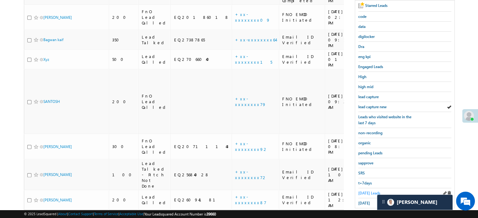
click at [371, 192] on span "[DATE] Leads" at bounding box center [369, 193] width 22 height 5
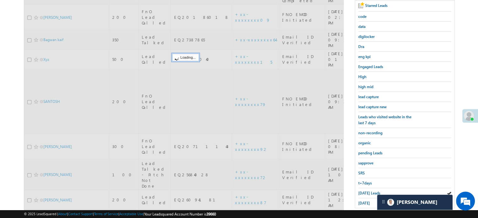
scroll to position [94, 0]
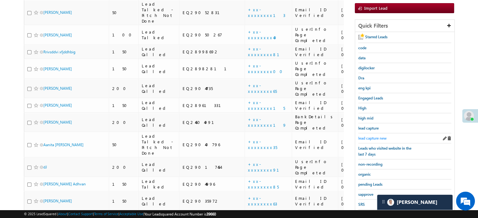
click at [371, 136] on span "lead capture new" at bounding box center [372, 138] width 28 height 5
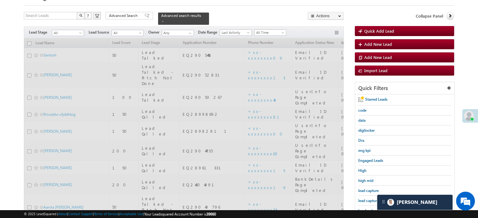
scroll to position [31, 0]
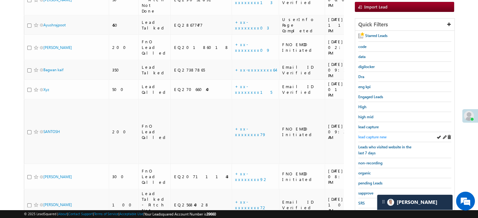
click at [373, 135] on span "lead capture new" at bounding box center [372, 137] width 28 height 5
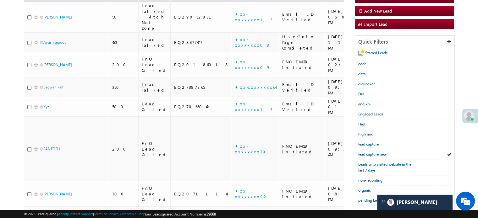
scroll to position [135, 0]
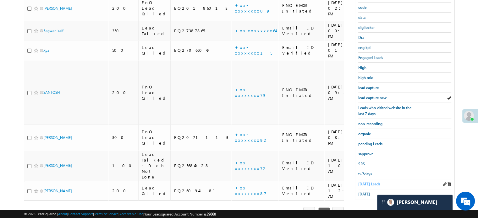
click at [365, 182] on span "[DATE] Leads" at bounding box center [369, 184] width 22 height 5
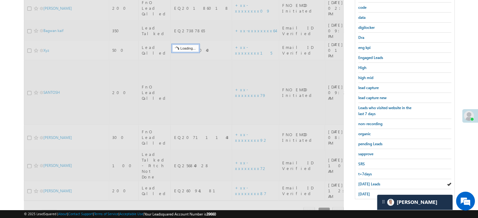
click at [365, 182] on span "[DATE] Leads" at bounding box center [369, 184] width 22 height 5
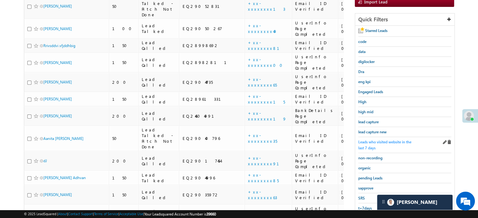
scroll to position [103, 0]
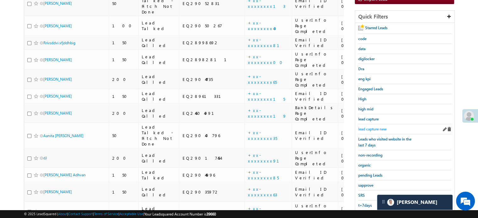
click at [375, 127] on span "lead capture new" at bounding box center [372, 129] width 28 height 5
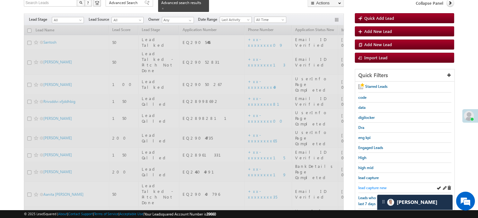
scroll to position [41, 0]
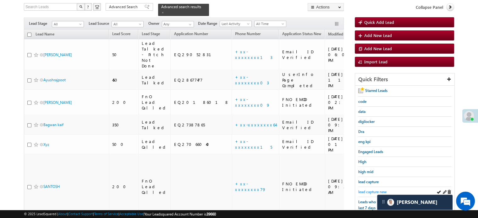
click at [376, 192] on span "lead capture new" at bounding box center [372, 192] width 28 height 5
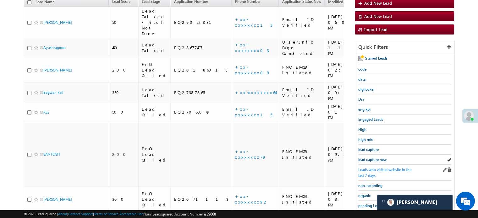
scroll to position [135, 0]
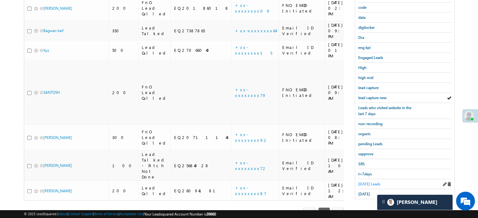
click at [365, 182] on span "[DATE] Leads" at bounding box center [369, 184] width 22 height 5
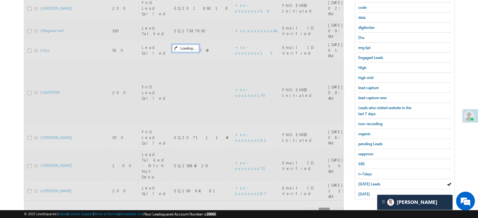
scroll to position [72, 0]
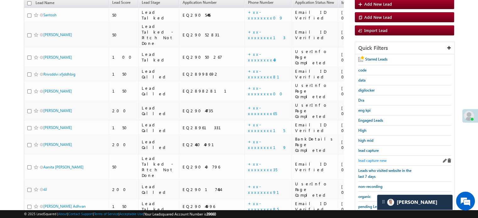
click at [378, 156] on div "lead capture new" at bounding box center [404, 161] width 93 height 10
click at [378, 158] on span "lead capture new" at bounding box center [372, 160] width 28 height 5
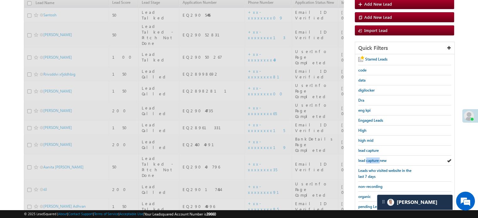
click at [378, 158] on span "lead capture new" at bounding box center [372, 160] width 28 height 5
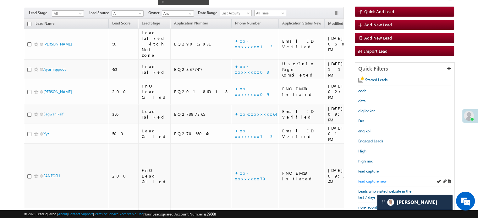
scroll to position [41, 0]
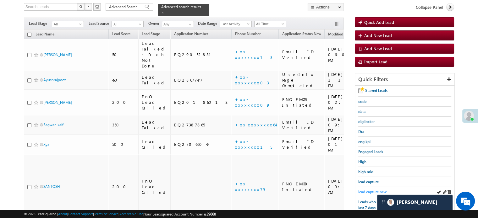
click at [371, 190] on span "lead capture new" at bounding box center [372, 192] width 28 height 5
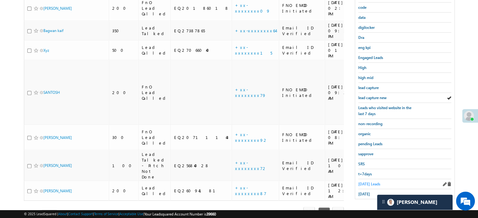
click at [363, 183] on span "[DATE] Leads" at bounding box center [369, 184] width 22 height 5
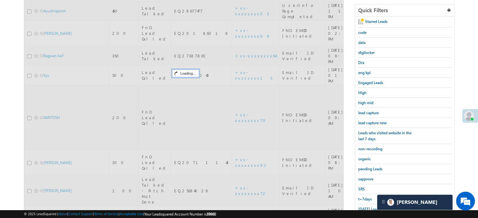
scroll to position [72, 0]
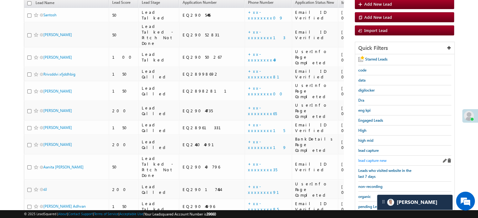
click at [378, 158] on span "lead capture new" at bounding box center [372, 160] width 28 height 5
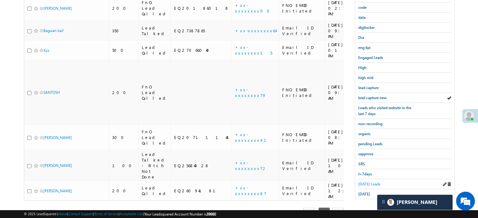
click at [370, 182] on span "[DATE] Leads" at bounding box center [369, 184] width 22 height 5
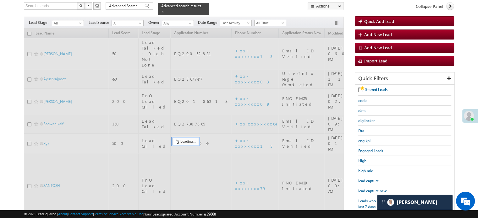
scroll to position [41, 0]
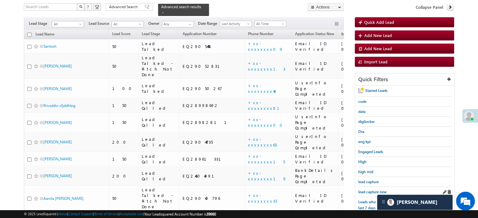
click at [370, 194] on div "lead capture new" at bounding box center [404, 192] width 93 height 10
click at [373, 190] on span "lead capture new" at bounding box center [372, 192] width 28 height 5
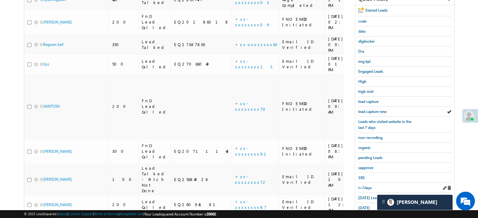
scroll to position [135, 0]
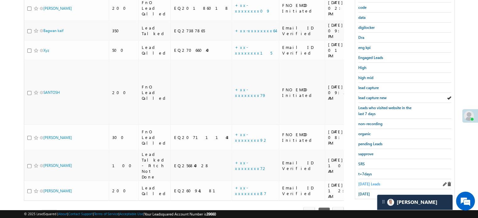
click at [365, 182] on span "[DATE] Leads" at bounding box center [369, 184] width 22 height 5
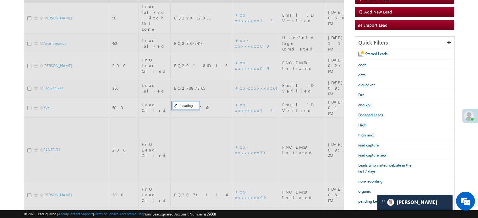
scroll to position [72, 0]
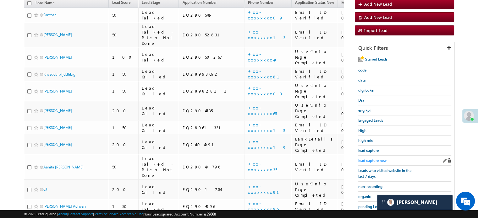
click at [374, 161] on span "lead capture new" at bounding box center [372, 160] width 28 height 5
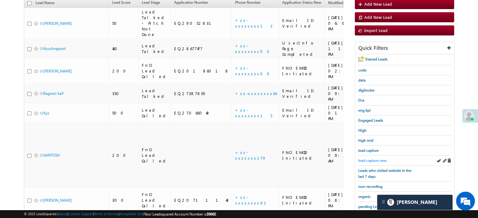
click at [374, 158] on span "lead capture new" at bounding box center [372, 160] width 28 height 5
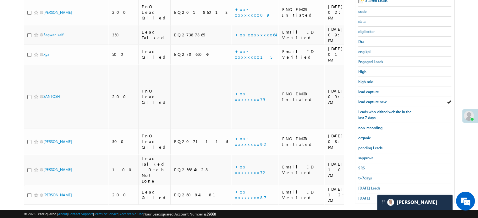
scroll to position [135, 0]
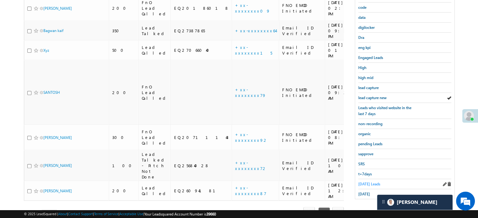
click at [370, 182] on span "[DATE] Leads" at bounding box center [369, 184] width 22 height 5
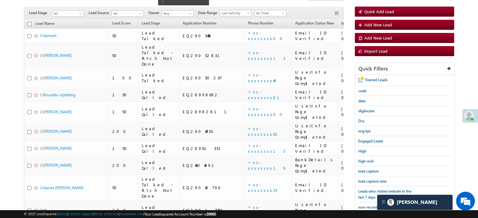
scroll to position [41, 0]
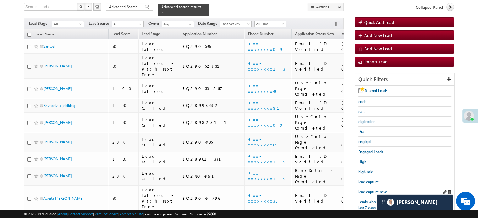
click at [371, 187] on div "lead capture new" at bounding box center [404, 192] width 93 height 10
click at [372, 190] on span "lead capture new" at bounding box center [372, 192] width 28 height 5
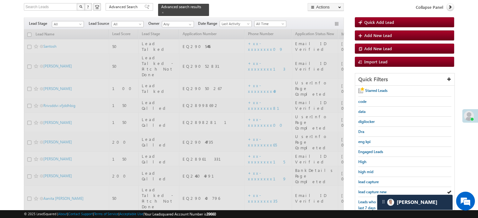
click at [372, 190] on span "lead capture new" at bounding box center [372, 192] width 28 height 5
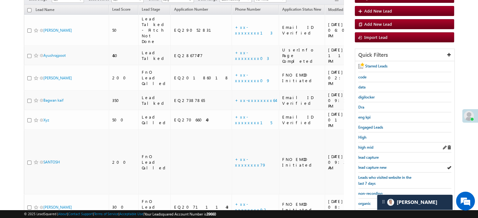
scroll to position [72, 0]
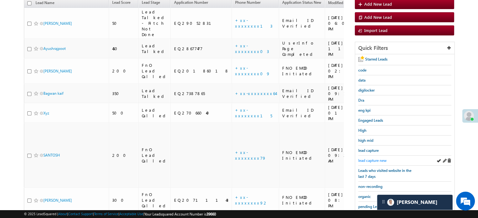
click at [377, 160] on span "lead capture new" at bounding box center [372, 160] width 28 height 5
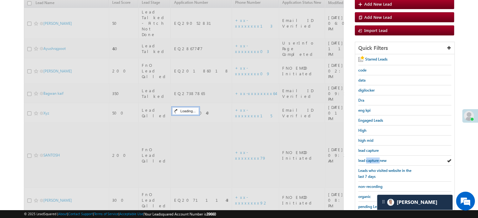
click at [377, 160] on span "lead capture new" at bounding box center [372, 160] width 28 height 5
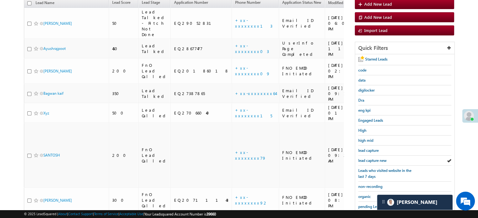
scroll to position [135, 0]
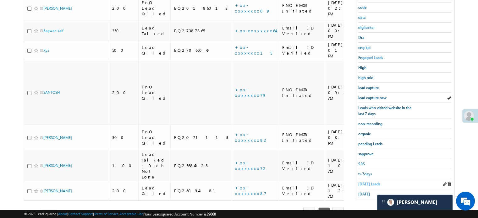
click at [365, 182] on span "[DATE] Leads" at bounding box center [369, 184] width 22 height 5
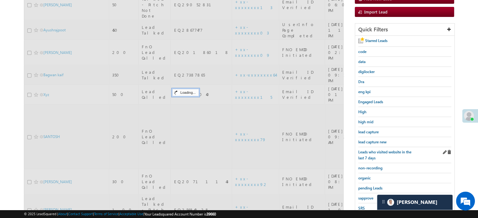
scroll to position [72, 0]
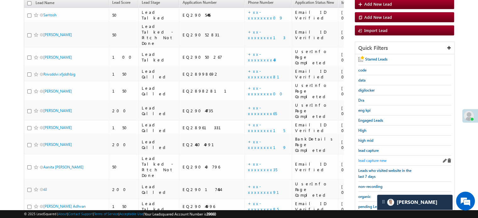
click at [373, 160] on span "lead capture new" at bounding box center [372, 160] width 28 height 5
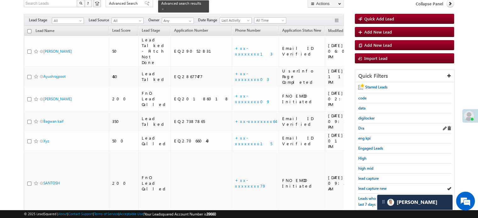
scroll to position [103, 0]
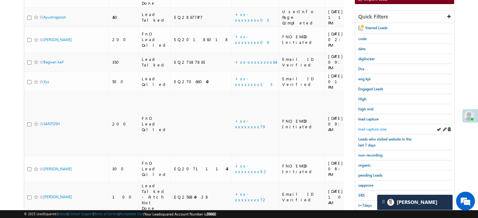
click at [375, 126] on link "lead capture new" at bounding box center [372, 129] width 28 height 6
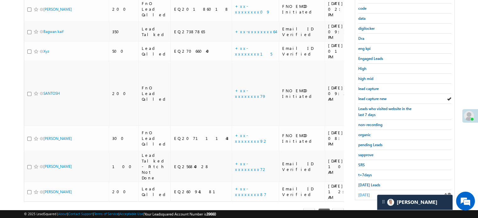
scroll to position [135, 0]
click at [372, 182] on span "[DATE] Leads" at bounding box center [369, 184] width 22 height 5
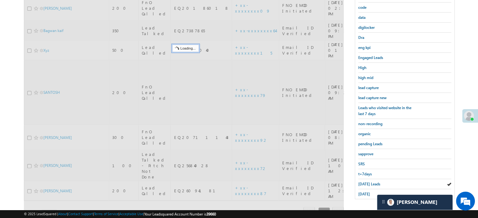
click at [372, 182] on span "[DATE] Leads" at bounding box center [369, 184] width 22 height 5
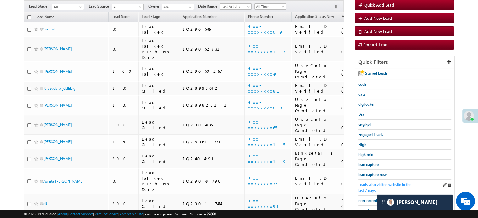
scroll to position [72, 0]
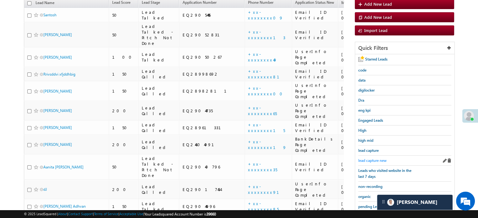
click at [373, 159] on span "lead capture new" at bounding box center [372, 160] width 28 height 5
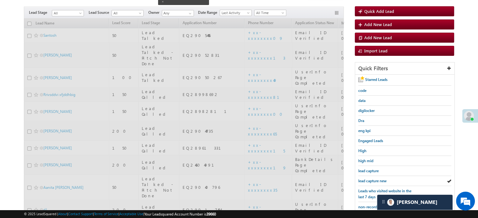
scroll to position [41, 0]
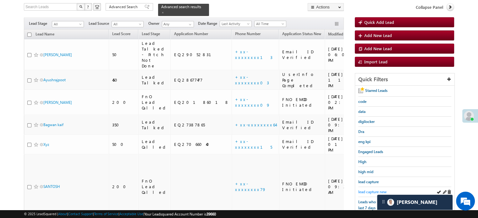
click at [366, 190] on span "lead capture new" at bounding box center [372, 192] width 28 height 5
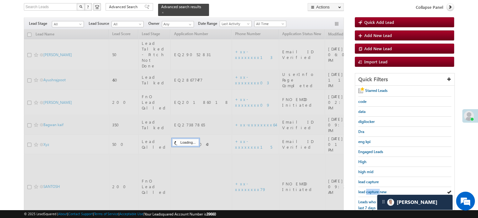
click at [366, 190] on span "lead capture new" at bounding box center [372, 192] width 28 height 5
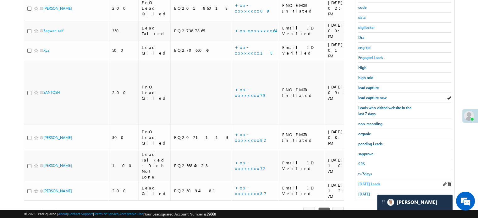
click at [368, 183] on span "[DATE] Leads" at bounding box center [369, 184] width 22 height 5
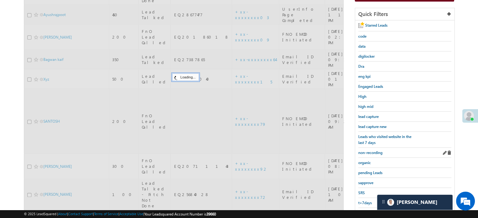
scroll to position [72, 0]
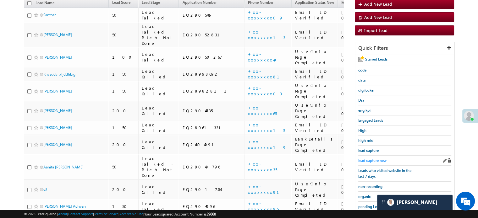
click at [376, 158] on span "lead capture new" at bounding box center [372, 160] width 28 height 5
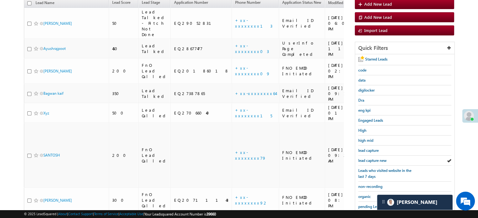
click at [376, 158] on span "lead capture new" at bounding box center [372, 160] width 28 height 5
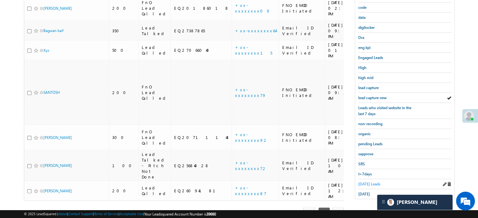
click at [370, 182] on span "[DATE] Leads" at bounding box center [369, 184] width 22 height 5
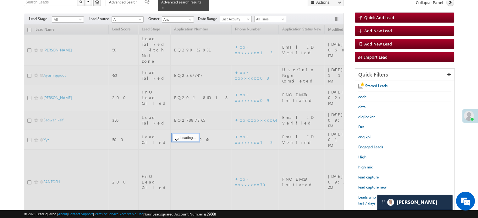
scroll to position [41, 0]
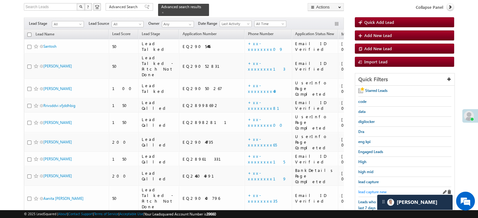
click at [373, 190] on span "lead capture new" at bounding box center [372, 192] width 28 height 5
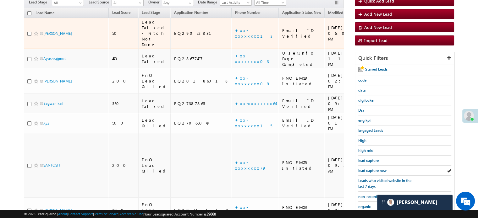
scroll to position [72, 0]
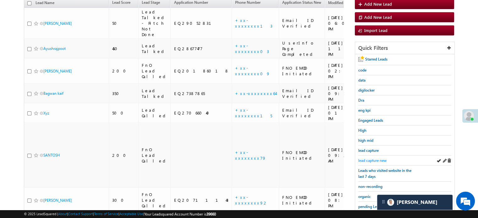
click at [370, 160] on span "lead capture new" at bounding box center [372, 160] width 28 height 5
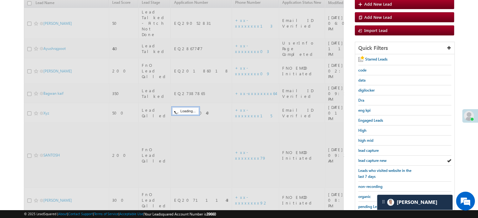
click at [370, 160] on span "lead capture new" at bounding box center [372, 160] width 28 height 5
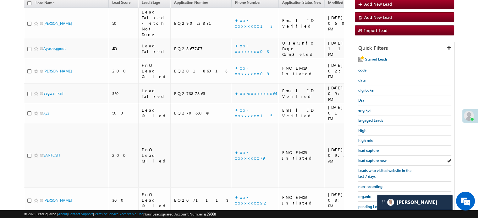
click at [370, 160] on span "lead capture new" at bounding box center [372, 160] width 28 height 5
click at [368, 162] on div "lead capture new" at bounding box center [404, 161] width 93 height 10
click at [375, 158] on span "lead capture new" at bounding box center [372, 160] width 28 height 5
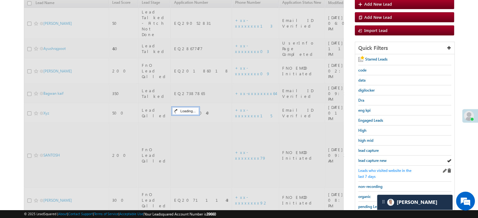
click at [376, 168] on link "Leads who visited website in the last 7 days" at bounding box center [386, 174] width 57 height 12
click at [375, 158] on span "lead capture new" at bounding box center [372, 160] width 28 height 5
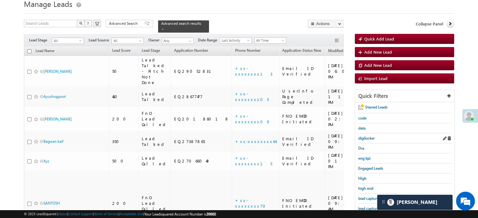
scroll to position [63, 0]
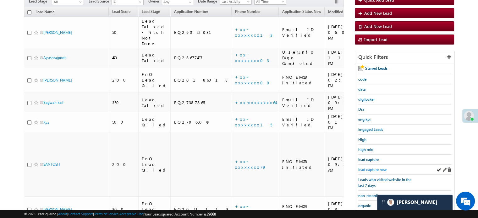
click at [380, 167] on span "lead capture new" at bounding box center [372, 169] width 28 height 5
click at [371, 167] on span "lead capture new" at bounding box center [372, 169] width 28 height 5
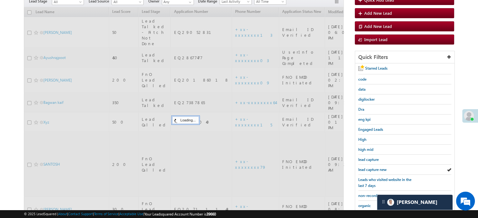
click at [371, 167] on span "lead capture new" at bounding box center [372, 169] width 28 height 5
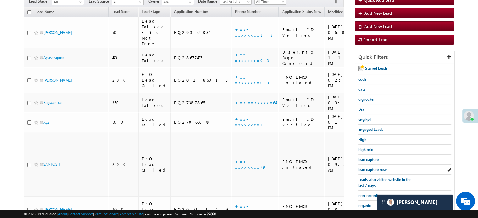
click at [371, 167] on span "lead capture new" at bounding box center [372, 169] width 28 height 5
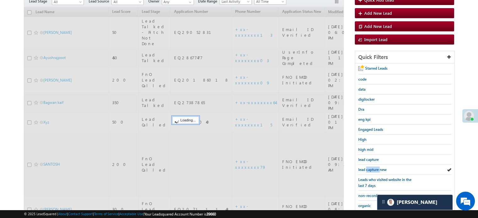
click at [371, 167] on span "lead capture new" at bounding box center [372, 169] width 28 height 5
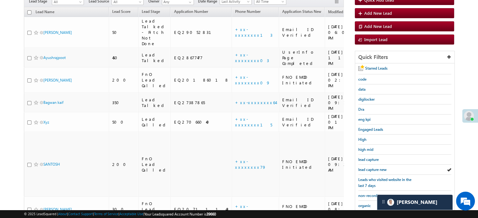
click at [371, 167] on span "lead capture new" at bounding box center [372, 169] width 28 height 5
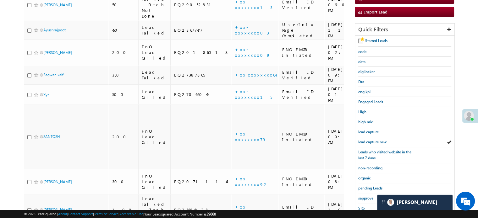
scroll to position [126, 0]
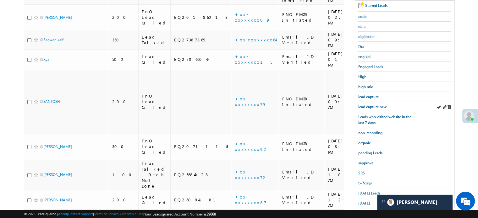
click at [374, 109] on div "lead capture new" at bounding box center [404, 107] width 93 height 10
click at [375, 102] on div "lead capture new" at bounding box center [404, 107] width 93 height 10
click at [375, 105] on span "lead capture new" at bounding box center [372, 107] width 28 height 5
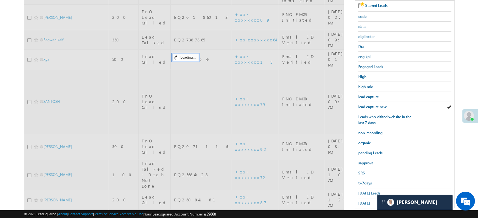
click at [375, 105] on span "lead capture new" at bounding box center [372, 107] width 28 height 5
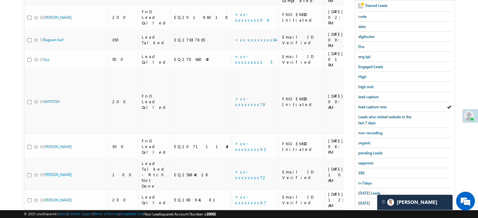
click at [375, 105] on span "lead capture new" at bounding box center [372, 107] width 28 height 5
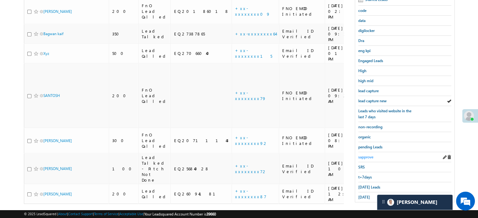
scroll to position [135, 0]
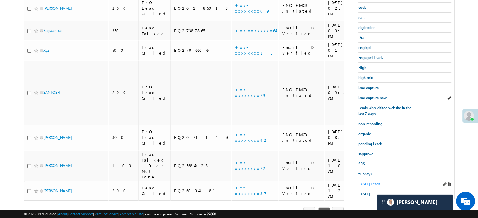
click at [365, 182] on span "[DATE] Leads" at bounding box center [369, 184] width 22 height 5
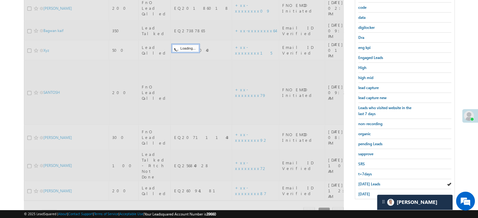
scroll to position [72, 0]
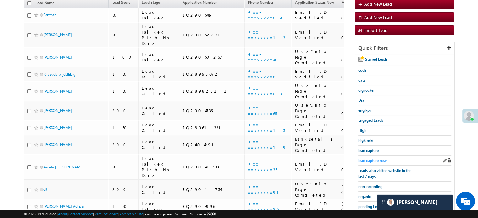
click at [370, 160] on span "lead capture new" at bounding box center [372, 160] width 28 height 5
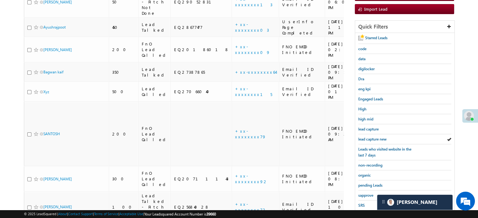
scroll to position [94, 0]
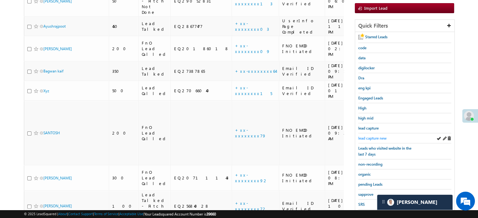
click at [378, 139] on span "lead capture new" at bounding box center [372, 138] width 28 height 5
click at [365, 139] on span "lead capture new" at bounding box center [372, 138] width 28 height 5
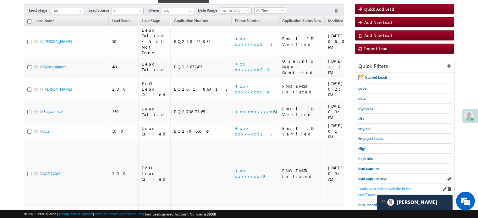
scroll to position [63, 0]
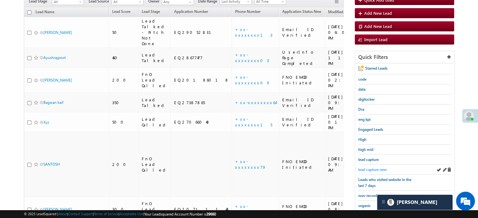
click at [365, 171] on span "lead capture new" at bounding box center [372, 169] width 28 height 5
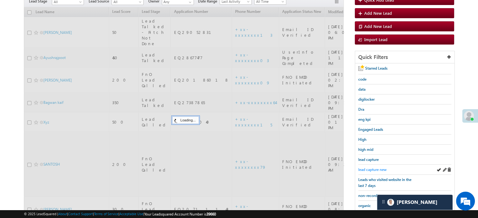
click at [366, 167] on span "lead capture new" at bounding box center [372, 169] width 28 height 5
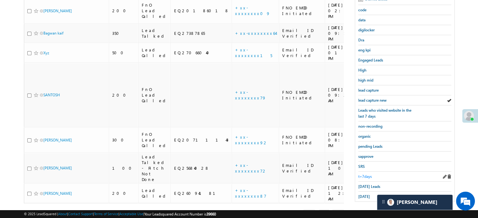
scroll to position [135, 0]
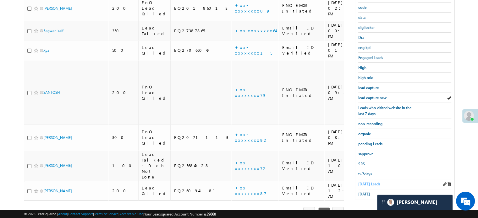
click at [368, 182] on span "[DATE] Leads" at bounding box center [369, 184] width 22 height 5
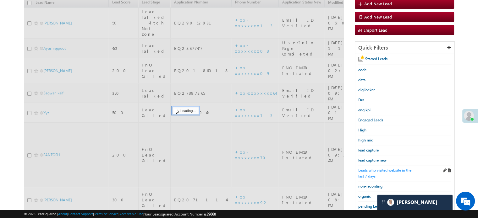
scroll to position [72, 0]
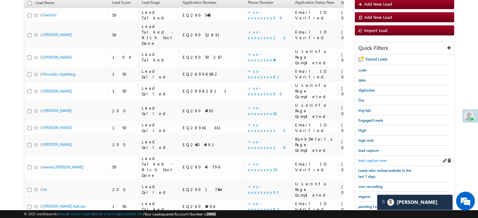
click at [370, 159] on span "lead capture new" at bounding box center [372, 160] width 28 height 5
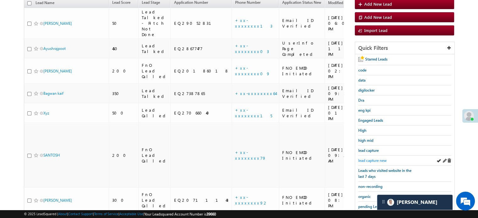
click at [373, 158] on span "lead capture new" at bounding box center [372, 160] width 28 height 5
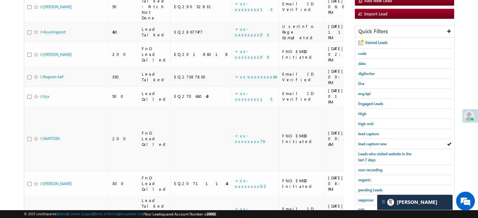
scroll to position [135, 0]
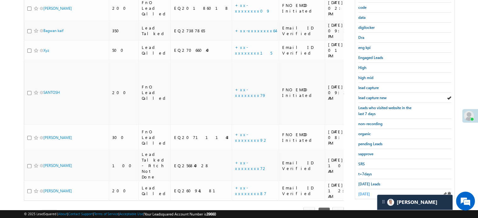
click at [361, 193] on span "[DATE]" at bounding box center [364, 194] width 12 height 5
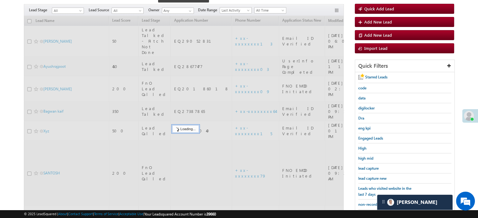
scroll to position [41, 0]
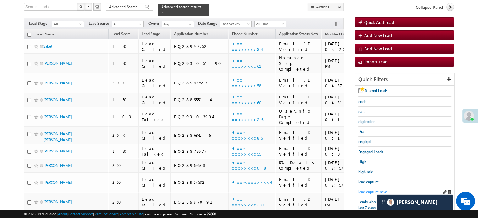
click at [363, 190] on span "lead capture new" at bounding box center [372, 192] width 28 height 5
